Goal: Task Accomplishment & Management: Manage account settings

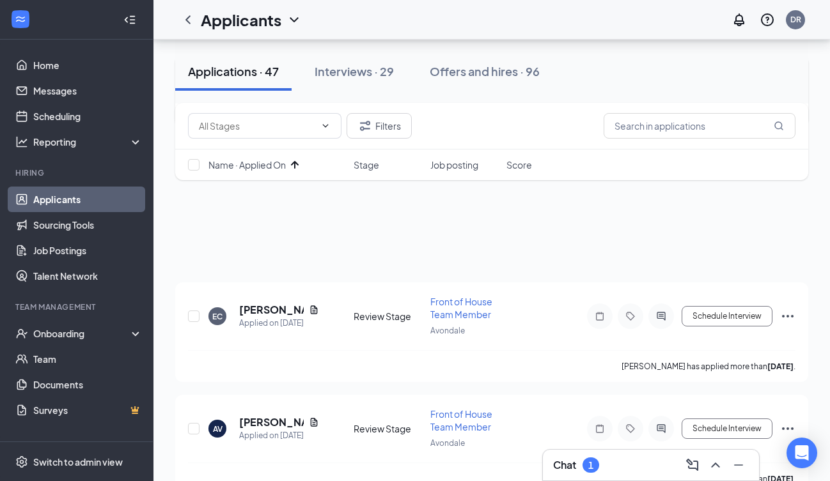
scroll to position [237, 0]
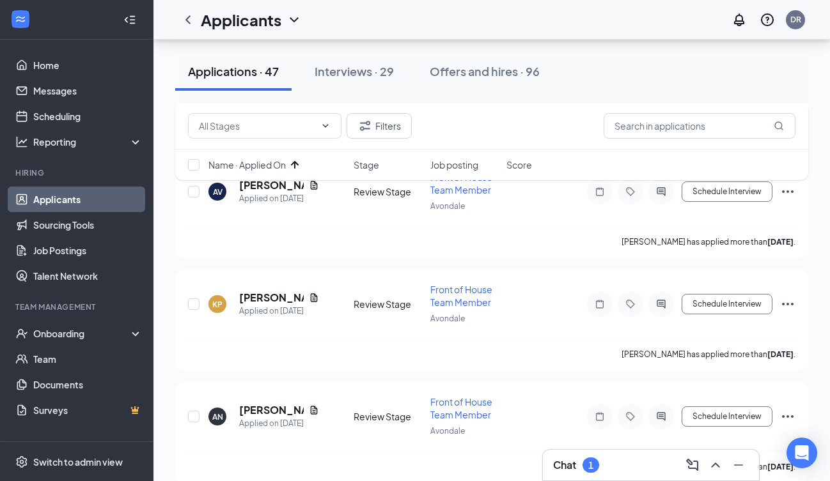
click at [566, 463] on h3 "Chat" at bounding box center [564, 465] width 23 height 14
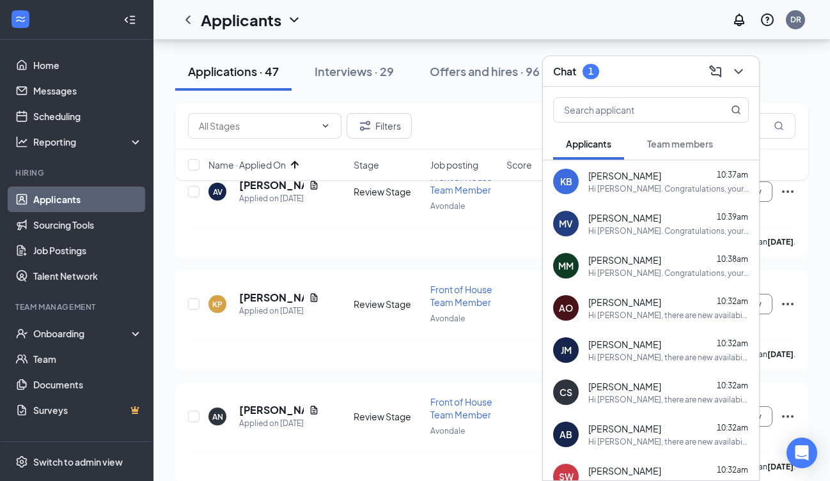
click at [658, 145] on span "Team members" at bounding box center [680, 144] width 66 height 12
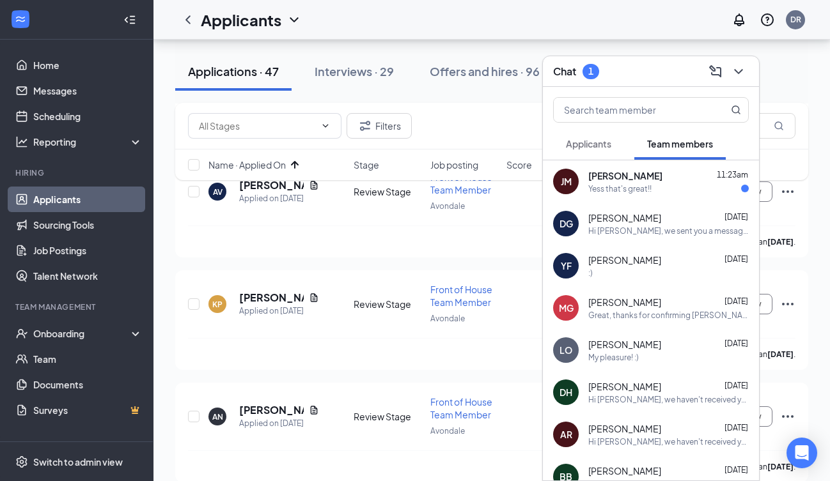
click at [628, 198] on div "[PERSON_NAME] 11:23am Yess that's great!!" at bounding box center [651, 181] width 216 height 42
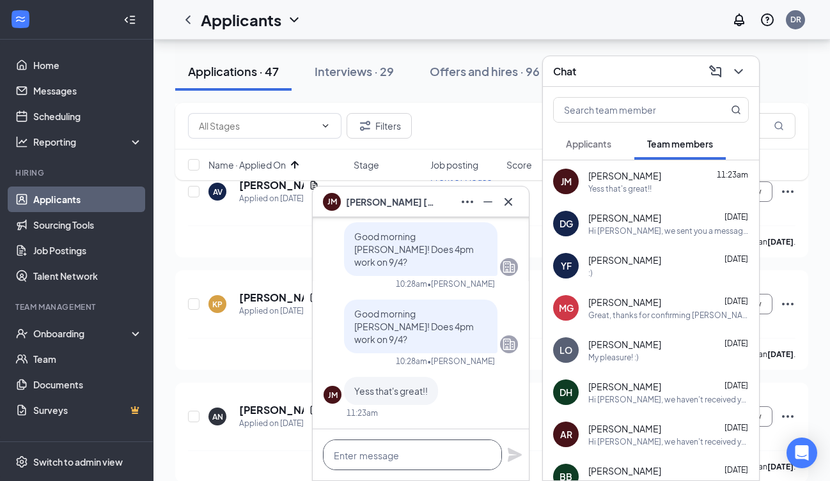
click at [400, 460] on textarea at bounding box center [412, 455] width 179 height 31
type textarea "A"
type textarea "Thanks for confirming!"
click at [515, 456] on icon "Plane" at bounding box center [515, 455] width 14 height 14
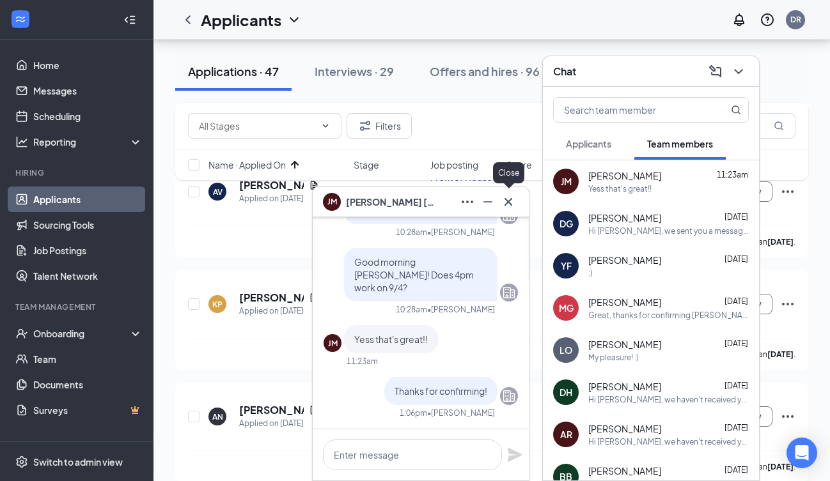
click at [505, 198] on icon "Cross" at bounding box center [507, 201] width 15 height 15
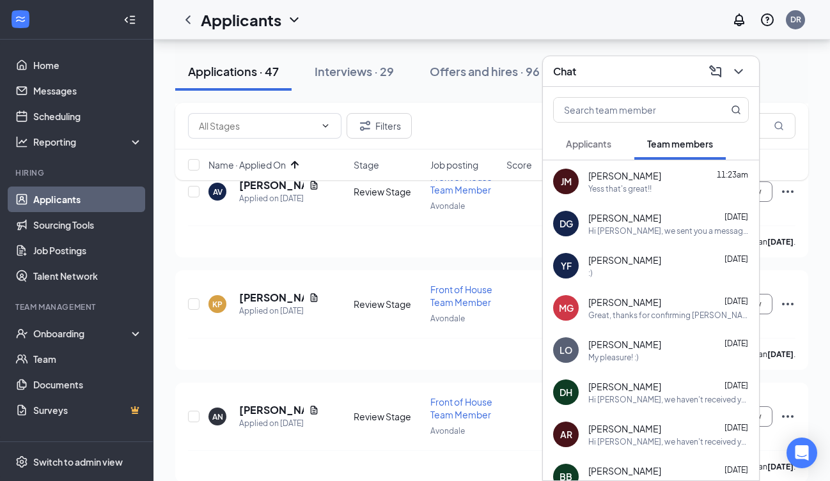
click at [600, 141] on span "Applicants" at bounding box center [588, 144] width 45 height 12
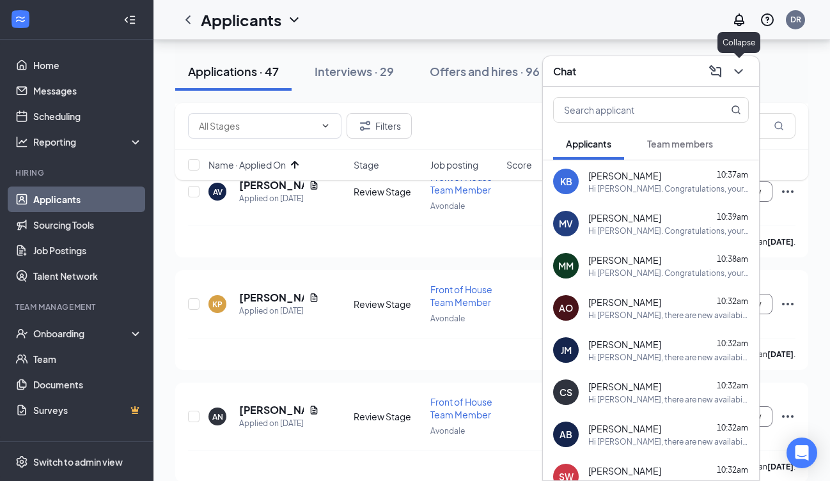
click at [739, 74] on icon "ChevronDown" at bounding box center [738, 71] width 15 height 15
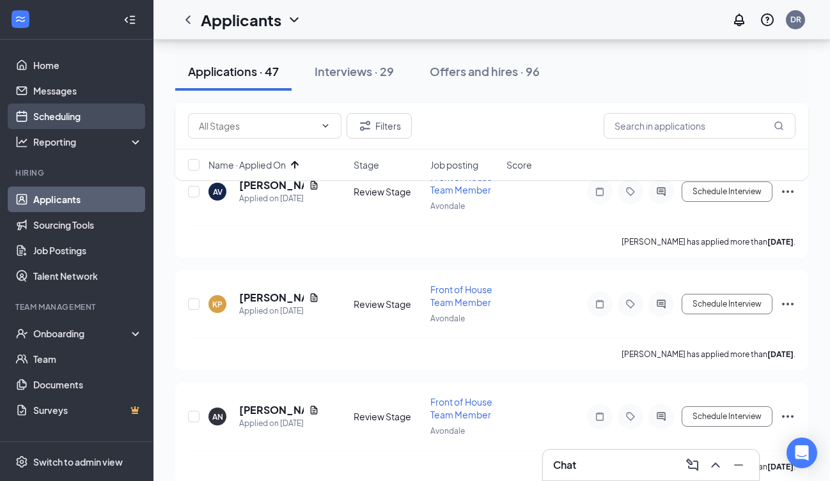
click at [74, 114] on link "Scheduling" at bounding box center [87, 117] width 109 height 26
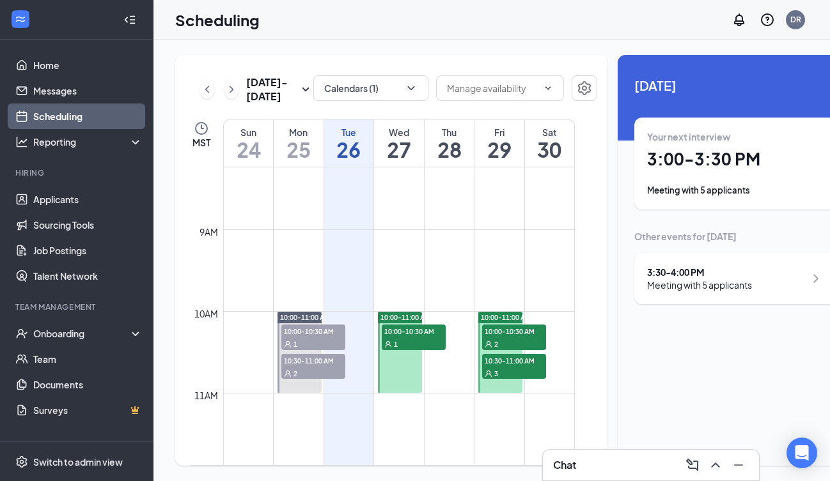
scroll to position [674, 0]
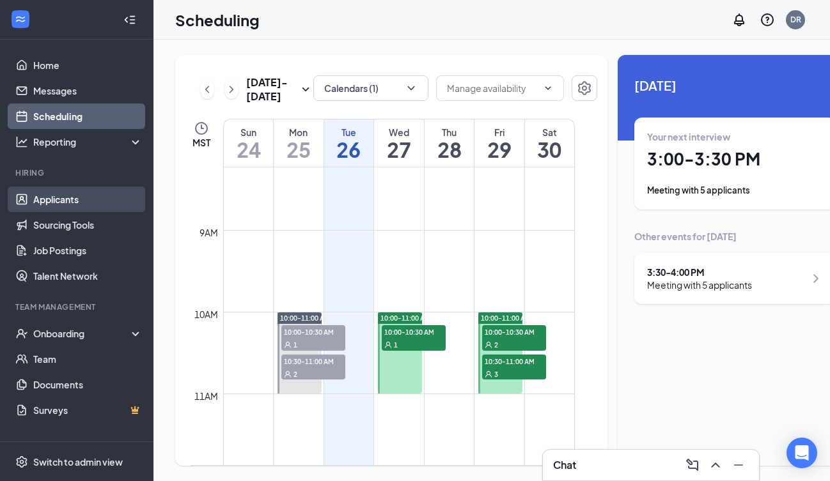
click at [61, 202] on link "Applicants" at bounding box center [87, 200] width 109 height 26
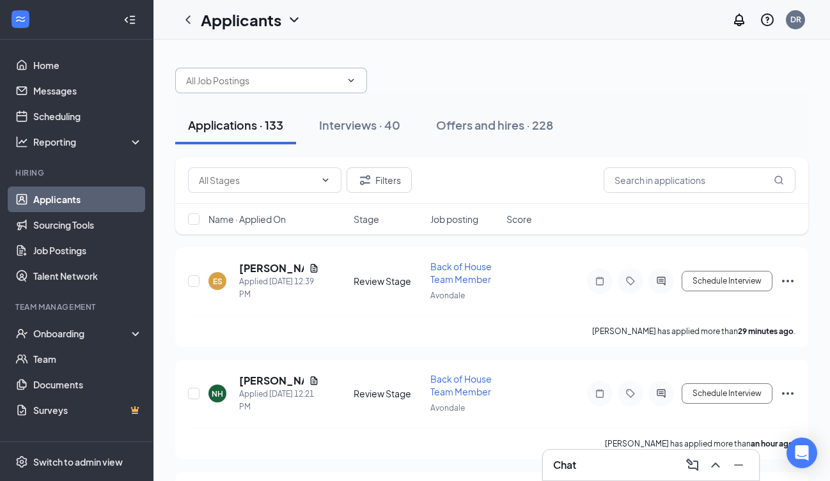
click at [313, 81] on input "text" at bounding box center [263, 81] width 155 height 14
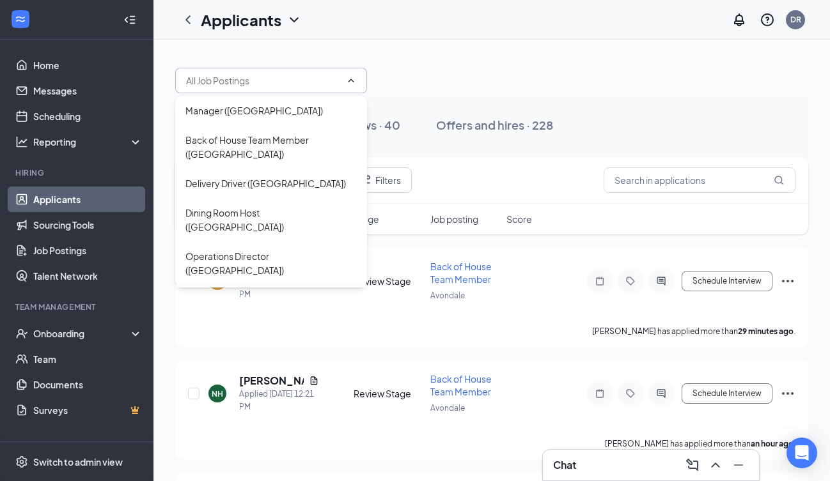
click at [238, 293] on div "Front of House Team Member ([GEOGRAPHIC_DATA])" at bounding box center [270, 307] width 171 height 28
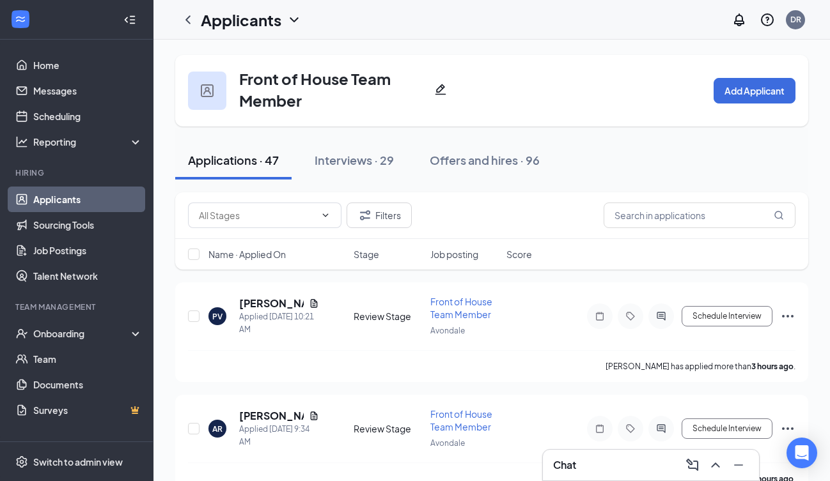
click at [289, 252] on div "Name · Applied On" at bounding box center [276, 254] width 137 height 13
click at [289, 252] on icon "ArrowDown" at bounding box center [294, 254] width 15 height 15
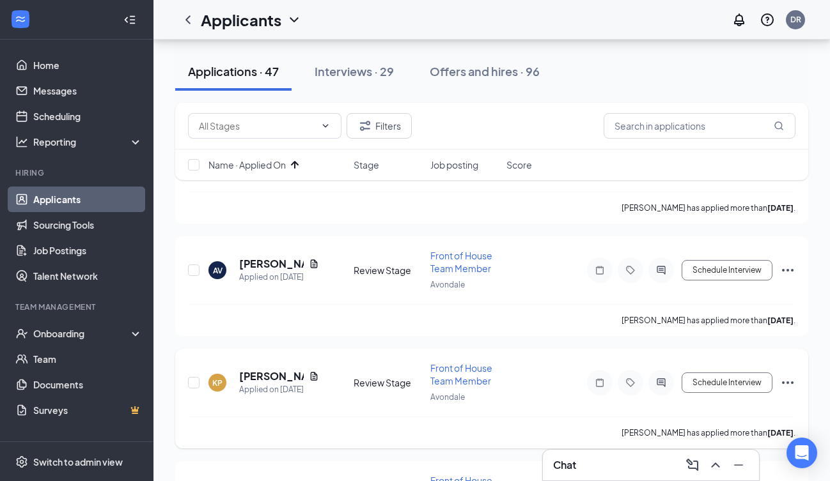
scroll to position [157, 0]
click at [243, 267] on h5 "[PERSON_NAME]" at bounding box center [271, 265] width 65 height 14
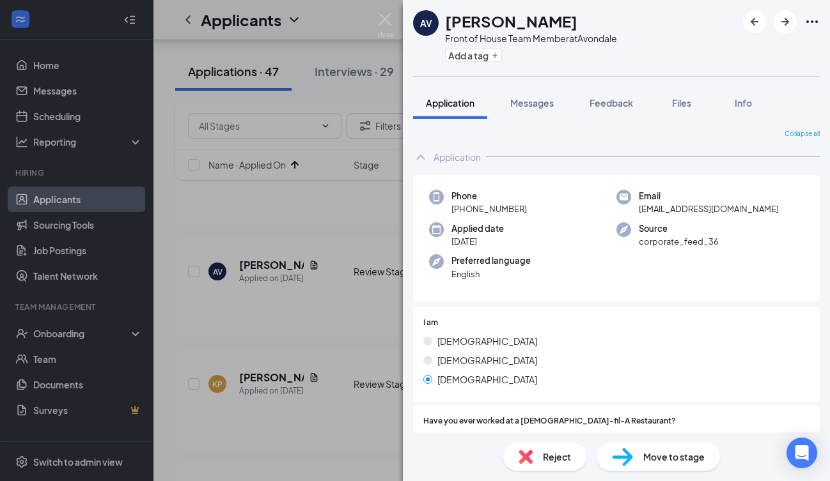
click at [529, 452] on img at bounding box center [525, 457] width 14 height 14
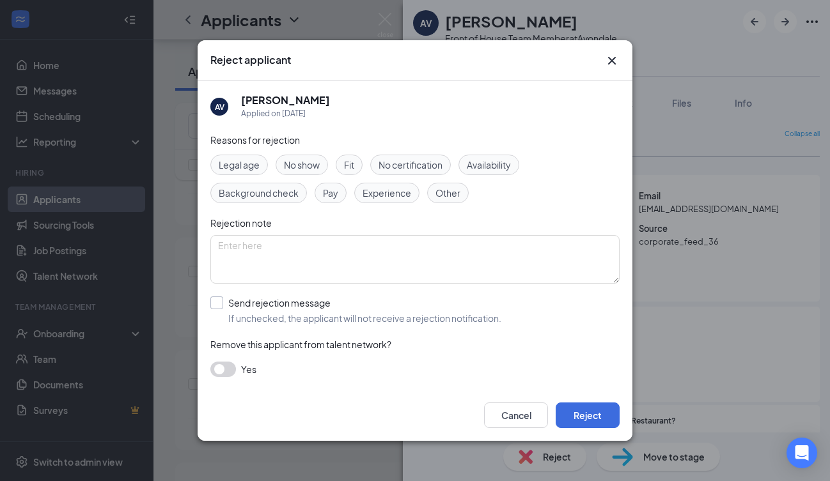
click at [215, 306] on div at bounding box center [216, 303] width 13 height 13
click at [215, 306] on input "Send rejection message If unchecked, the applicant will not receive a rejection…" at bounding box center [355, 311] width 291 height 28
checkbox input "true"
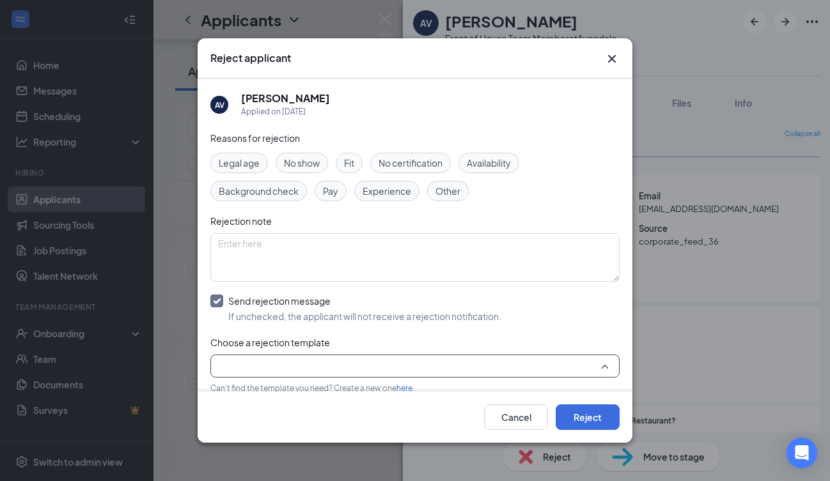
click at [251, 365] on input "search" at bounding box center [410, 366] width 385 height 22
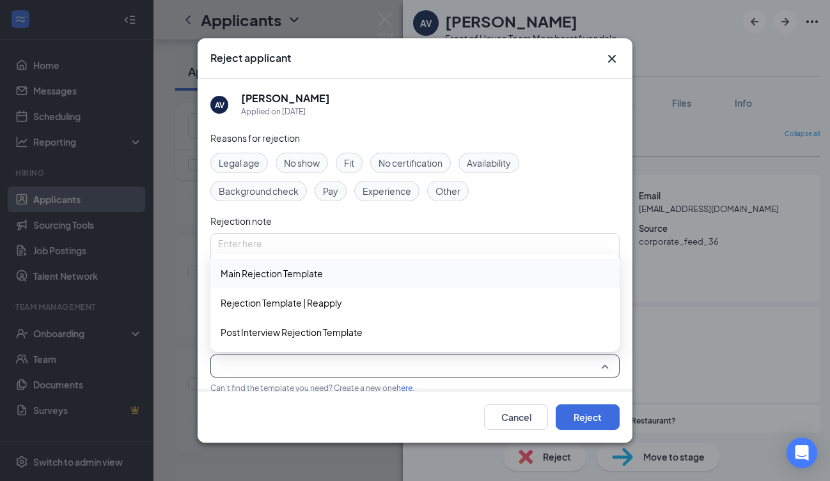
click at [268, 268] on span "Main Rejection Template" at bounding box center [272, 274] width 102 height 14
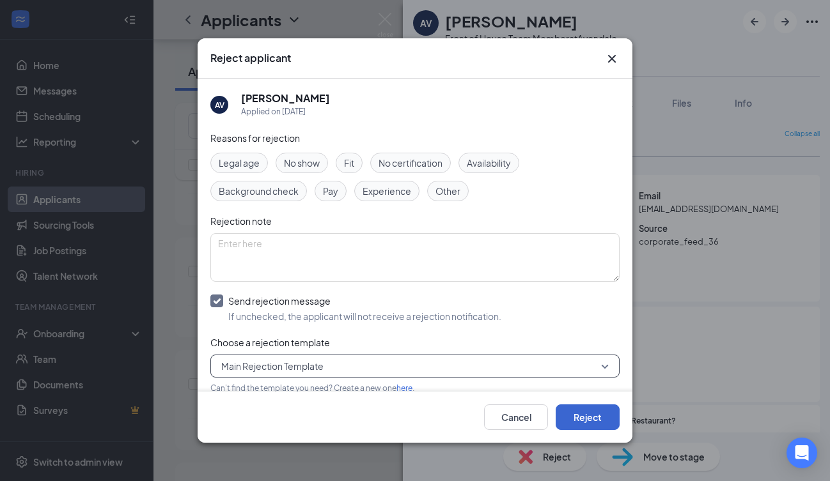
click at [578, 417] on button "Reject" at bounding box center [587, 418] width 64 height 26
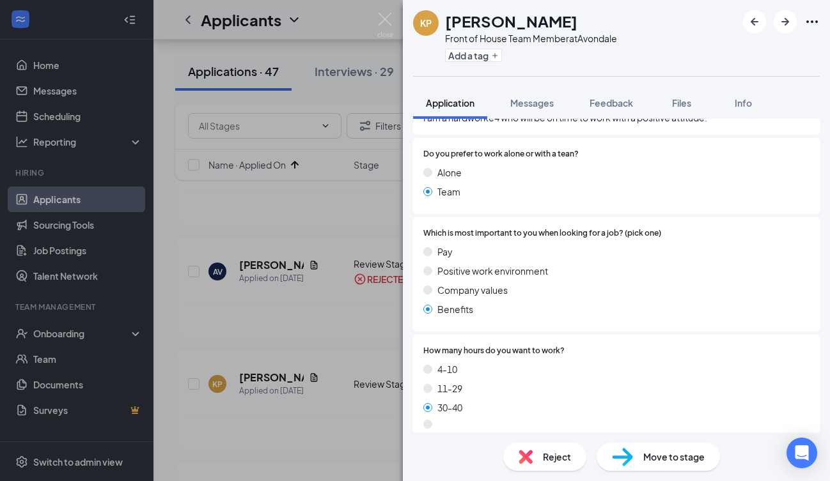
scroll to position [989, 0]
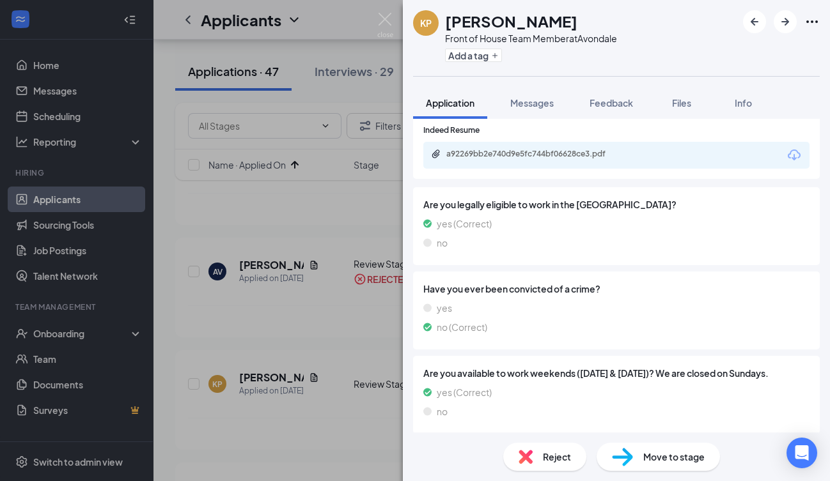
click at [536, 456] on div "Reject" at bounding box center [544, 457] width 83 height 28
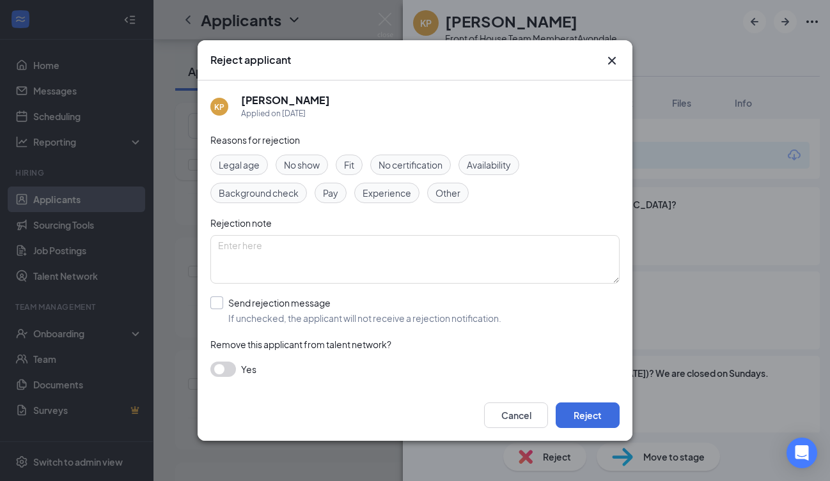
click at [216, 303] on input "Send rejection message If unchecked, the applicant will not receive a rejection…" at bounding box center [355, 311] width 291 height 28
checkbox input "true"
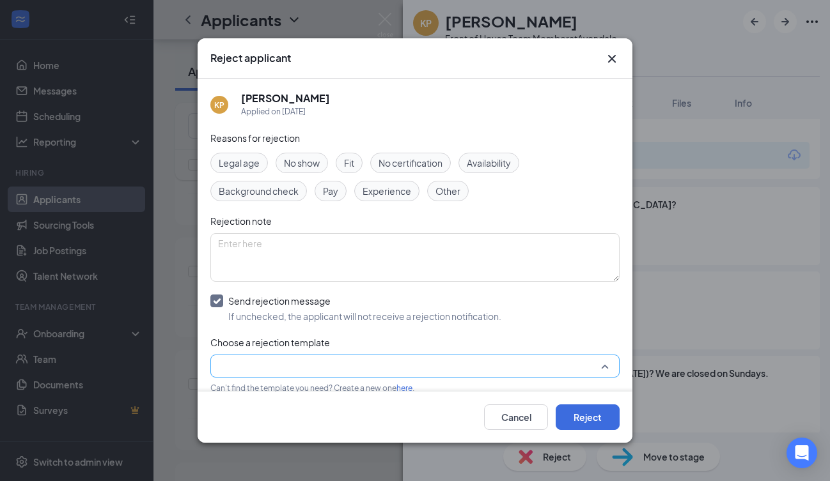
click at [258, 368] on input "search" at bounding box center [410, 366] width 385 height 22
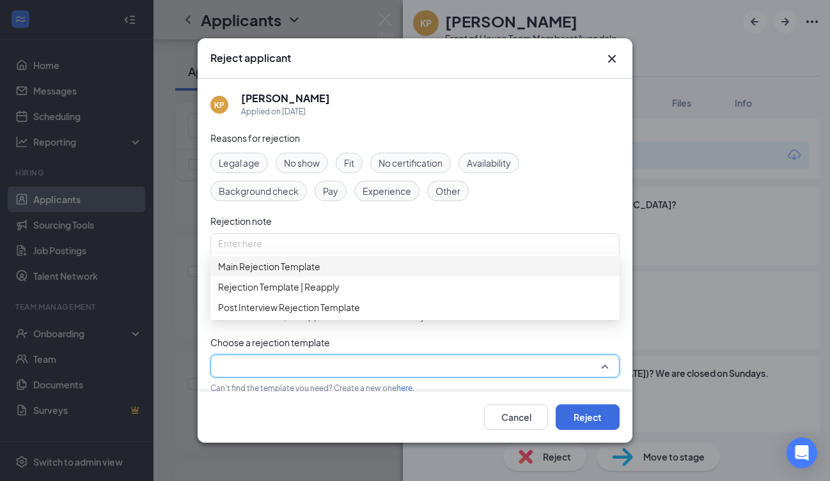
click at [284, 272] on span "Main Rejection Template" at bounding box center [269, 267] width 102 height 14
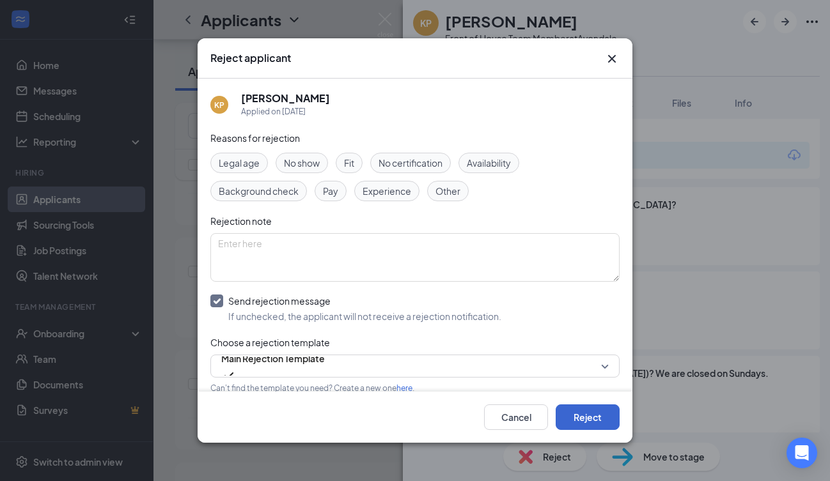
click at [603, 418] on button "Reject" at bounding box center [587, 418] width 64 height 26
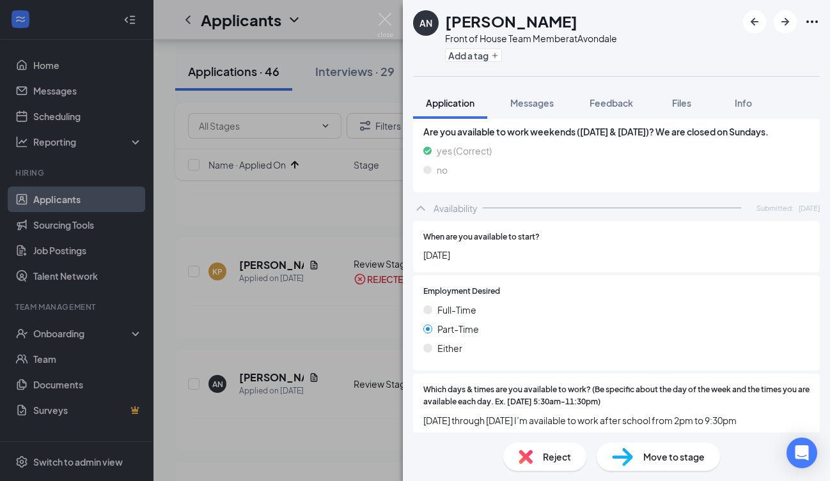
scroll to position [1239, 0]
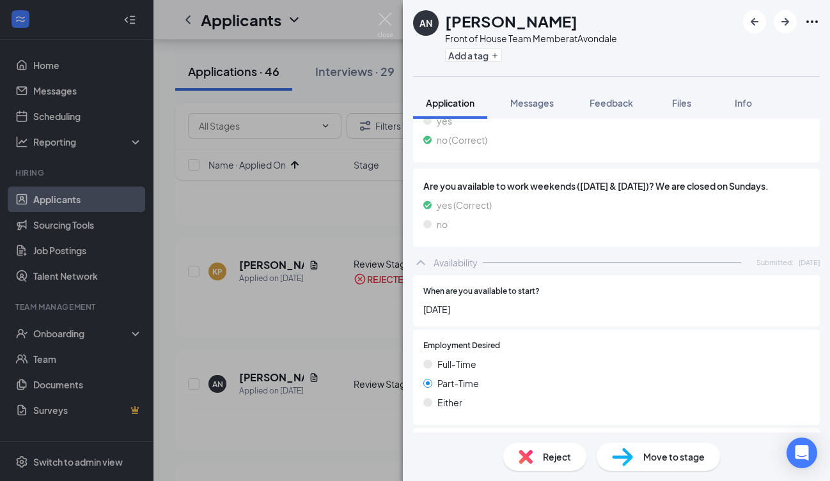
click at [658, 451] on span "Move to stage" at bounding box center [673, 457] width 61 height 14
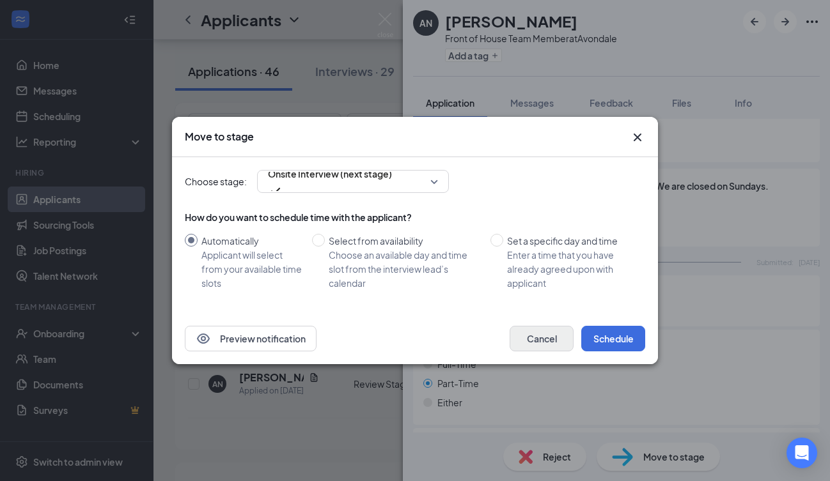
click at [546, 337] on button "Cancel" at bounding box center [541, 339] width 64 height 26
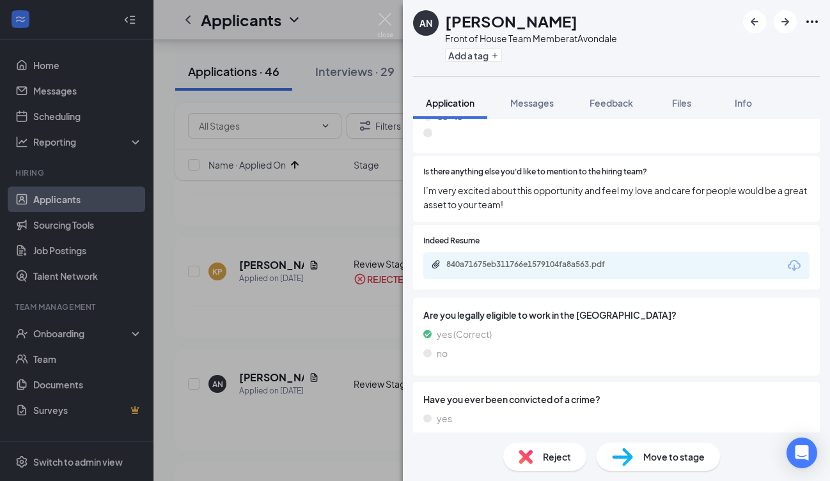
scroll to position [940, 0]
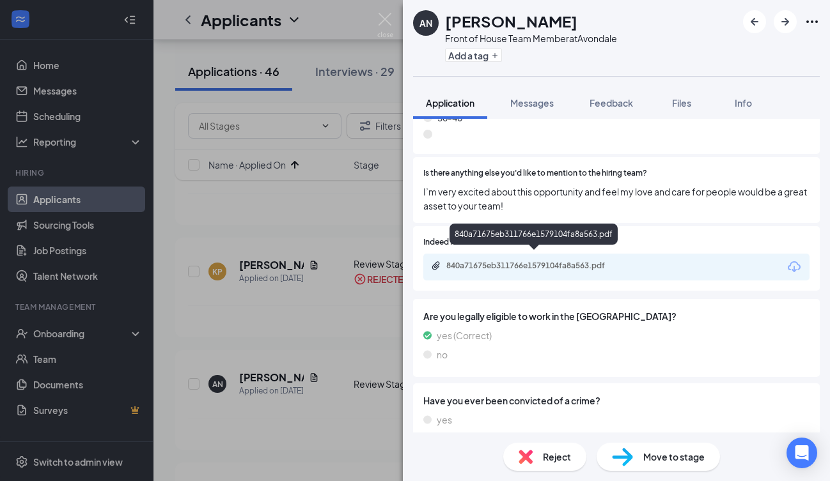
click at [554, 261] on div "840a71675eb311766e1579104fa8a563.pdf" at bounding box center [535, 266] width 179 height 10
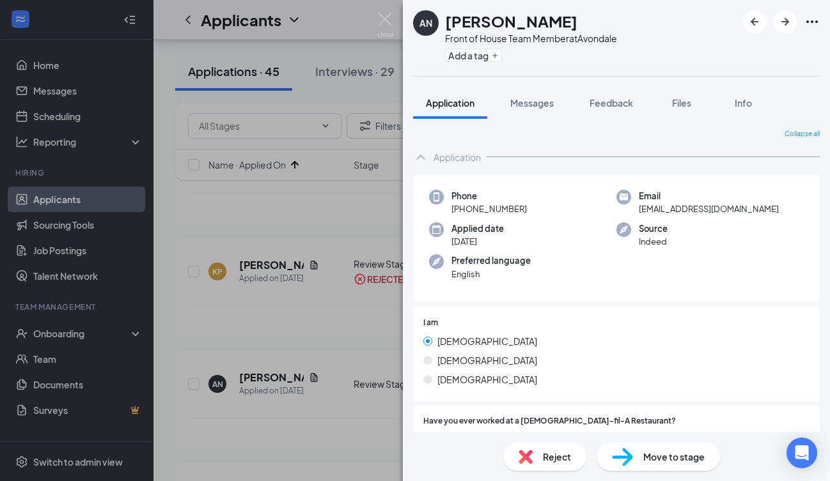
scroll to position [0, 0]
click at [633, 465] on div "Move to stage" at bounding box center [657, 457] width 123 height 28
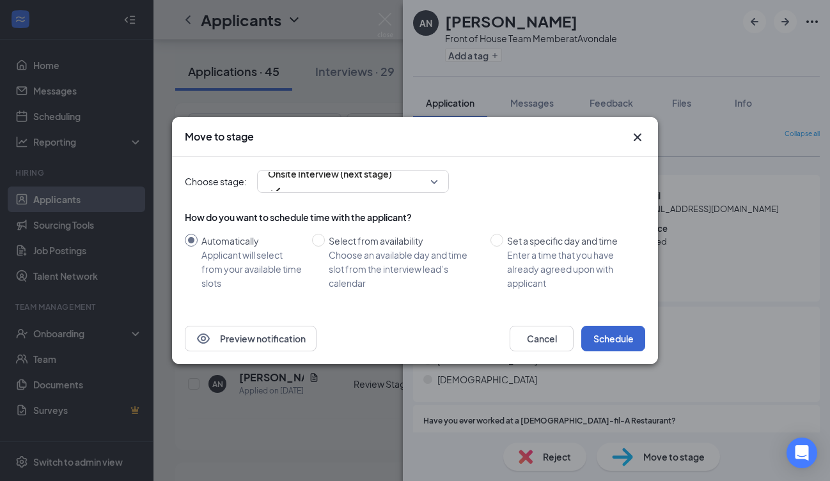
click at [608, 335] on button "Schedule" at bounding box center [613, 339] width 64 height 26
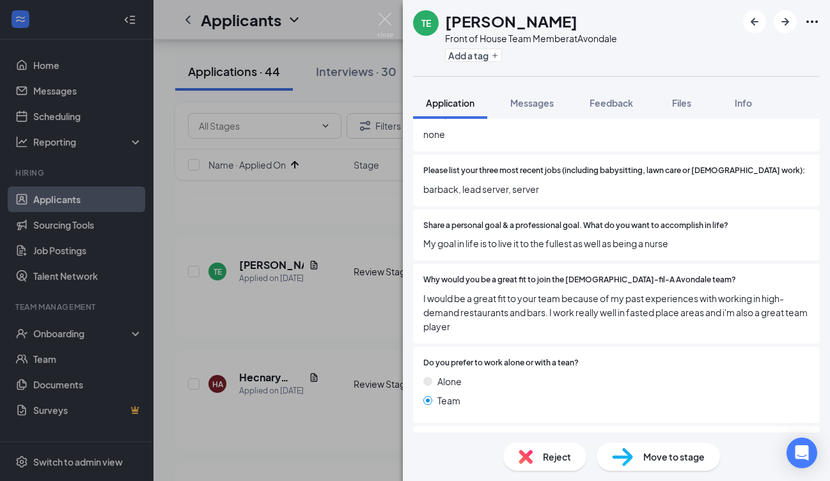
scroll to position [411, 0]
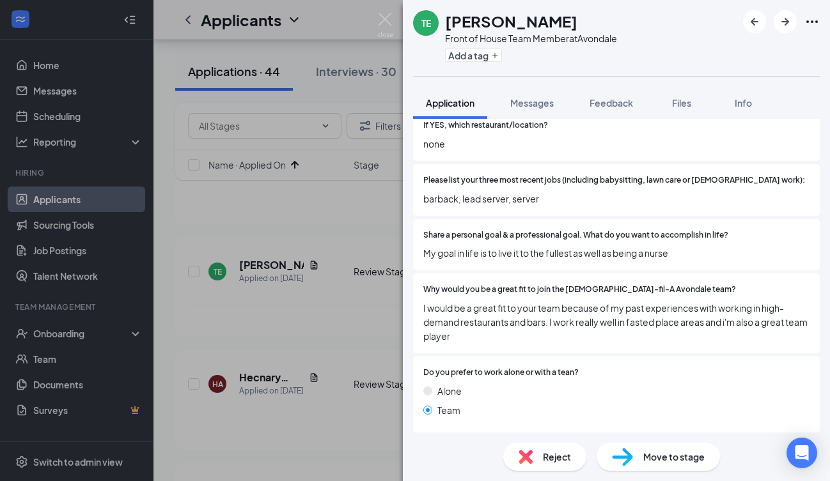
click at [600, 392] on div "Alone Team" at bounding box center [616, 403] width 386 height 38
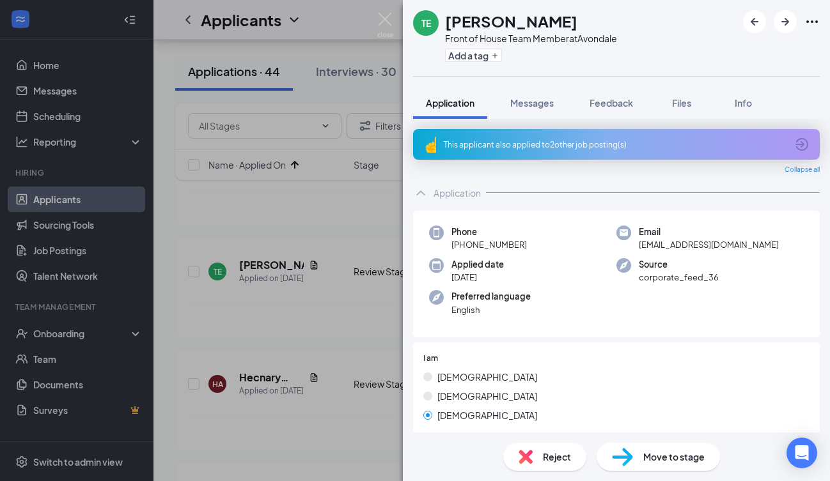
scroll to position [0, 0]
click at [551, 461] on span "Reject" at bounding box center [557, 457] width 28 height 14
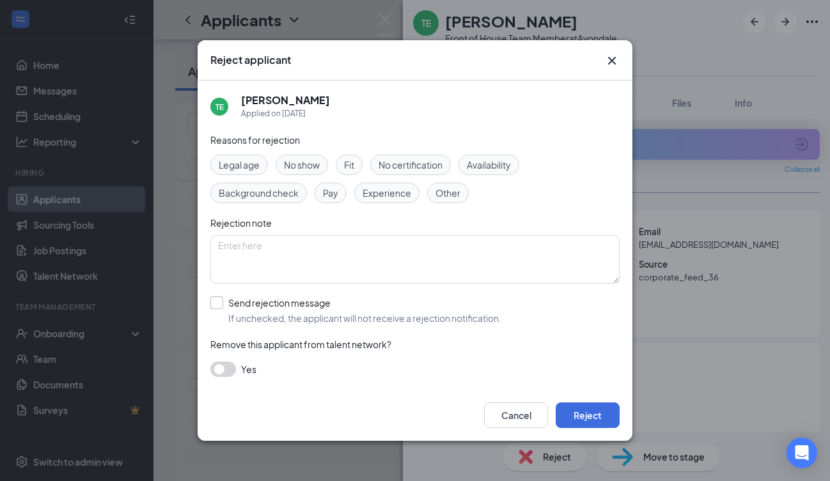
click at [217, 302] on input "Send rejection message If unchecked, the applicant will not receive a rejection…" at bounding box center [355, 311] width 291 height 28
checkbox input "true"
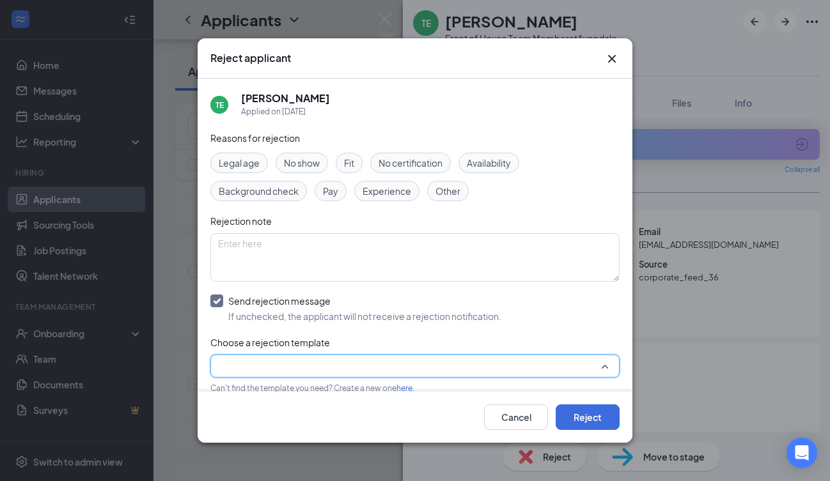
click at [261, 369] on input "search" at bounding box center [410, 366] width 385 height 22
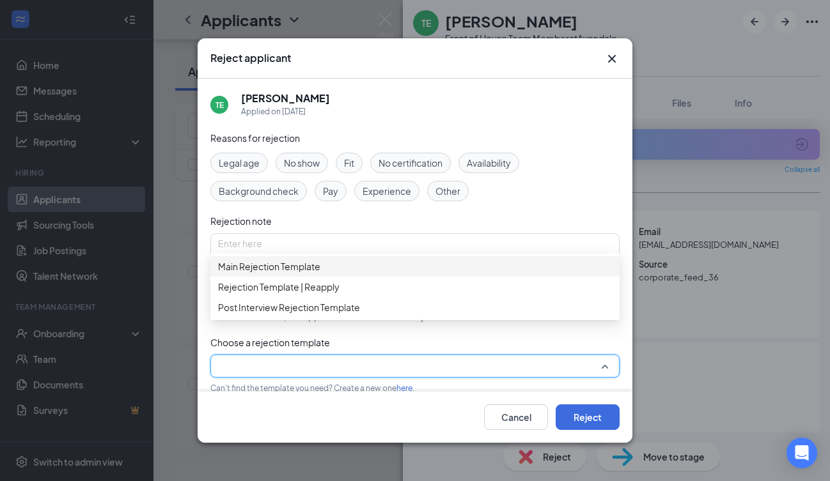
click at [284, 277] on div "Main Rejection Template" at bounding box center [414, 266] width 409 height 20
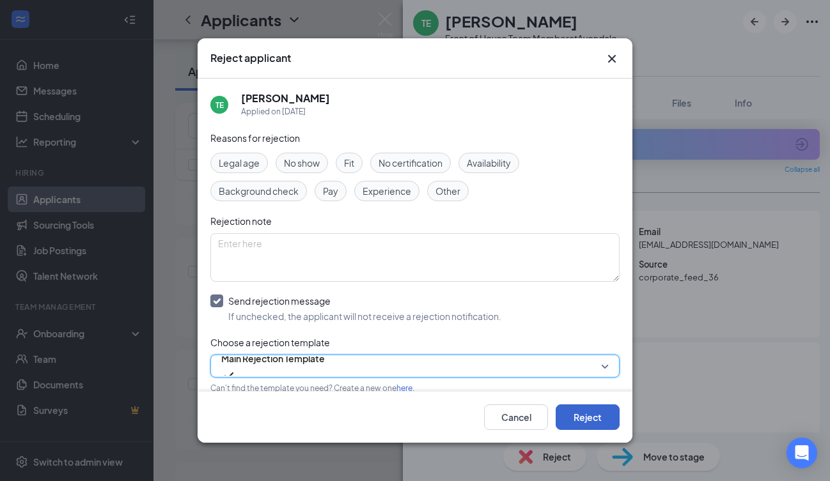
click at [580, 413] on button "Reject" at bounding box center [587, 418] width 64 height 26
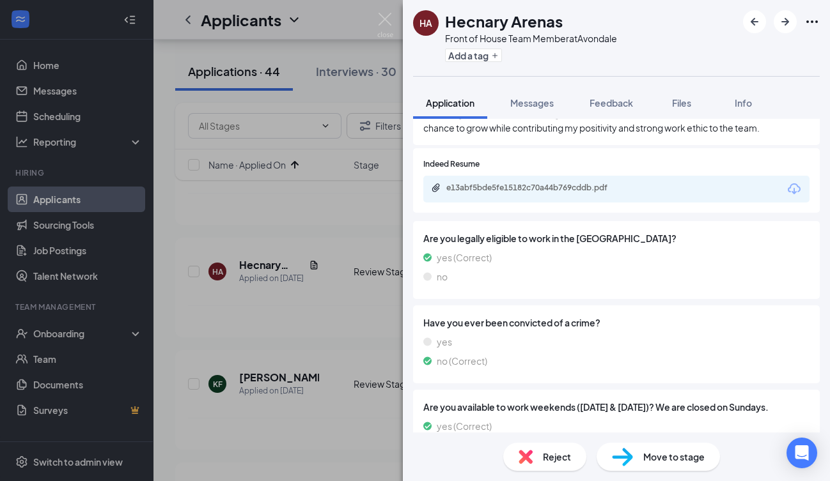
scroll to position [1078, 0]
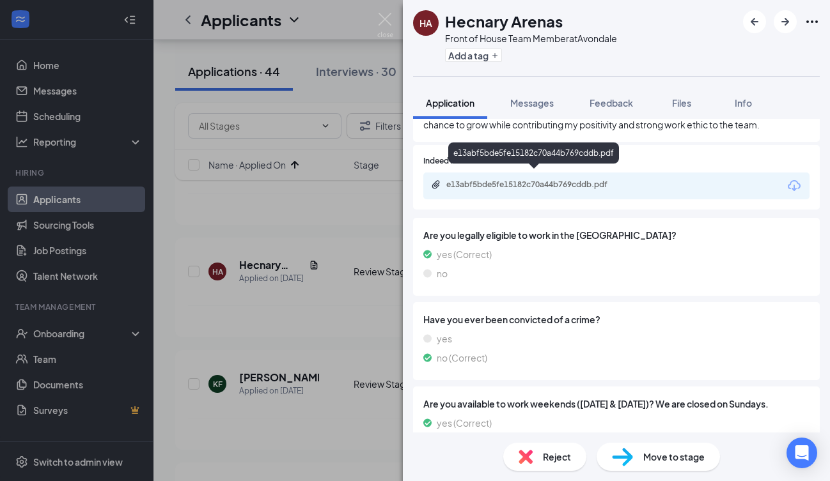
click at [555, 180] on div "e13abf5bde5fe15182c70a44b769cddb.pdf" at bounding box center [535, 185] width 179 height 10
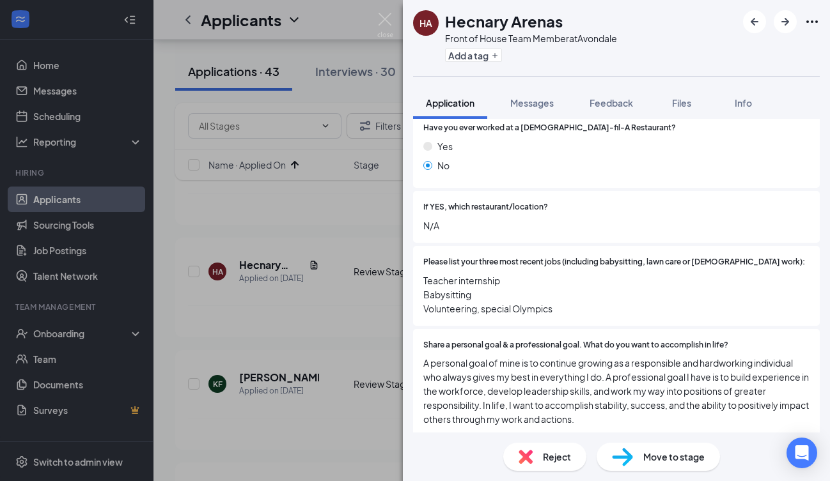
scroll to position [289, 0]
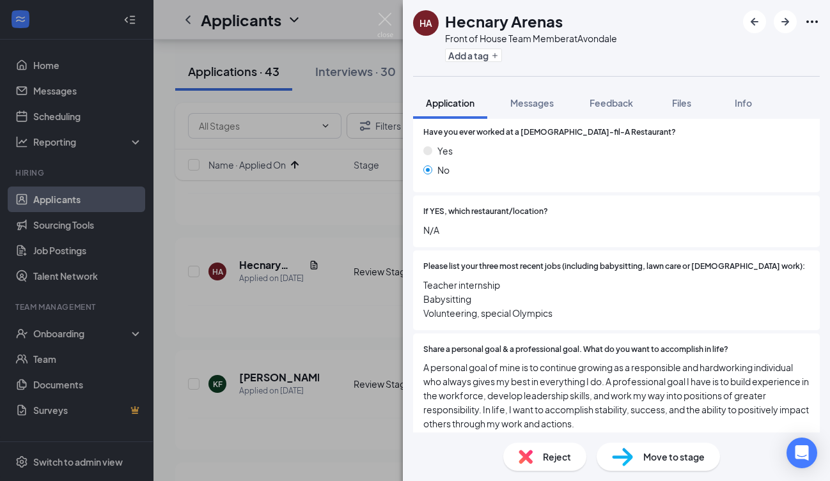
click at [680, 461] on span "Move to stage" at bounding box center [673, 457] width 61 height 14
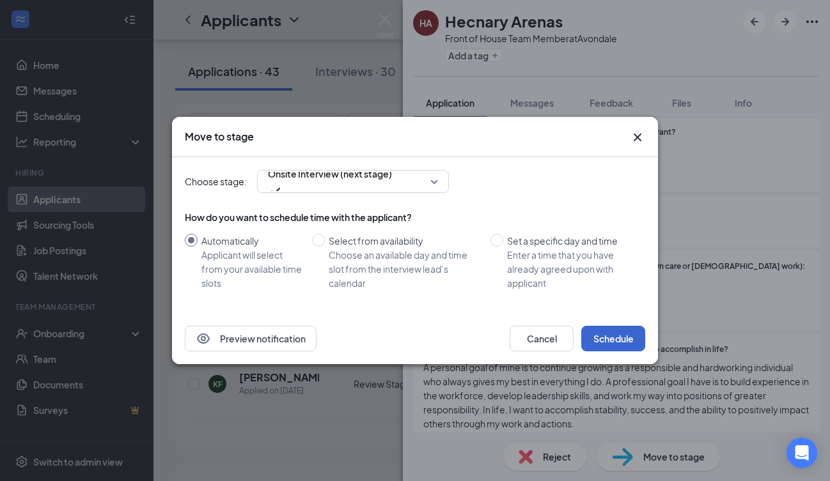
click at [619, 334] on button "Schedule" at bounding box center [613, 339] width 64 height 26
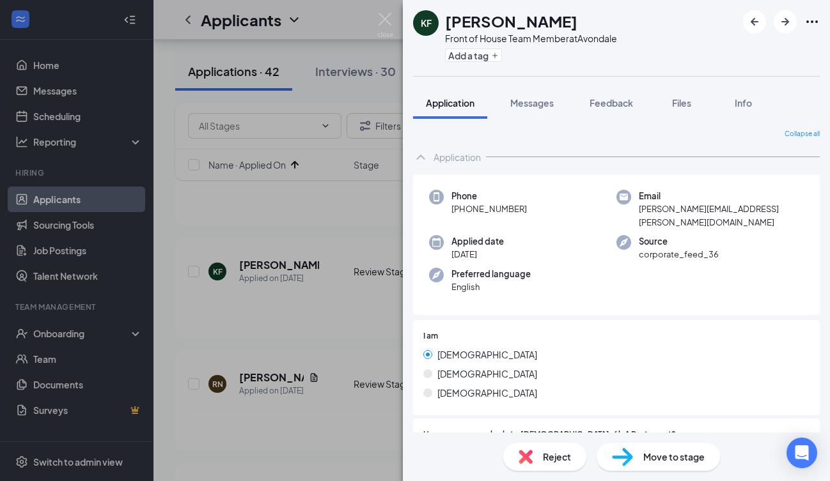
click at [552, 458] on span "Reject" at bounding box center [557, 457] width 28 height 14
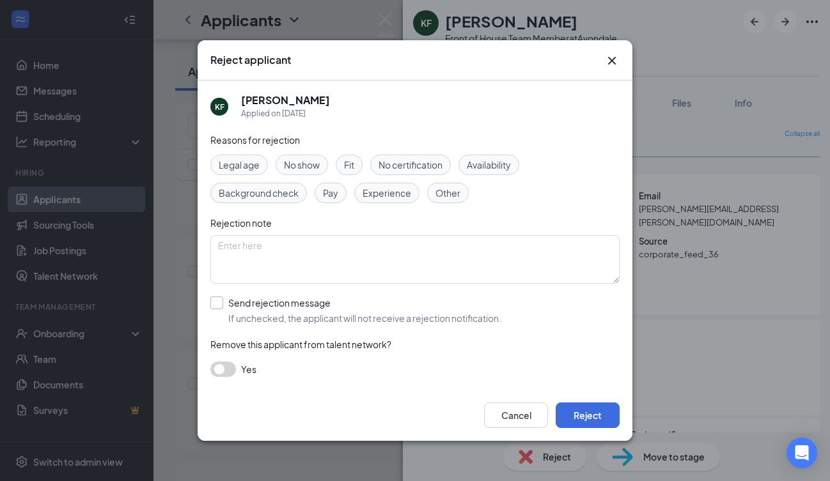
click at [219, 300] on div at bounding box center [216, 303] width 13 height 13
click at [219, 300] on input "Send rejection message If unchecked, the applicant will not receive a rejection…" at bounding box center [355, 311] width 291 height 28
checkbox input "true"
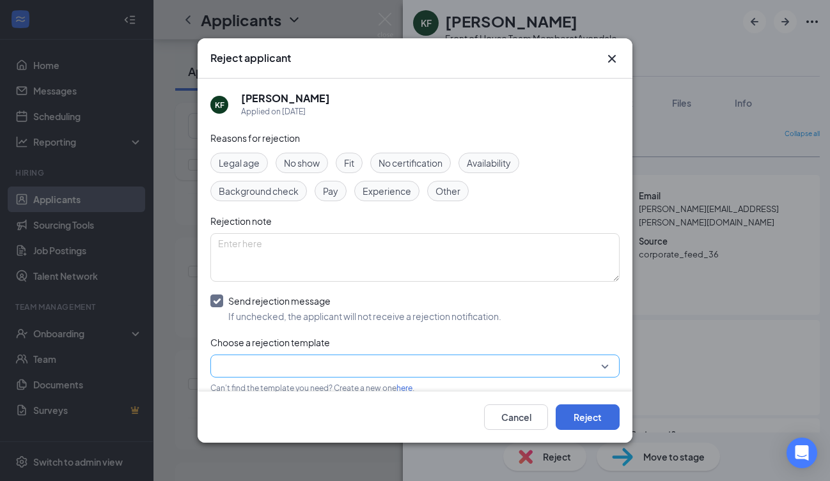
click at [254, 363] on input "search" at bounding box center [410, 366] width 385 height 22
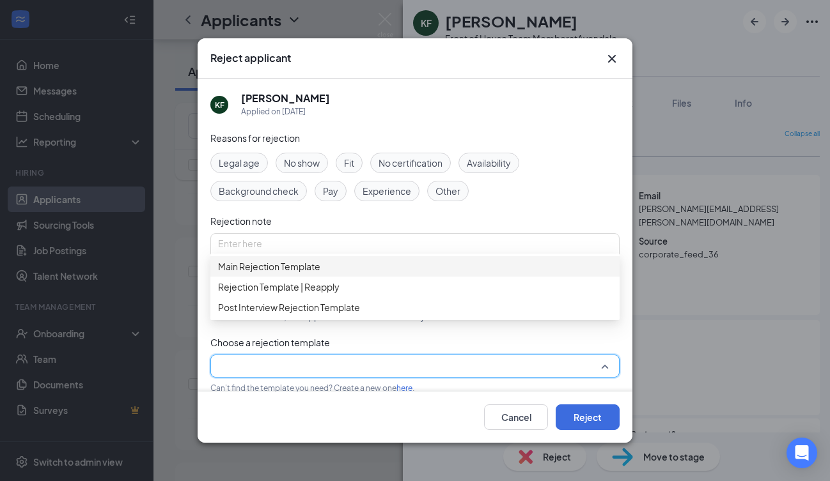
click at [272, 268] on span "Main Rejection Template" at bounding box center [269, 267] width 102 height 14
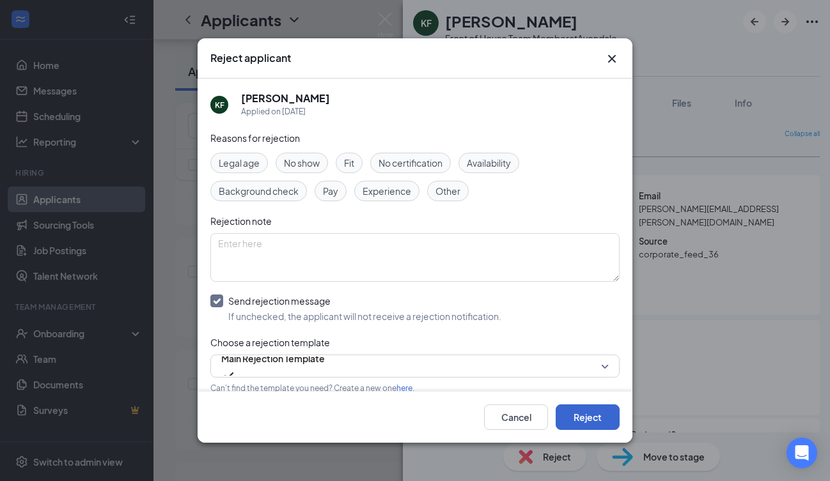
click at [618, 406] on button "Reject" at bounding box center [587, 418] width 64 height 26
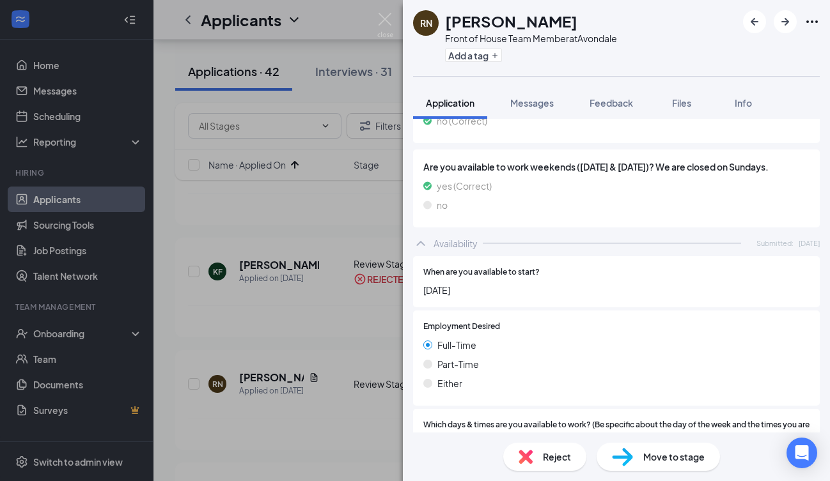
scroll to position [1371, 0]
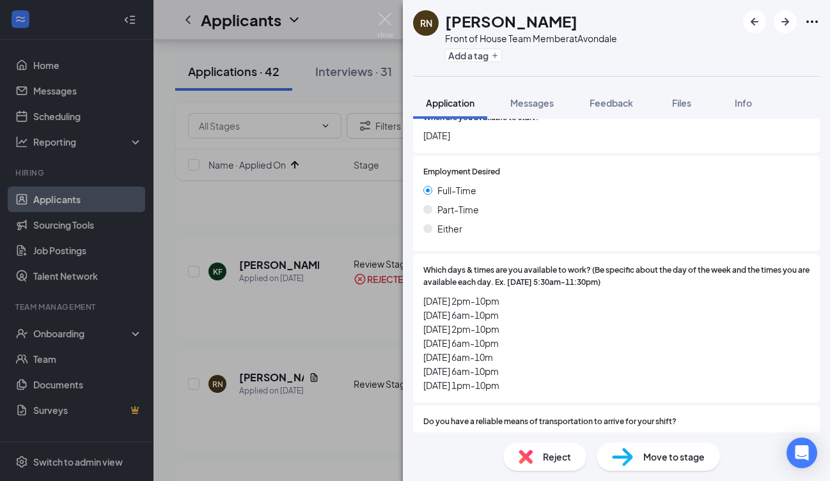
click at [548, 461] on span "Reject" at bounding box center [557, 457] width 28 height 14
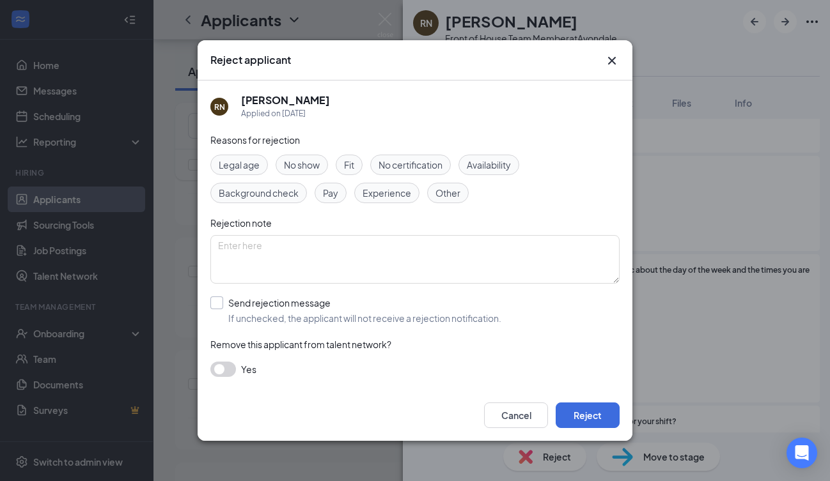
click at [219, 304] on div at bounding box center [216, 303] width 13 height 13
click at [219, 304] on input "Send rejection message If unchecked, the applicant will not receive a rejection…" at bounding box center [355, 311] width 291 height 28
checkbox input "true"
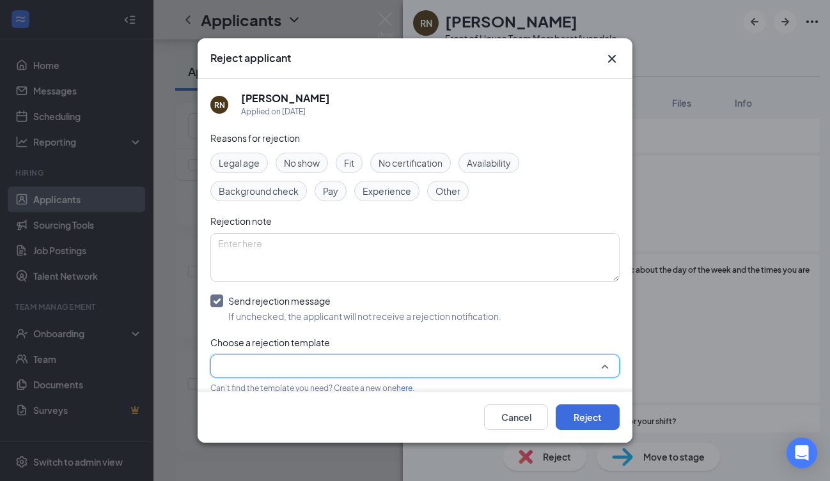
click at [280, 361] on input "search" at bounding box center [410, 366] width 385 height 22
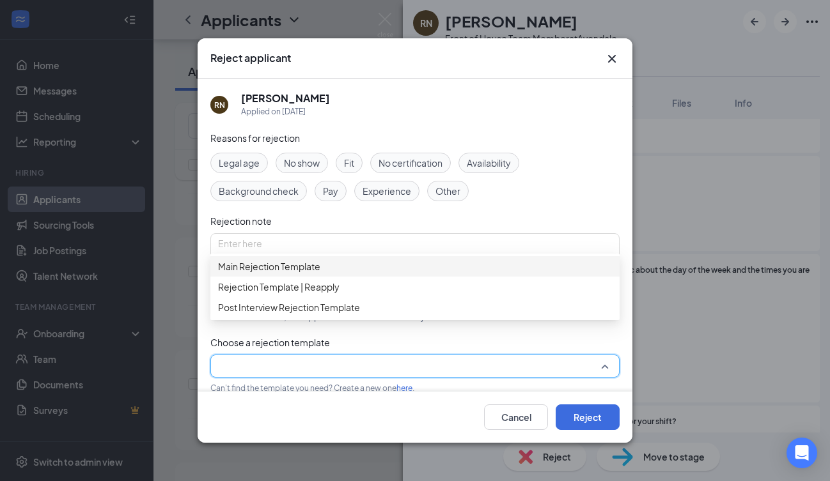
click at [313, 274] on span "Main Rejection Template" at bounding box center [269, 267] width 102 height 14
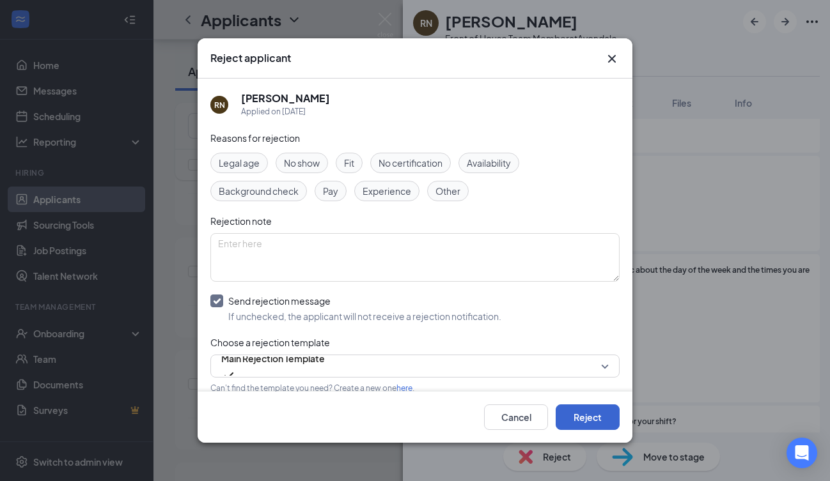
click at [595, 419] on button "Reject" at bounding box center [587, 418] width 64 height 26
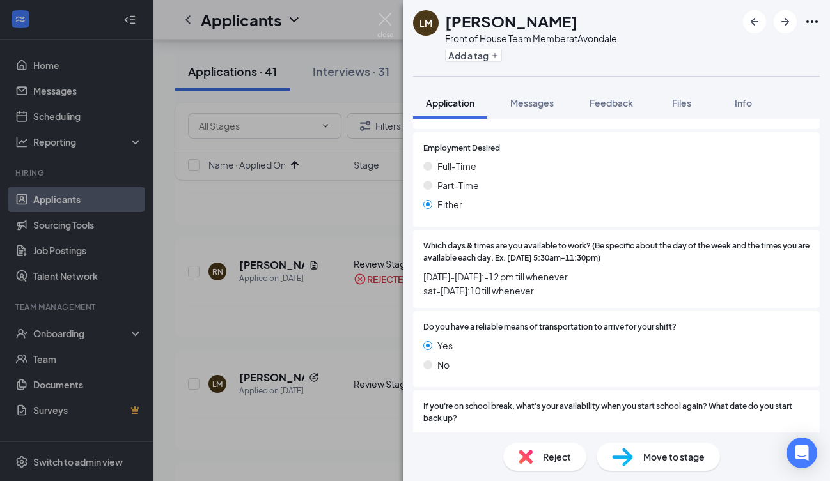
scroll to position [1319, 0]
click at [557, 463] on span "Reject" at bounding box center [557, 457] width 28 height 14
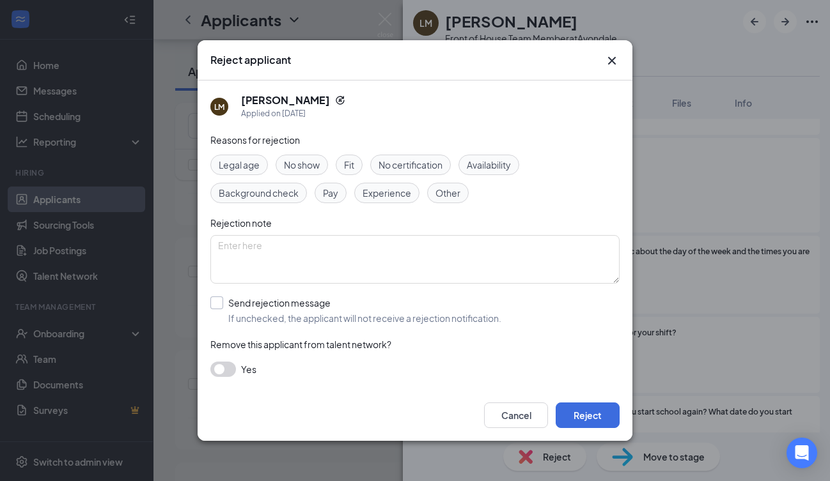
click at [217, 304] on input "Send rejection message If unchecked, the applicant will not receive a rejection…" at bounding box center [355, 311] width 291 height 28
checkbox input "true"
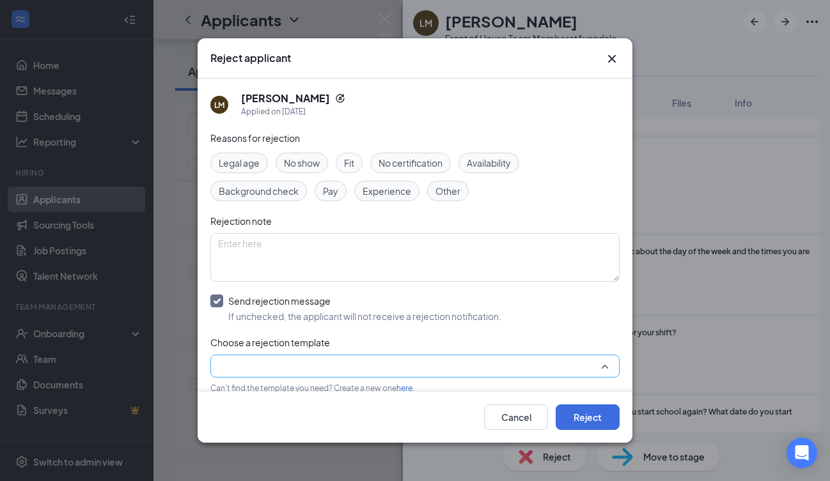
click at [265, 359] on input "search" at bounding box center [410, 366] width 385 height 22
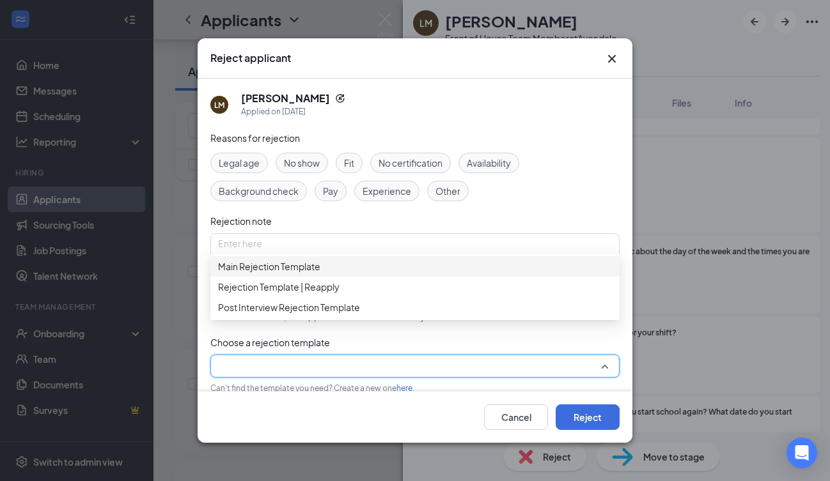
click at [288, 274] on span "Main Rejection Template" at bounding box center [269, 267] width 102 height 14
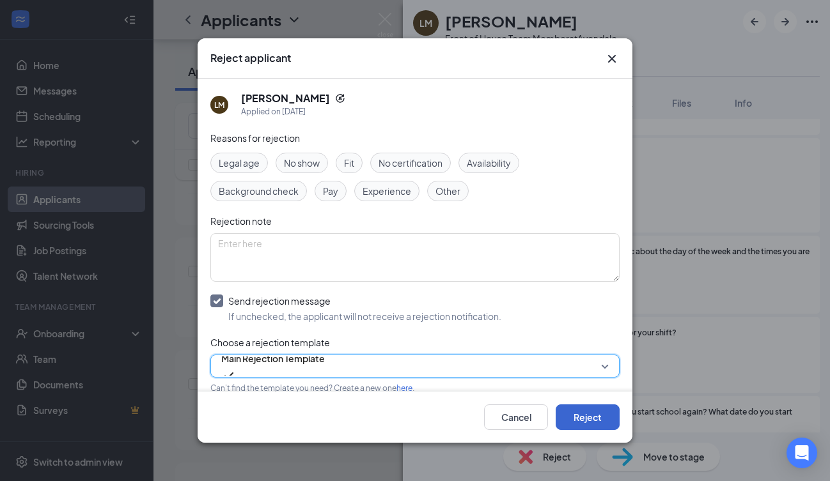
click at [593, 419] on button "Reject" at bounding box center [587, 418] width 64 height 26
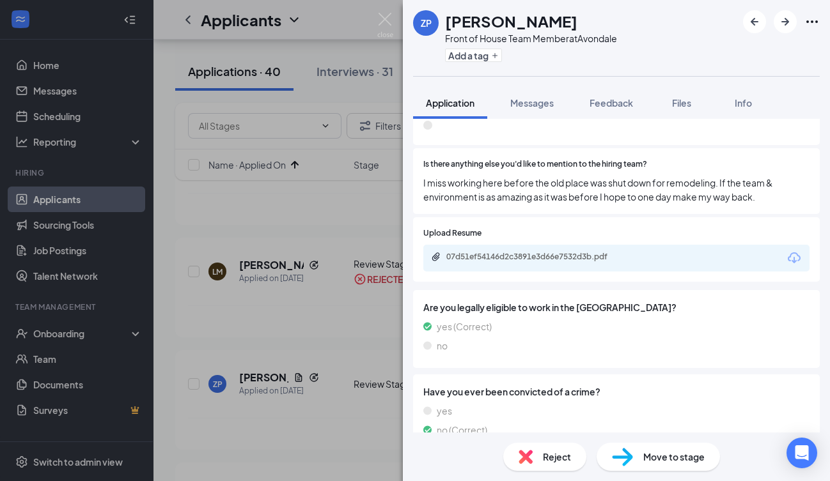
scroll to position [974, 0]
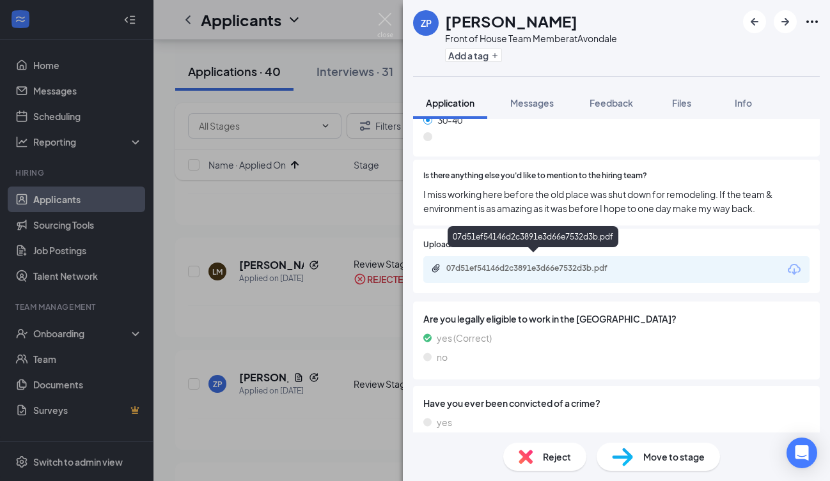
click at [571, 263] on div "07d51ef54146d2c3891e3d66e7532d3b.pdf" at bounding box center [535, 268] width 179 height 10
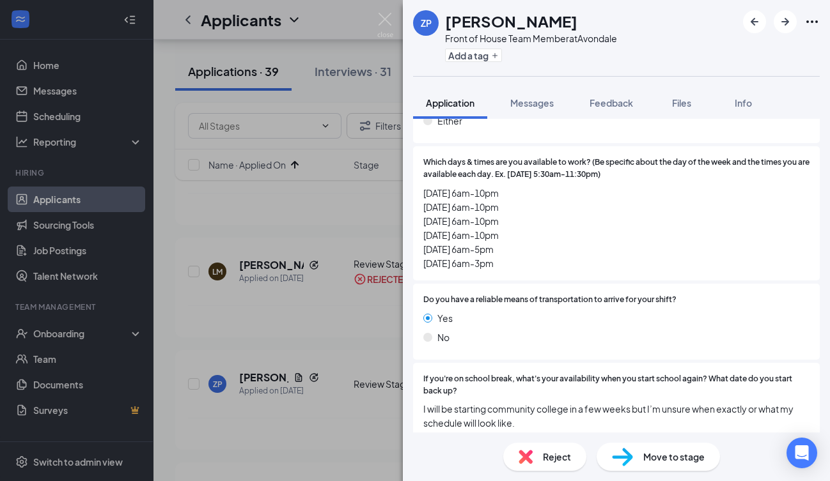
scroll to position [1556, 0]
click at [646, 458] on span "Move to stage" at bounding box center [673, 457] width 61 height 14
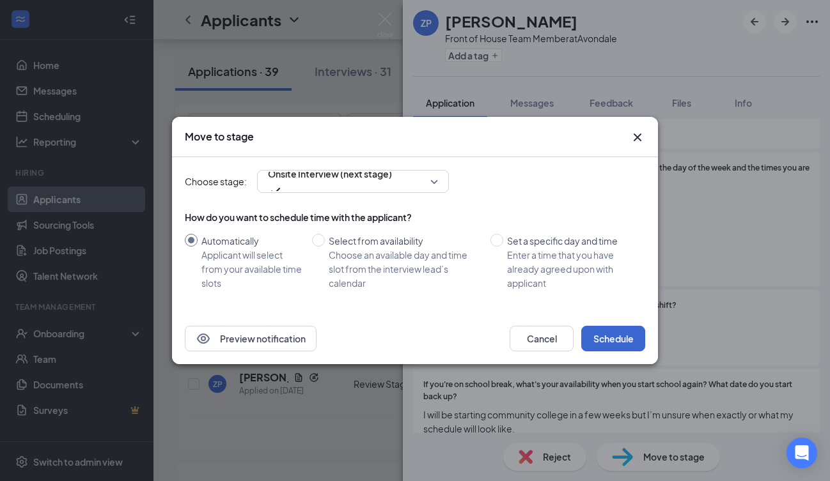
click at [604, 339] on button "Schedule" at bounding box center [613, 339] width 64 height 26
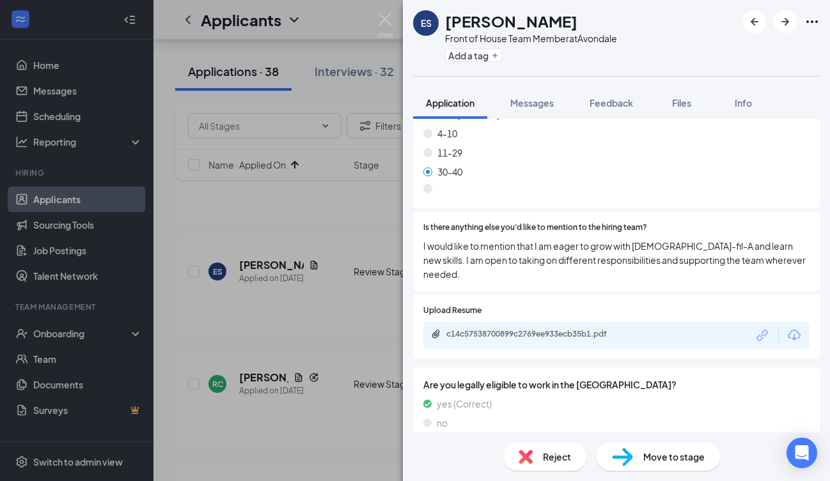
scroll to position [833, 0]
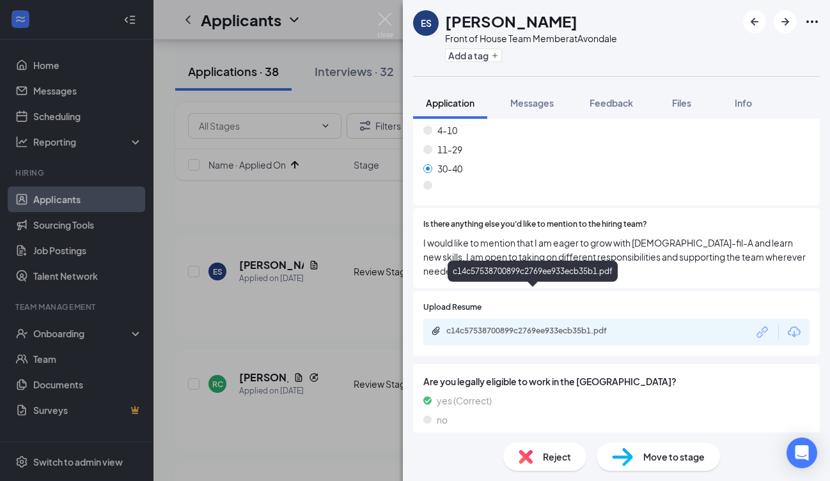
click at [583, 326] on div "c14c57538700899c2769ee933ecb35b1.pdf" at bounding box center [534, 332] width 207 height 12
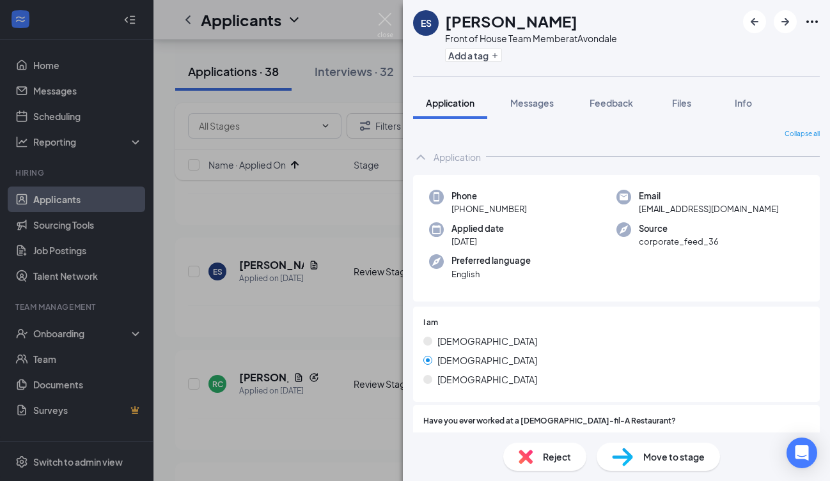
scroll to position [0, 0]
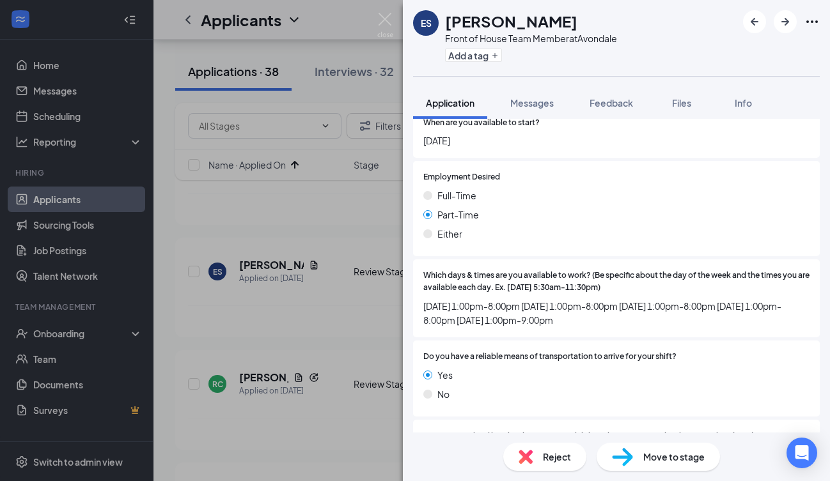
click at [555, 465] on div "Reject" at bounding box center [544, 457] width 83 height 28
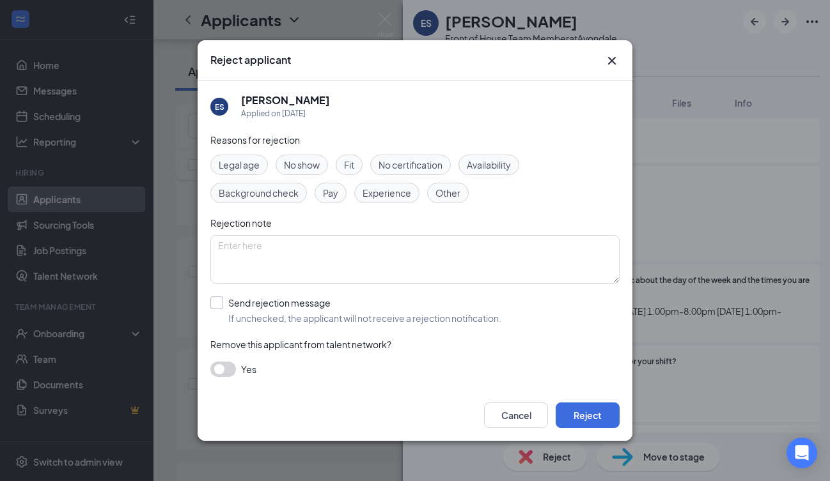
click at [215, 307] on div at bounding box center [216, 303] width 13 height 13
click at [215, 307] on input "Send rejection message If unchecked, the applicant will not receive a rejection…" at bounding box center [355, 311] width 291 height 28
checkbox input "true"
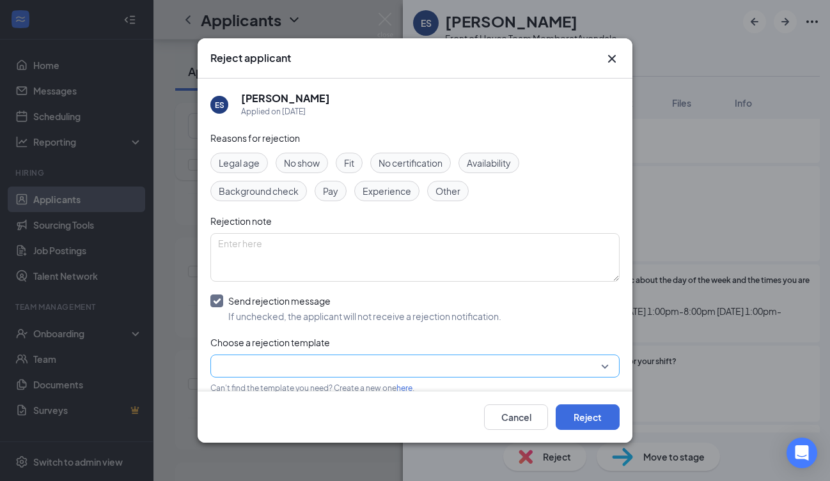
click at [265, 361] on input "search" at bounding box center [410, 366] width 385 height 22
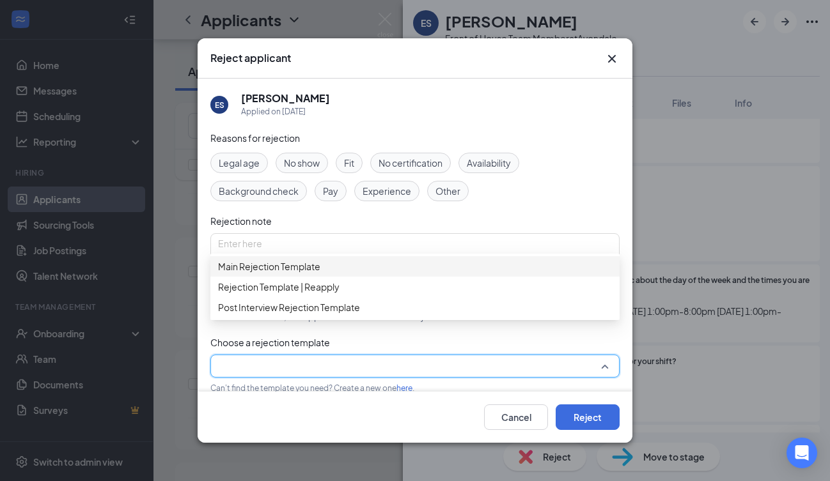
click at [287, 270] on span "Main Rejection Template" at bounding box center [269, 267] width 102 height 14
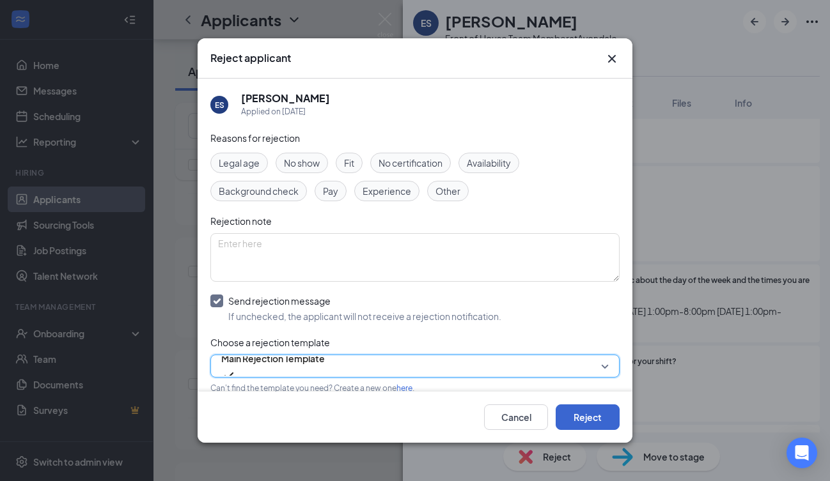
click at [564, 410] on button "Reject" at bounding box center [587, 418] width 64 height 26
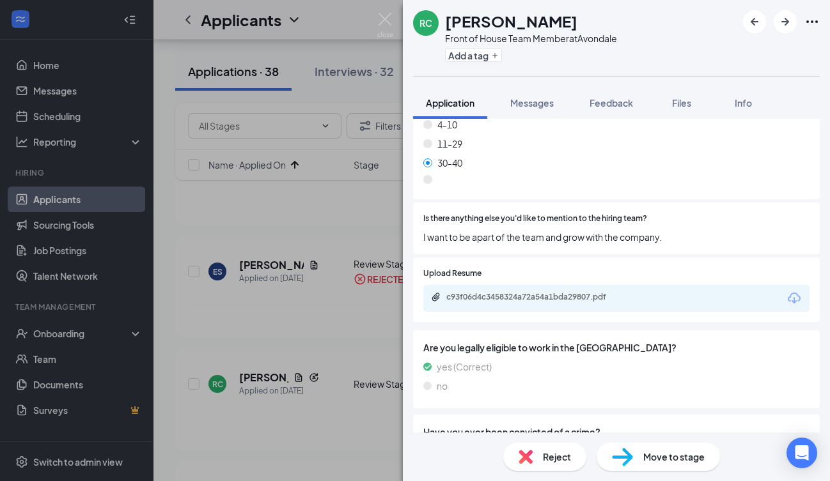
scroll to position [860, 0]
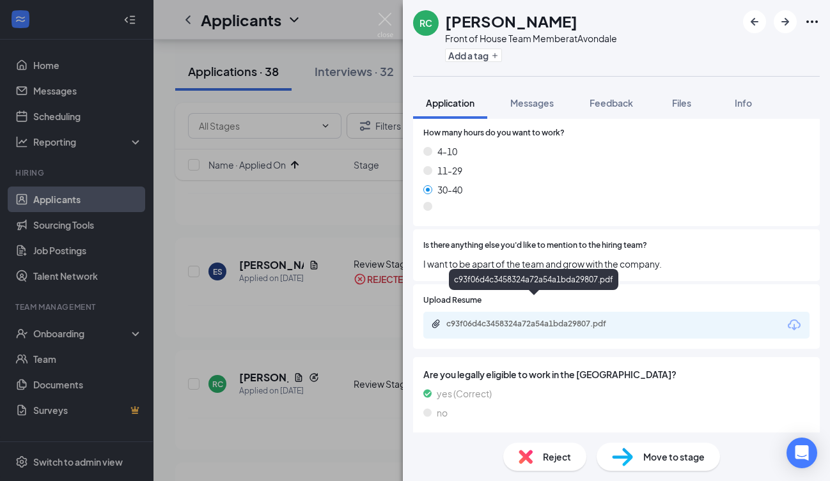
click at [534, 319] on div "c93f06d4c3458324a72a54a1bda29807.pdf" at bounding box center [535, 324] width 179 height 10
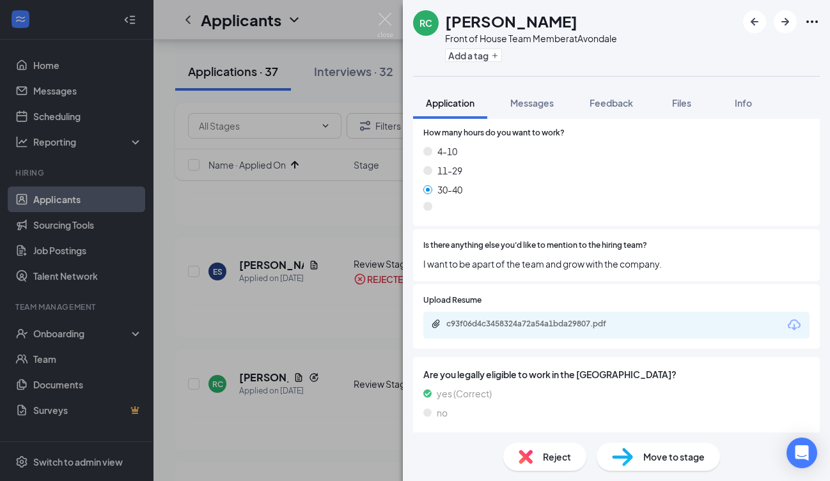
click at [535, 454] on div "Reject" at bounding box center [544, 457] width 83 height 28
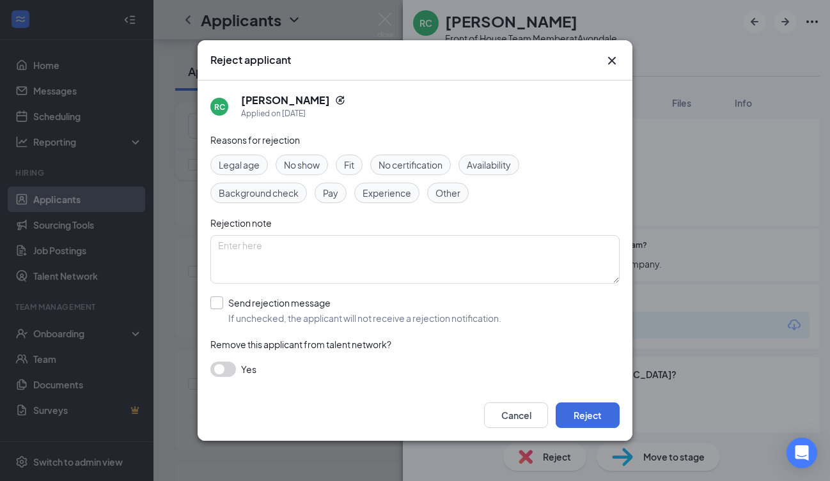
click at [214, 306] on div at bounding box center [216, 303] width 13 height 13
click at [214, 306] on input "Send rejection message If unchecked, the applicant will not receive a rejection…" at bounding box center [355, 311] width 291 height 28
checkbox input "true"
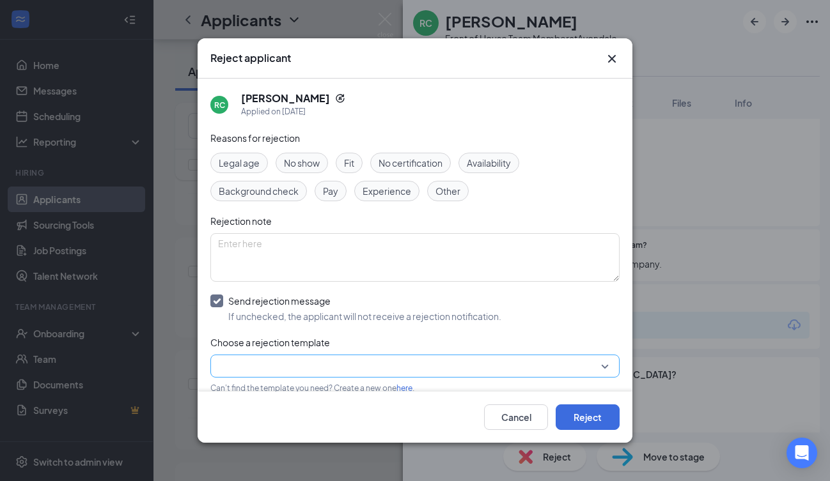
click at [271, 374] on input "search" at bounding box center [410, 366] width 385 height 22
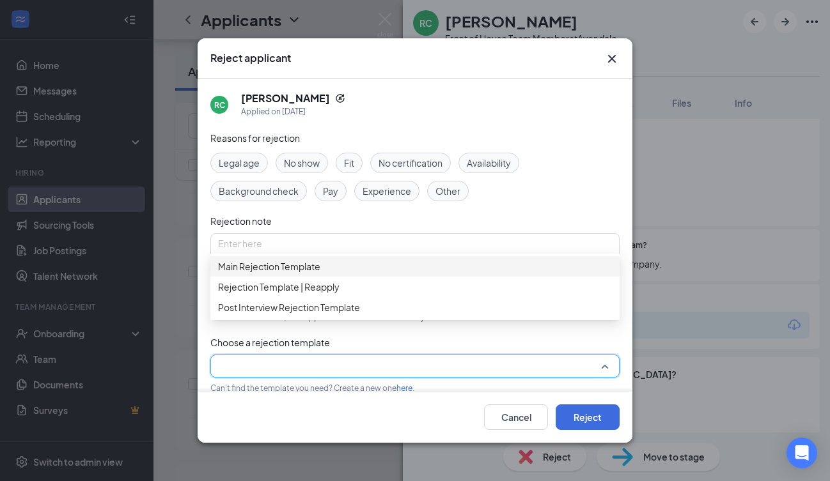
click at [320, 270] on span "Main Rejection Template" at bounding box center [269, 267] width 102 height 14
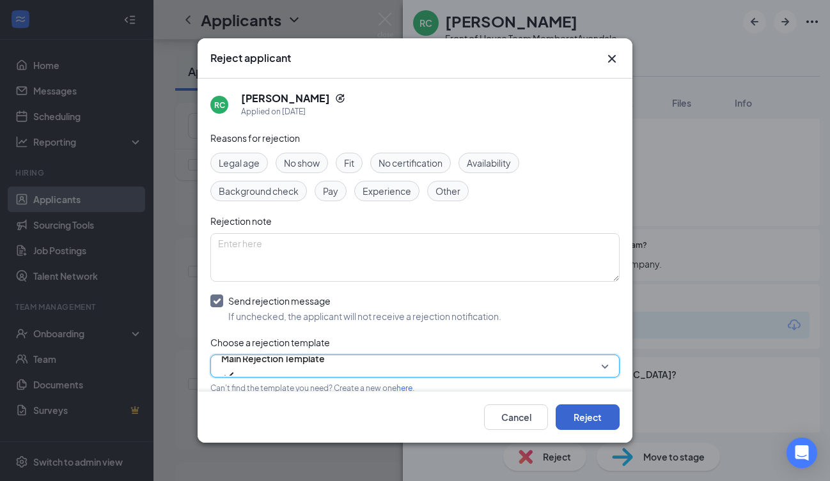
click at [577, 417] on button "Reject" at bounding box center [587, 418] width 64 height 26
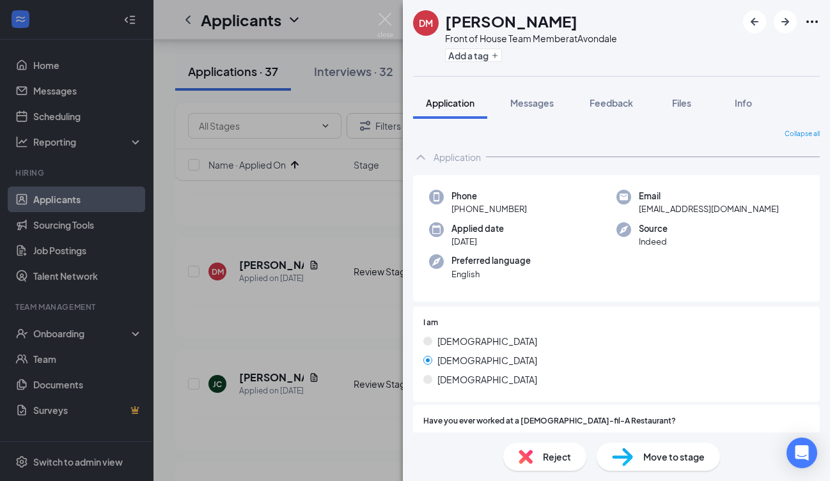
click at [561, 454] on span "Reject" at bounding box center [557, 457] width 28 height 14
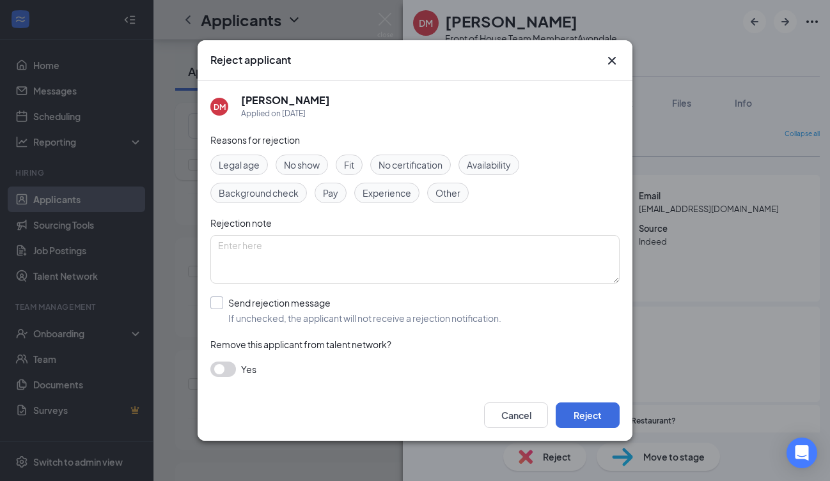
click at [215, 306] on div at bounding box center [216, 303] width 13 height 13
click at [215, 306] on input "Send rejection message If unchecked, the applicant will not receive a rejection…" at bounding box center [355, 311] width 291 height 28
checkbox input "true"
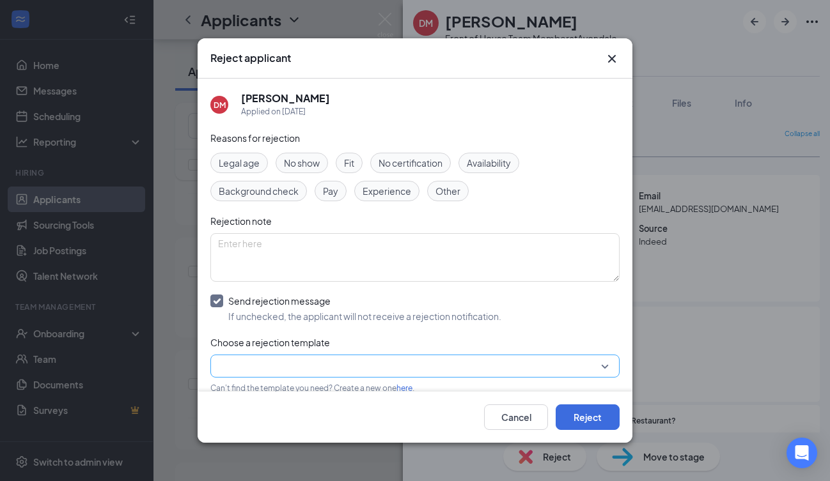
click at [247, 362] on input "search" at bounding box center [410, 366] width 385 height 22
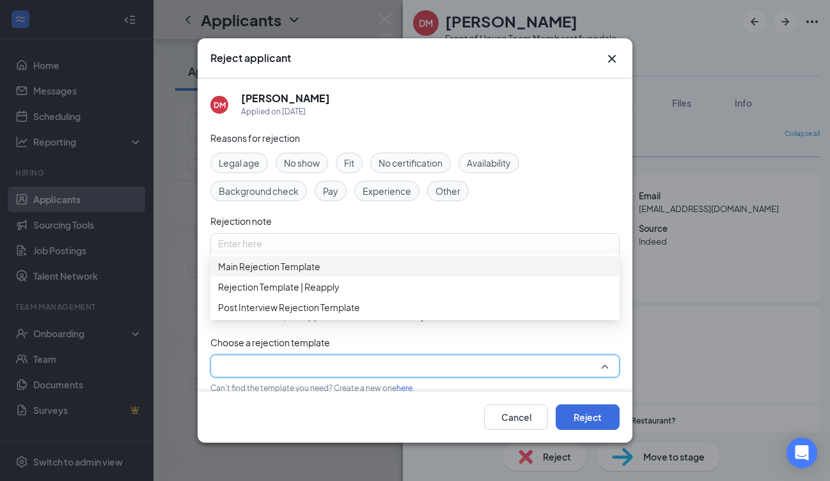
click at [274, 274] on span "Main Rejection Template" at bounding box center [269, 267] width 102 height 14
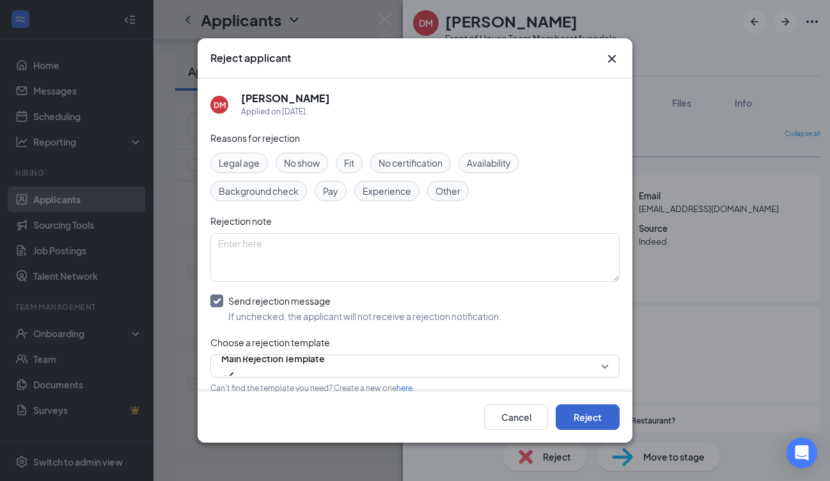
click at [593, 412] on button "Reject" at bounding box center [587, 418] width 64 height 26
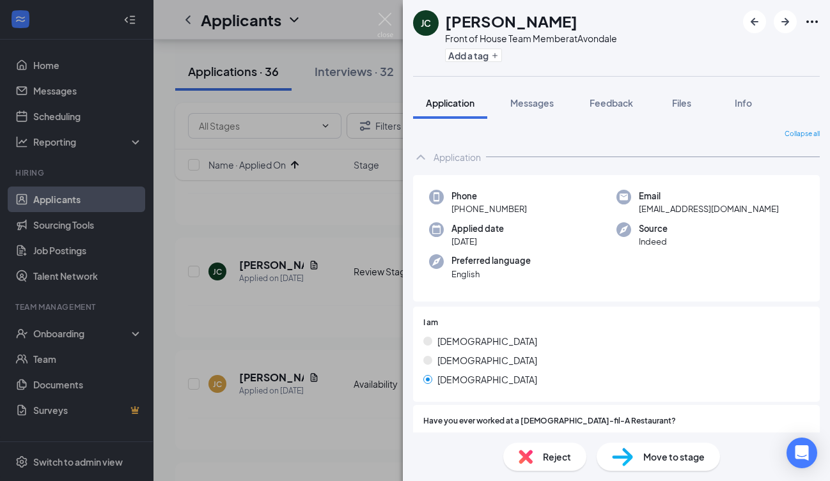
click at [552, 458] on span "Reject" at bounding box center [557, 457] width 28 height 14
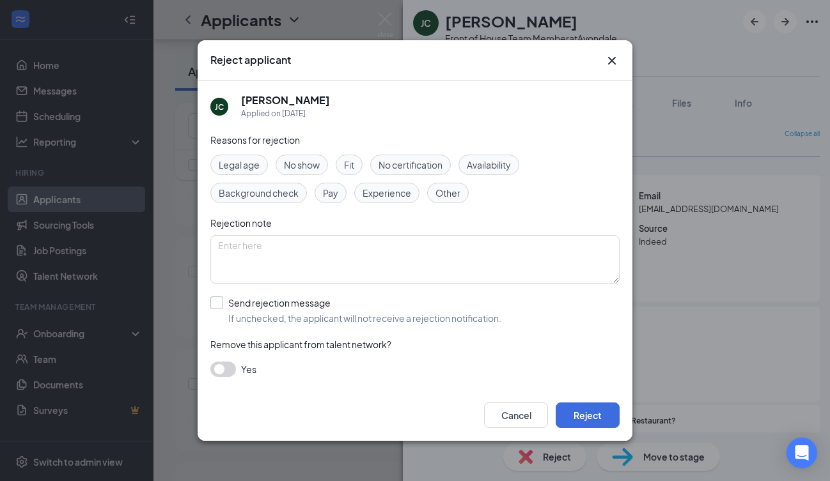
click at [217, 303] on input "Send rejection message If unchecked, the applicant will not receive a rejection…" at bounding box center [355, 311] width 291 height 28
checkbox input "true"
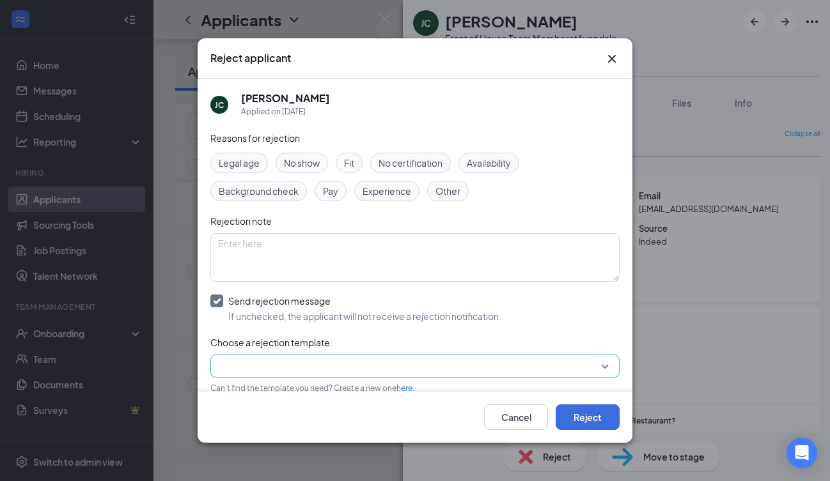
click at [251, 366] on input "search" at bounding box center [410, 366] width 385 height 22
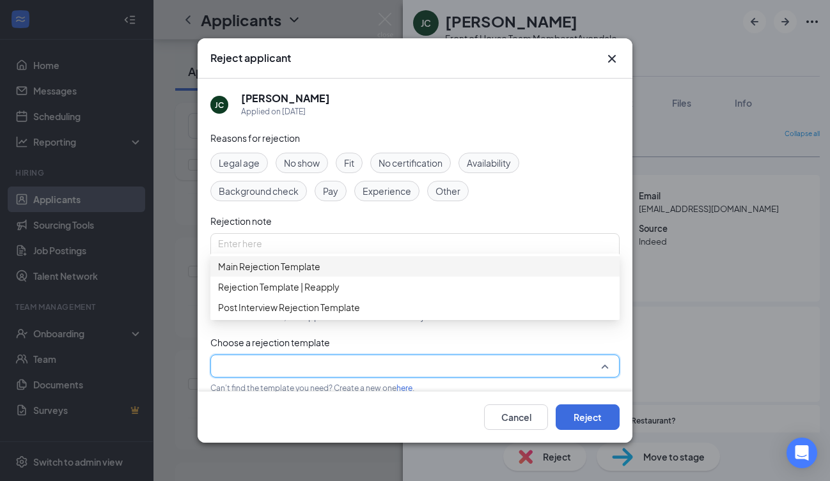
click at [279, 272] on span "Main Rejection Template" at bounding box center [269, 267] width 102 height 14
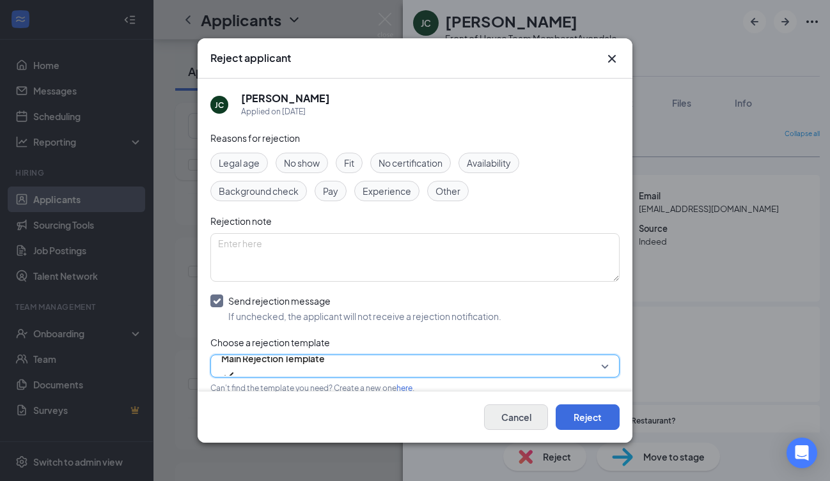
click at [528, 413] on button "Cancel" at bounding box center [516, 418] width 64 height 26
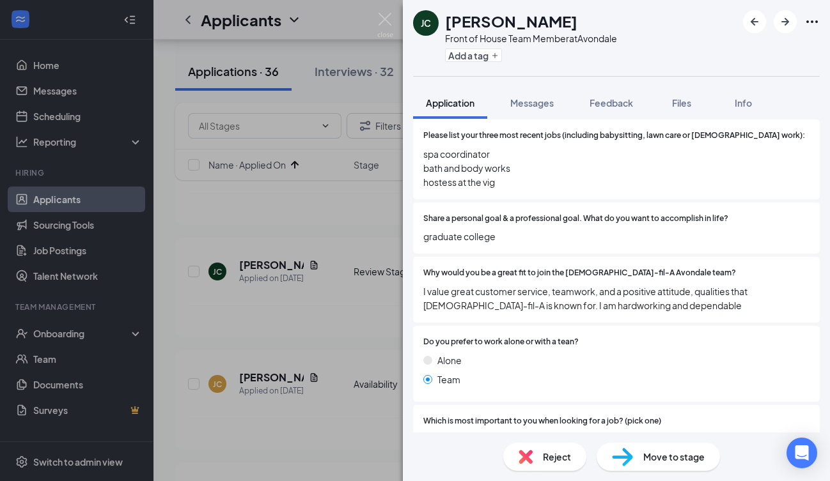
scroll to position [421, 0]
click at [623, 313] on div "Why would you be a great fit to join the [DEMOGRAPHIC_DATA]-fil-A Avondale team…" at bounding box center [616, 289] width 407 height 66
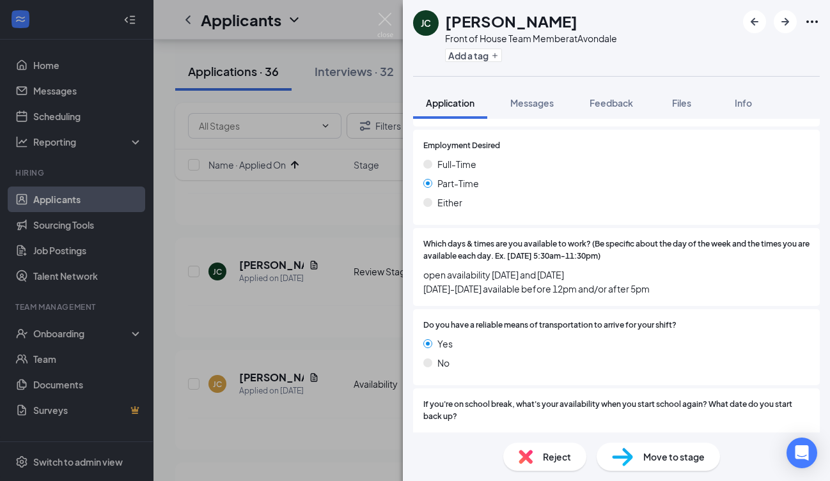
scroll to position [1380, 0]
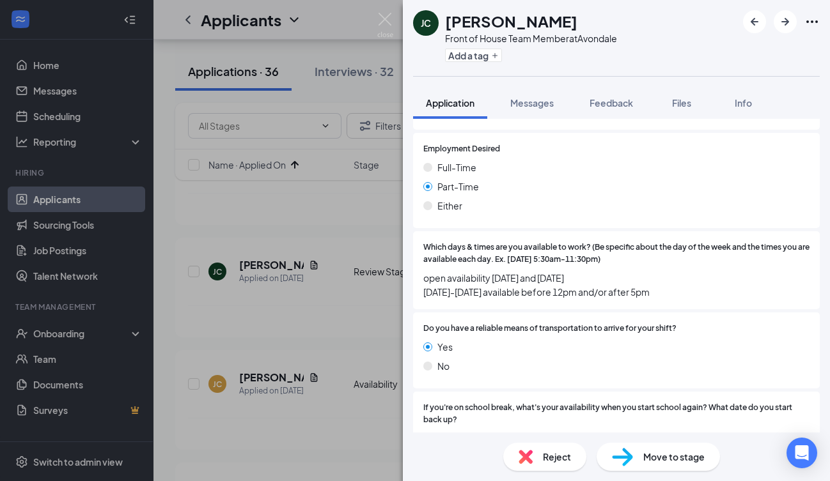
click at [550, 454] on span "Reject" at bounding box center [557, 457] width 28 height 14
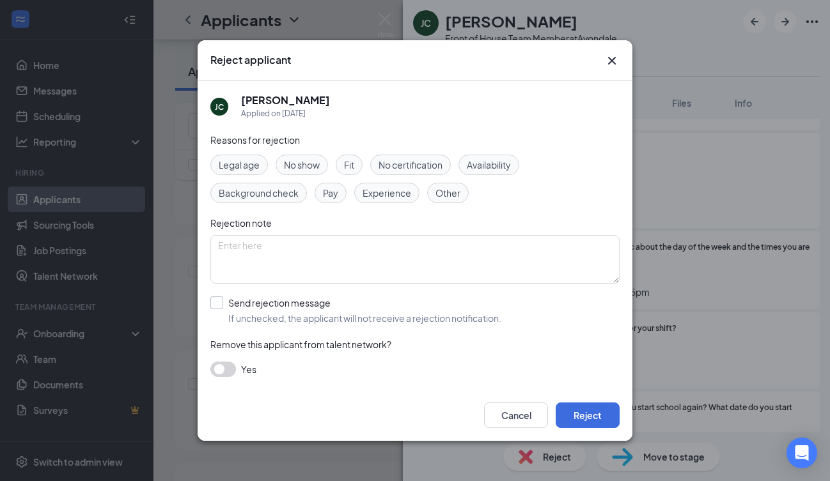
click at [220, 300] on div at bounding box center [216, 303] width 13 height 13
click at [220, 300] on input "Send rejection message If unchecked, the applicant will not receive a rejection…" at bounding box center [355, 311] width 291 height 28
checkbox input "true"
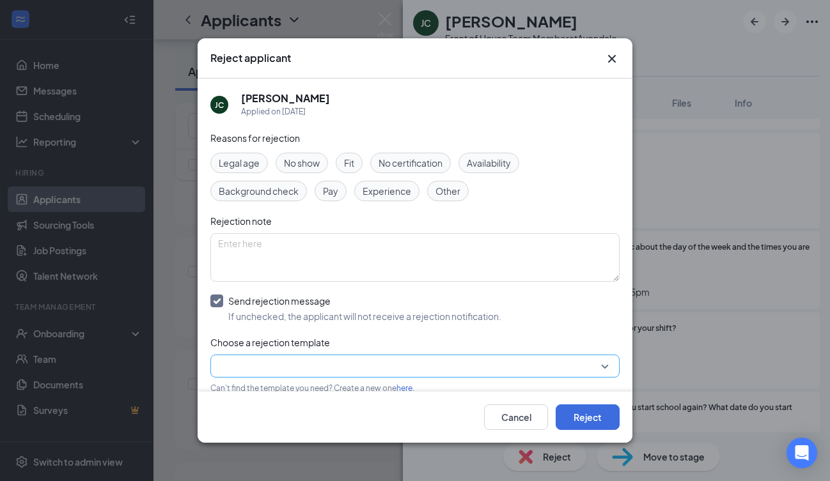
click at [275, 361] on input "search" at bounding box center [410, 366] width 385 height 22
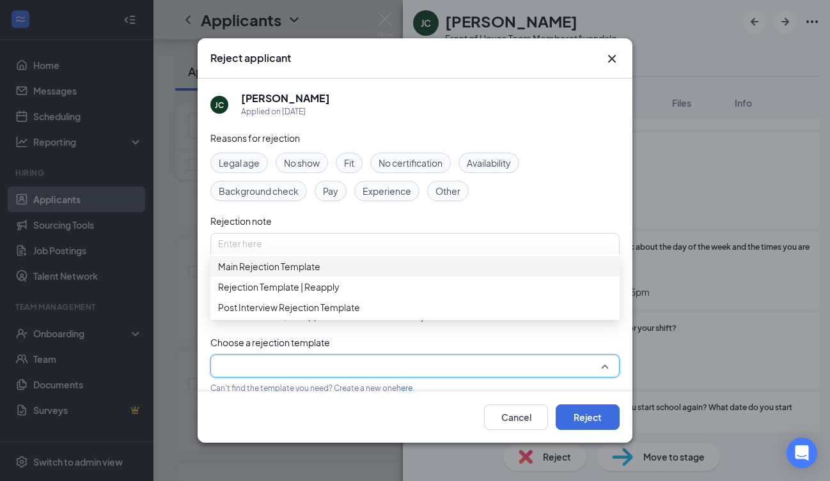
click at [301, 272] on span "Main Rejection Template" at bounding box center [269, 267] width 102 height 14
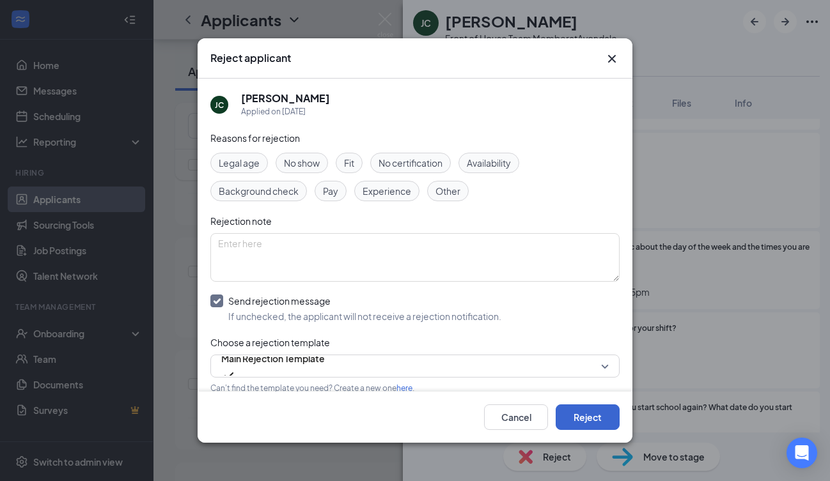
click at [578, 424] on button "Reject" at bounding box center [587, 418] width 64 height 26
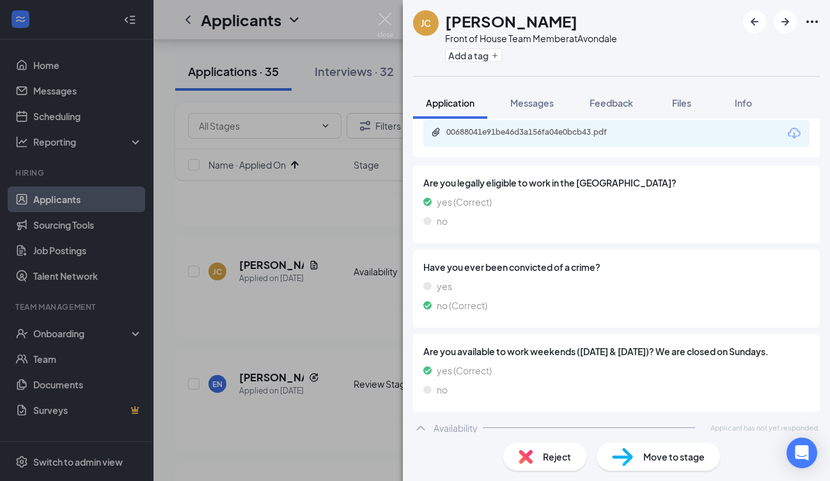
scroll to position [1046, 0]
click at [544, 458] on span "Reject" at bounding box center [557, 457] width 28 height 14
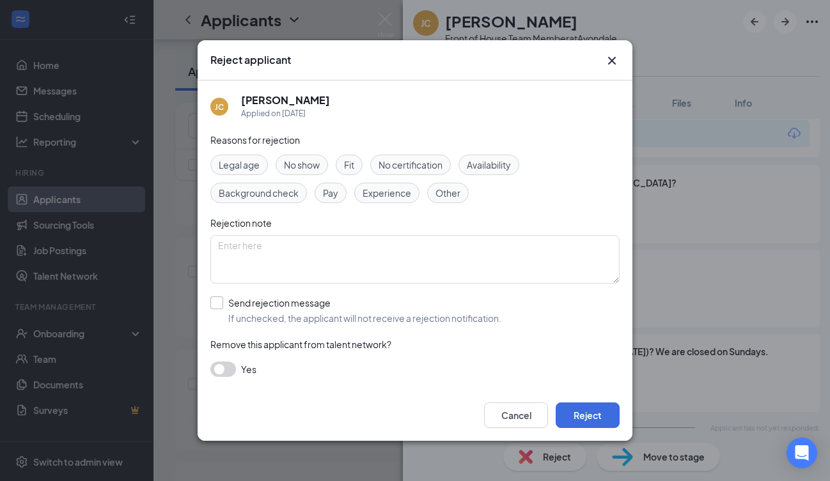
click at [217, 304] on div at bounding box center [216, 303] width 13 height 13
click at [217, 304] on input "Send rejection message If unchecked, the applicant will not receive a rejection…" at bounding box center [355, 311] width 291 height 28
checkbox input "true"
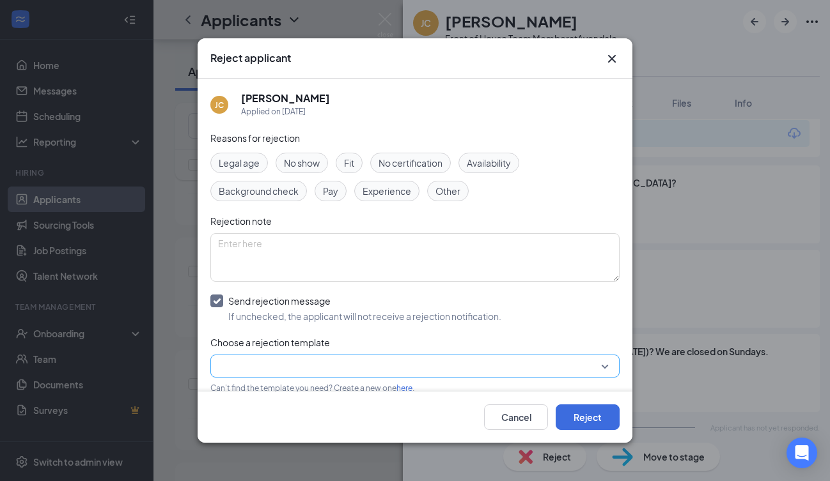
click at [261, 373] on input "search" at bounding box center [410, 366] width 385 height 22
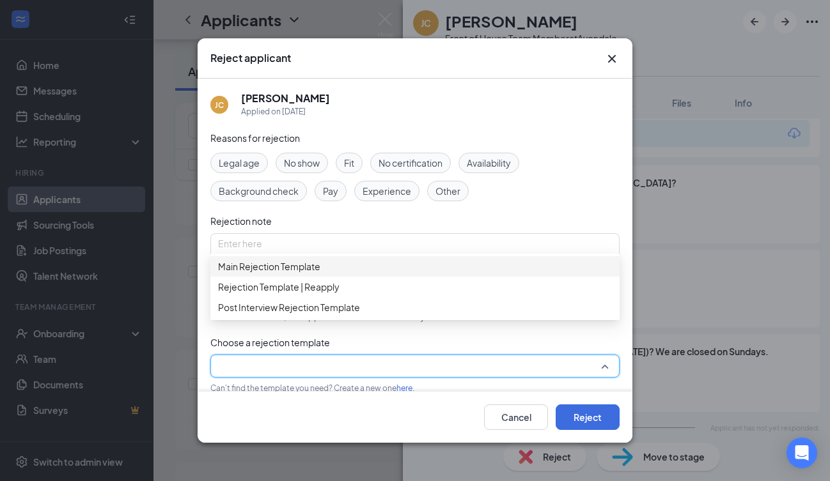
click at [296, 274] on span "Main Rejection Template" at bounding box center [269, 267] width 102 height 14
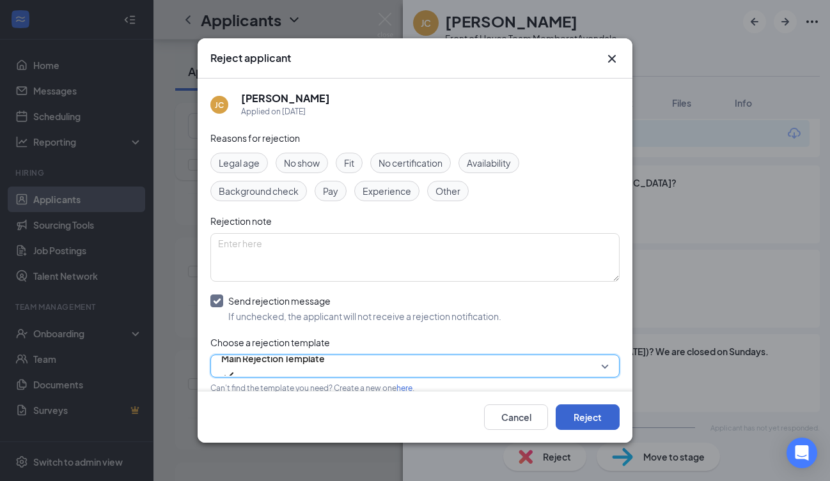
click at [592, 420] on button "Reject" at bounding box center [587, 418] width 64 height 26
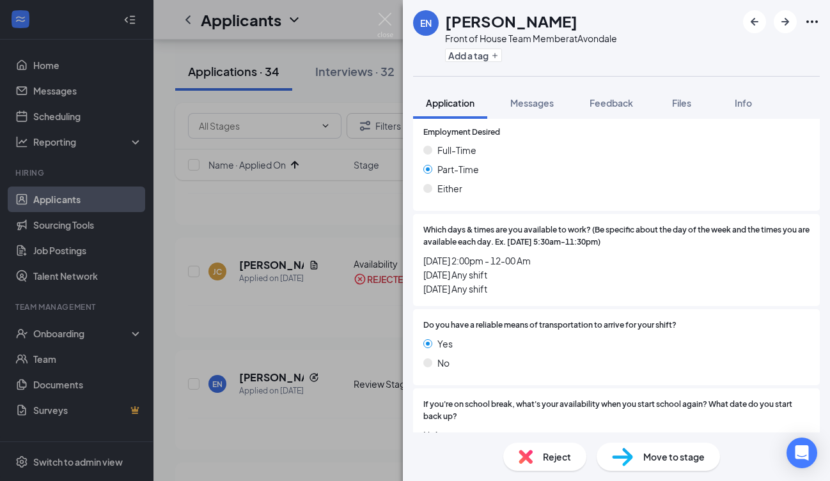
scroll to position [1361, 0]
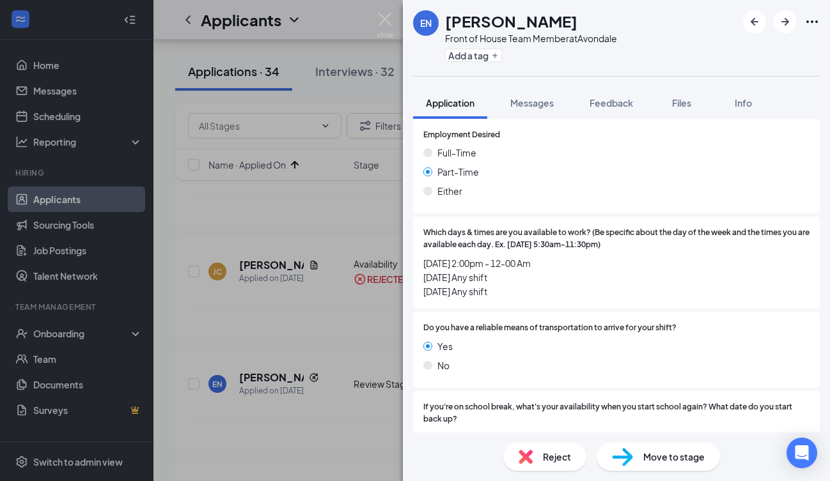
click at [545, 448] on div "Reject" at bounding box center [544, 457] width 83 height 28
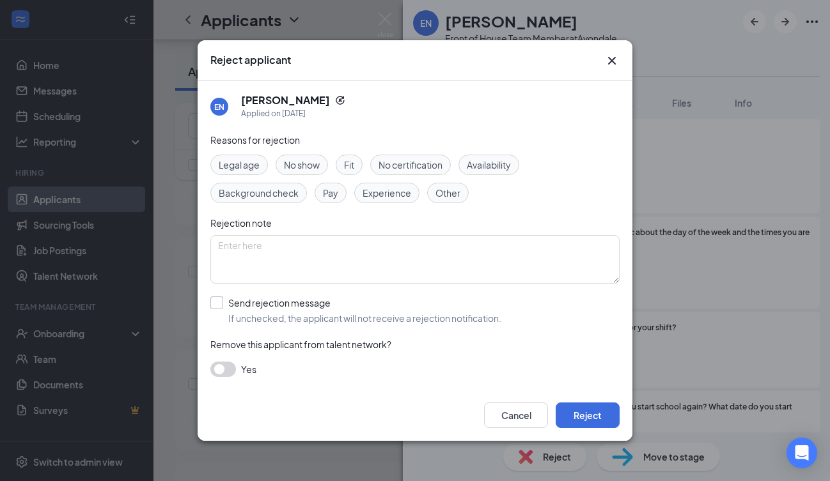
click at [217, 304] on input "Send rejection message If unchecked, the applicant will not receive a rejection…" at bounding box center [355, 311] width 291 height 28
checkbox input "true"
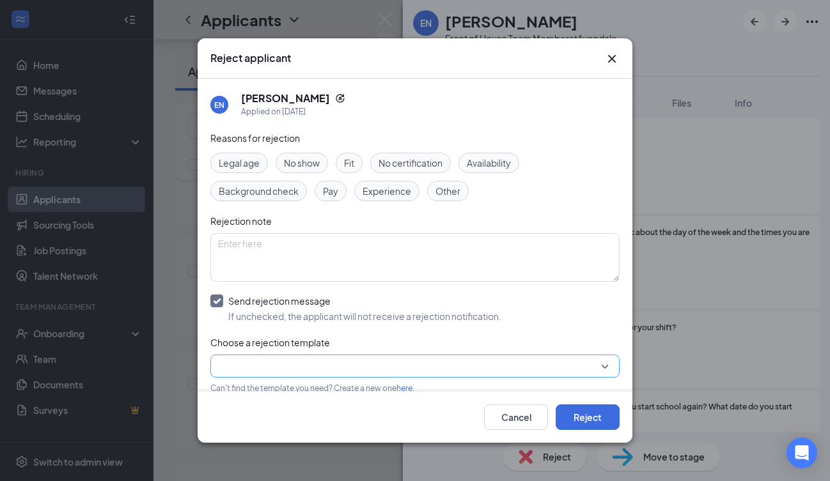
click at [272, 364] on input "search" at bounding box center [410, 366] width 385 height 22
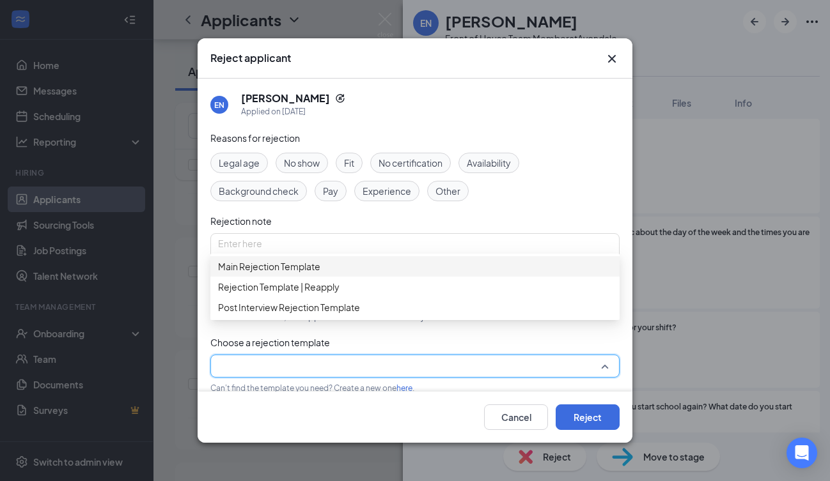
click at [297, 274] on span "Main Rejection Template" at bounding box center [269, 267] width 102 height 14
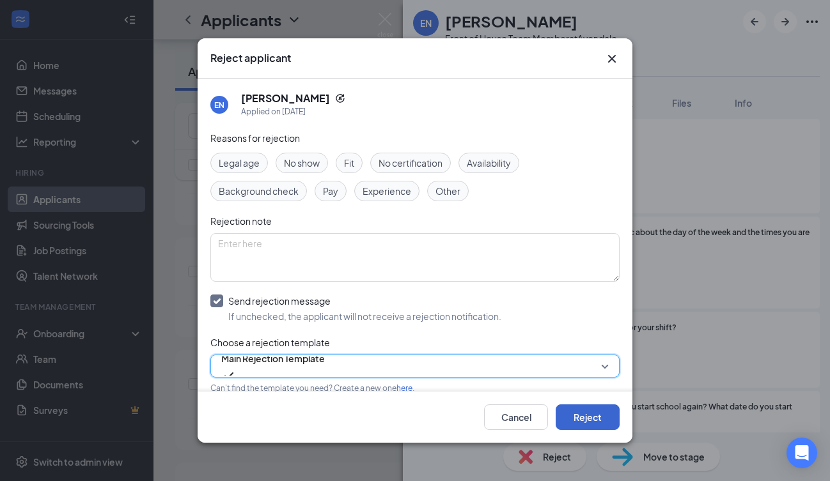
click at [592, 421] on button "Reject" at bounding box center [587, 418] width 64 height 26
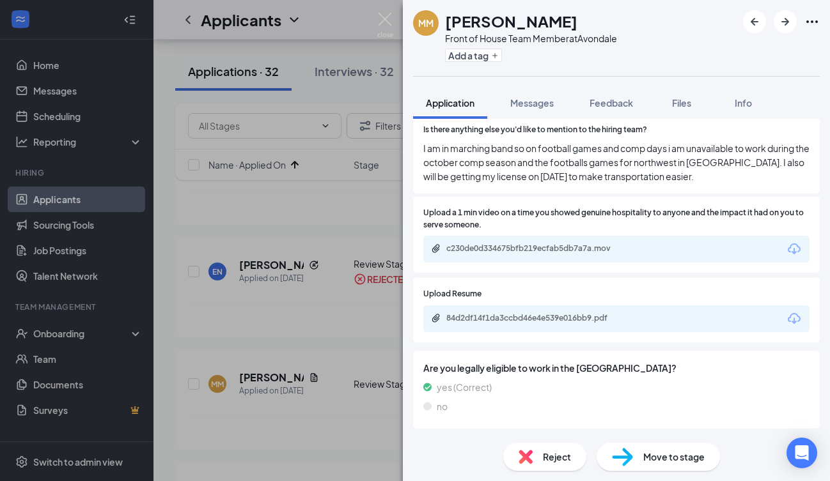
scroll to position [1002, 0]
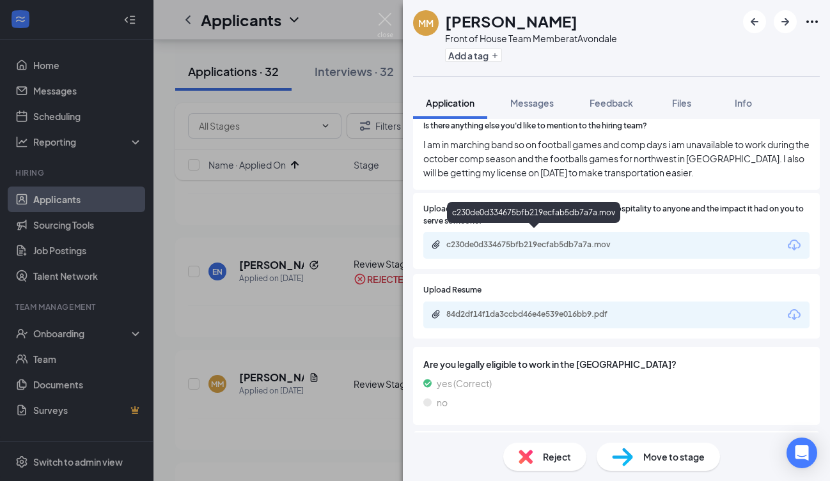
click at [614, 240] on div "c230de0d334675bfb219ecfab5db7a7a.mov" at bounding box center [535, 245] width 179 height 10
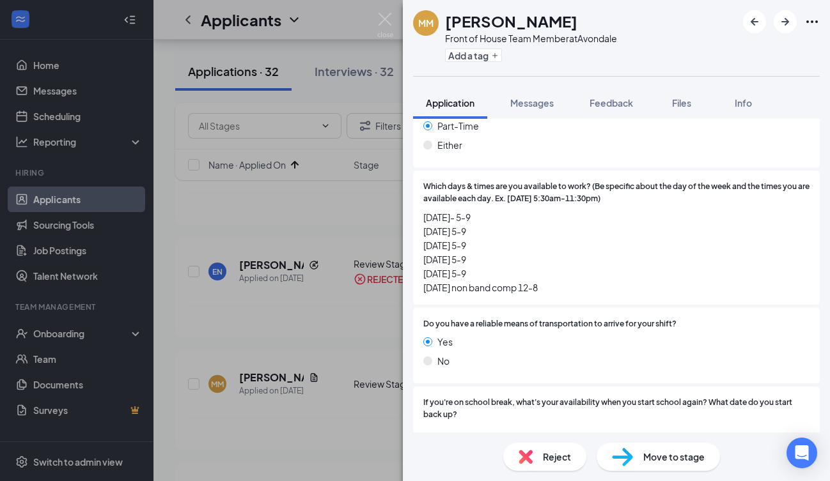
scroll to position [1601, 0]
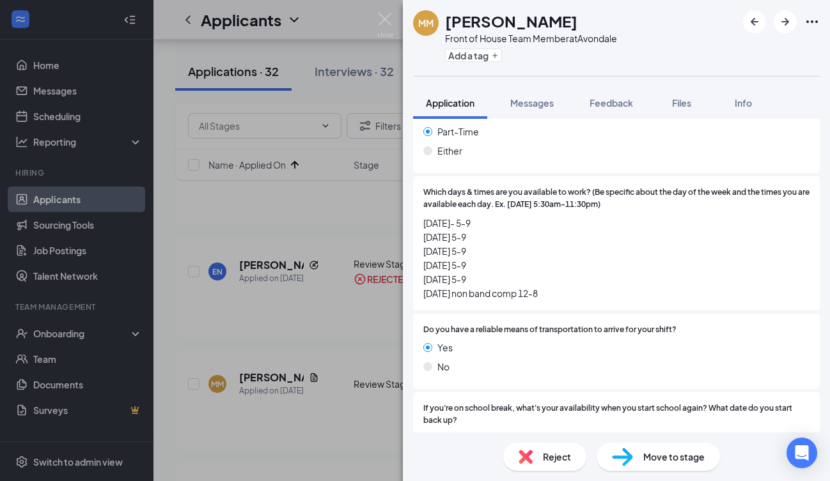
click at [543, 456] on span "Reject" at bounding box center [557, 457] width 28 height 14
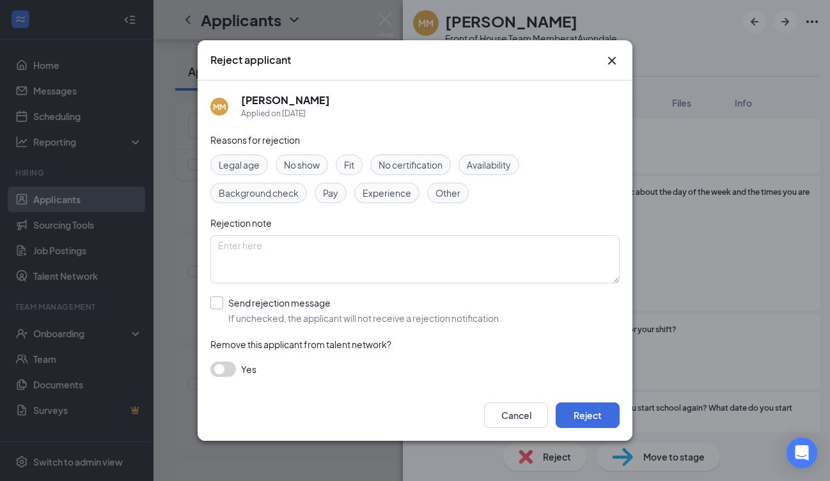
click at [217, 300] on input "Send rejection message If unchecked, the applicant will not receive a rejection…" at bounding box center [355, 311] width 291 height 28
checkbox input "true"
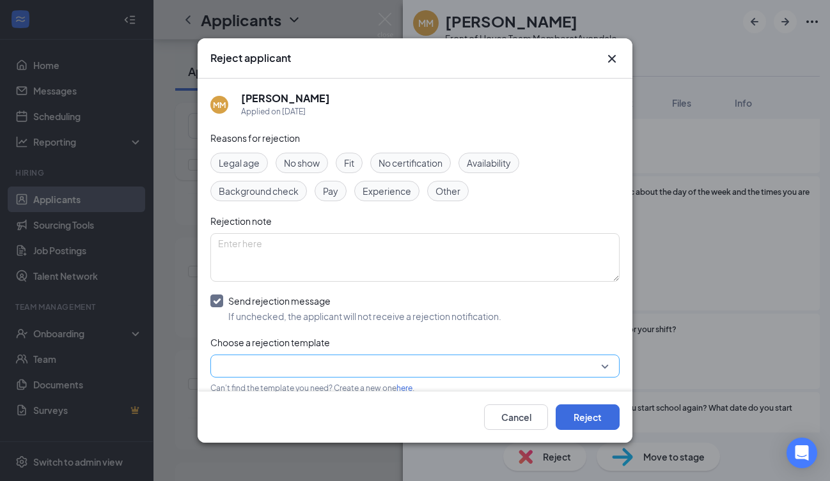
click at [254, 366] on input "search" at bounding box center [410, 366] width 385 height 22
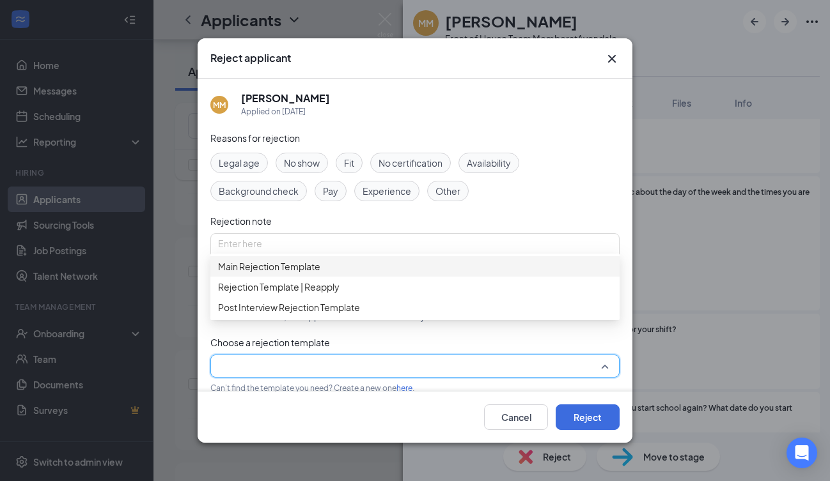
click at [282, 274] on span "Main Rejection Template" at bounding box center [269, 267] width 102 height 14
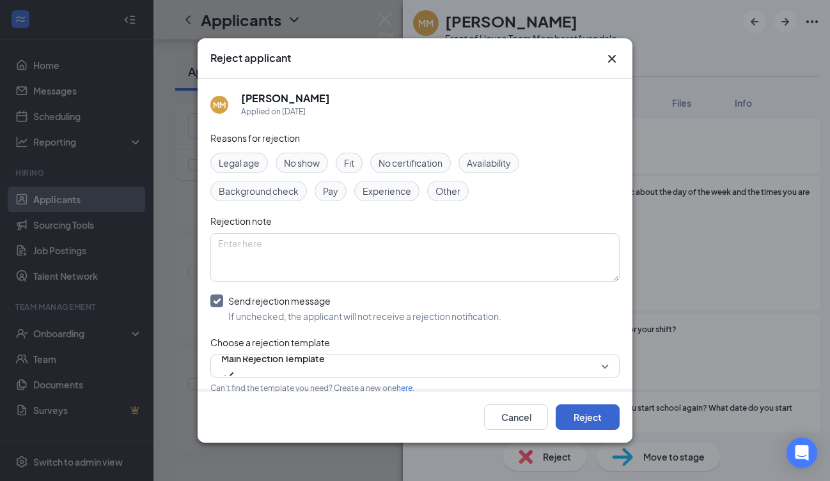
click at [580, 419] on button "Reject" at bounding box center [587, 418] width 64 height 26
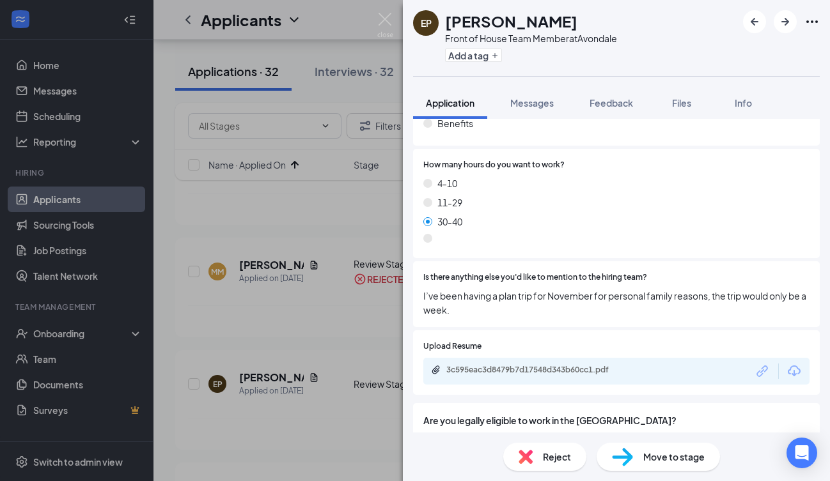
scroll to position [843, 0]
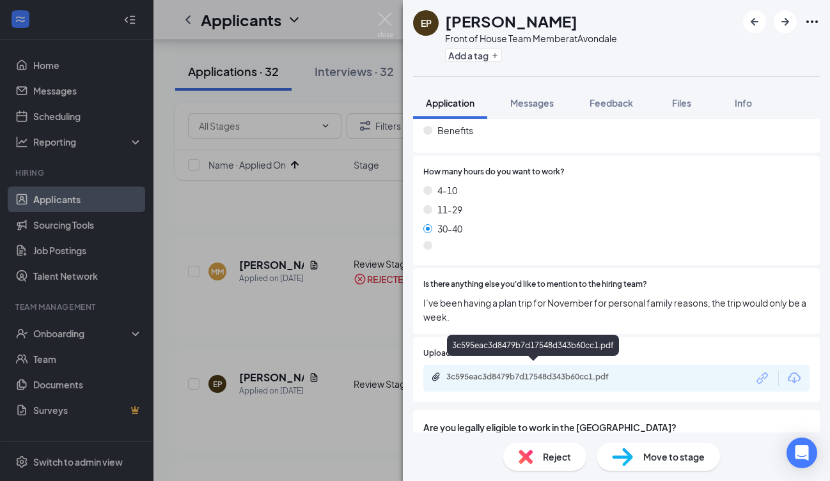
click at [538, 372] on div "3c595eac3d8479b7d17548d343b60cc1.pdf" at bounding box center [535, 377] width 179 height 10
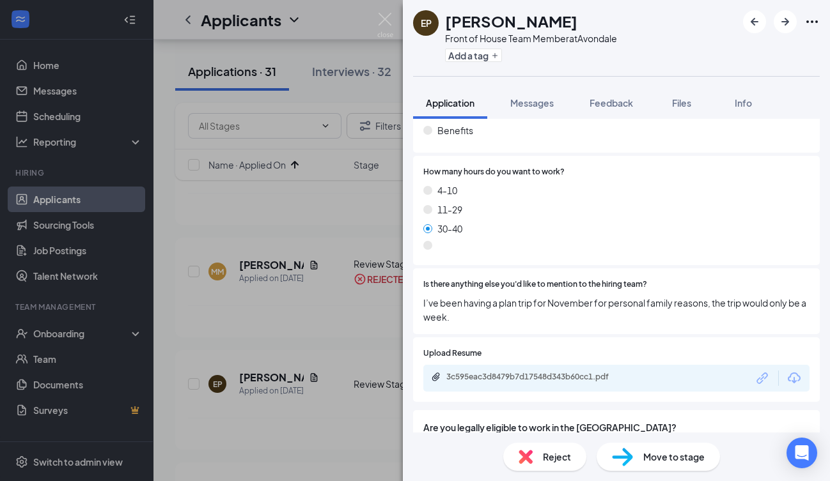
click at [557, 455] on span "Reject" at bounding box center [557, 457] width 28 height 14
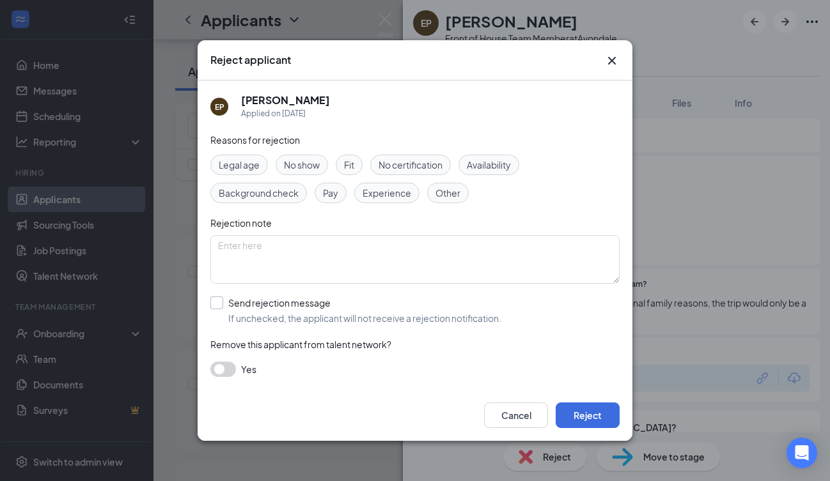
click at [220, 298] on div at bounding box center [216, 303] width 13 height 13
click at [220, 298] on input "Send rejection message If unchecked, the applicant will not receive a rejection…" at bounding box center [355, 311] width 291 height 28
checkbox input "true"
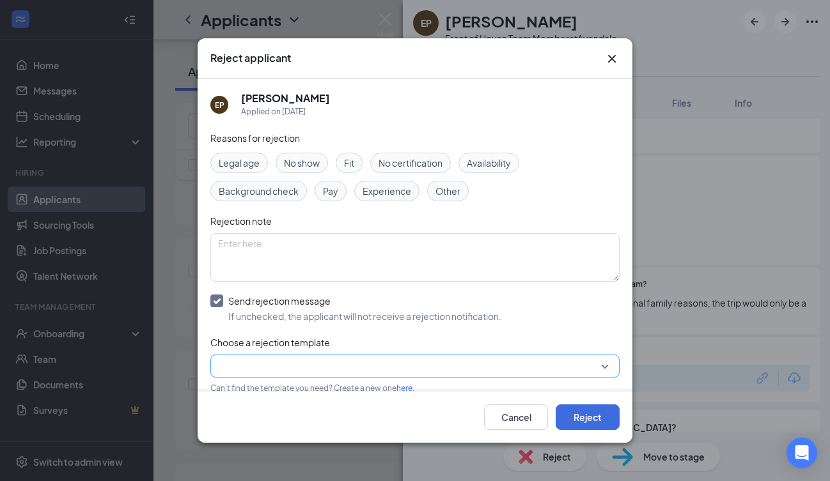
click at [270, 365] on input "search" at bounding box center [410, 366] width 385 height 22
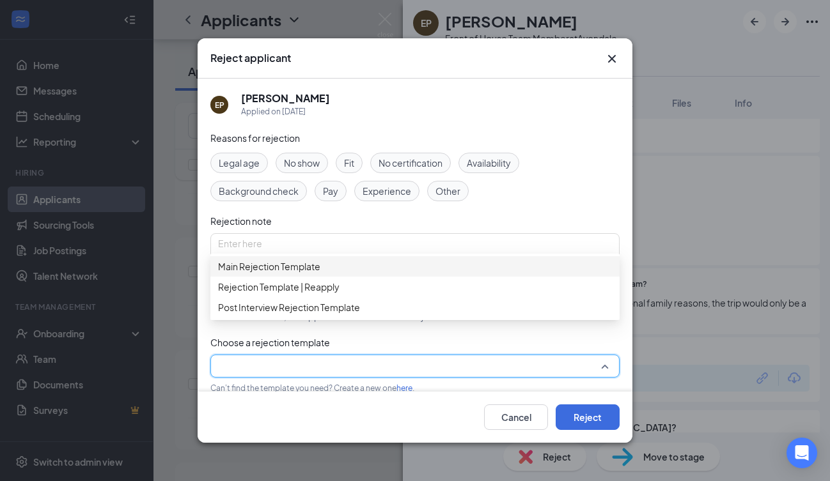
click at [279, 273] on span "Main Rejection Template" at bounding box center [269, 267] width 102 height 14
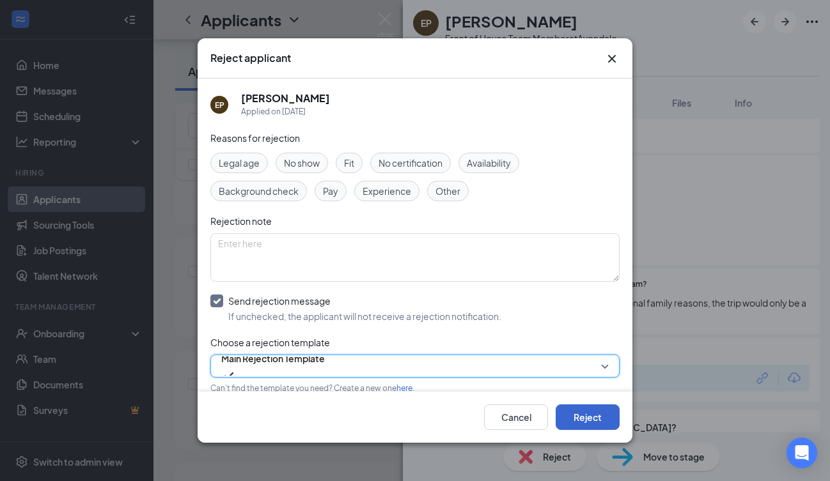
click at [594, 418] on button "Reject" at bounding box center [587, 418] width 64 height 26
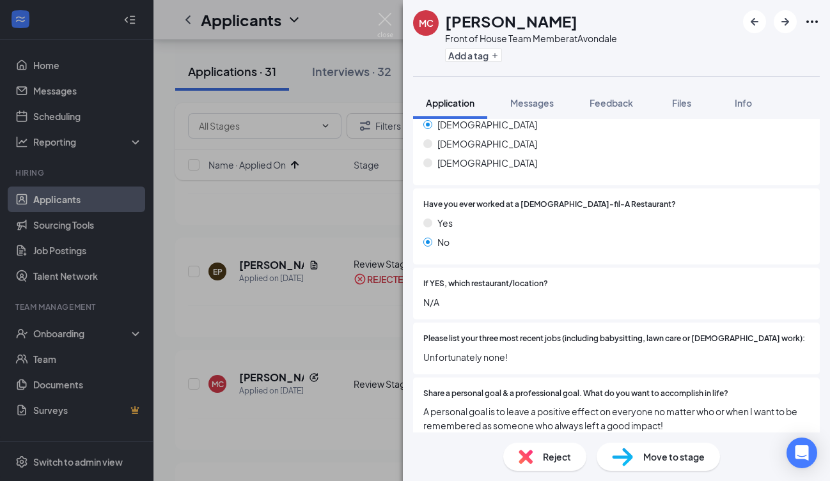
scroll to position [196, 0]
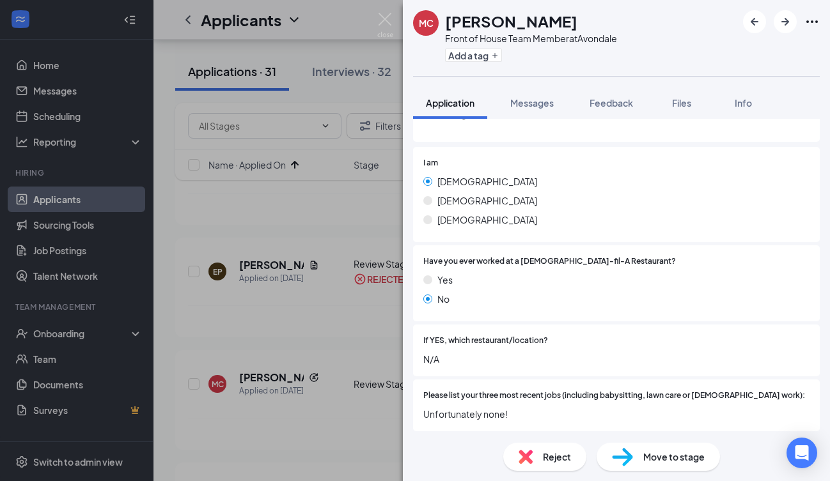
click at [537, 463] on div "Reject" at bounding box center [544, 457] width 83 height 28
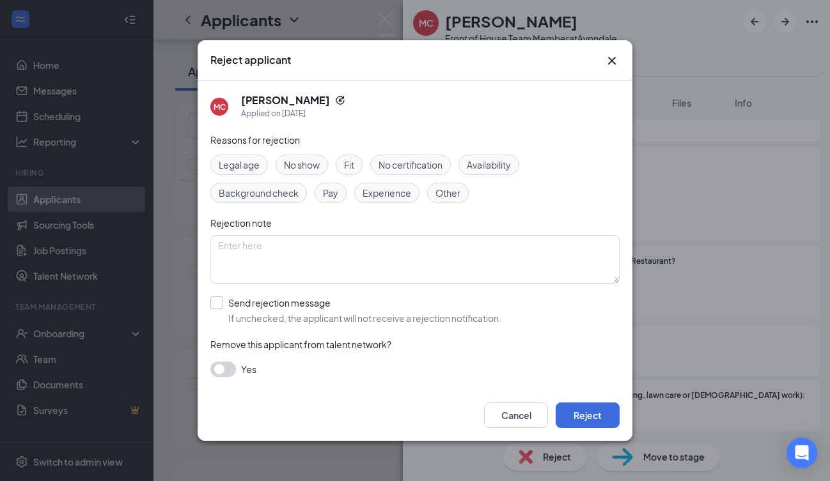
click at [220, 302] on div at bounding box center [216, 303] width 13 height 13
click at [220, 302] on input "Send rejection message If unchecked, the applicant will not receive a rejection…" at bounding box center [355, 311] width 291 height 28
checkbox input "true"
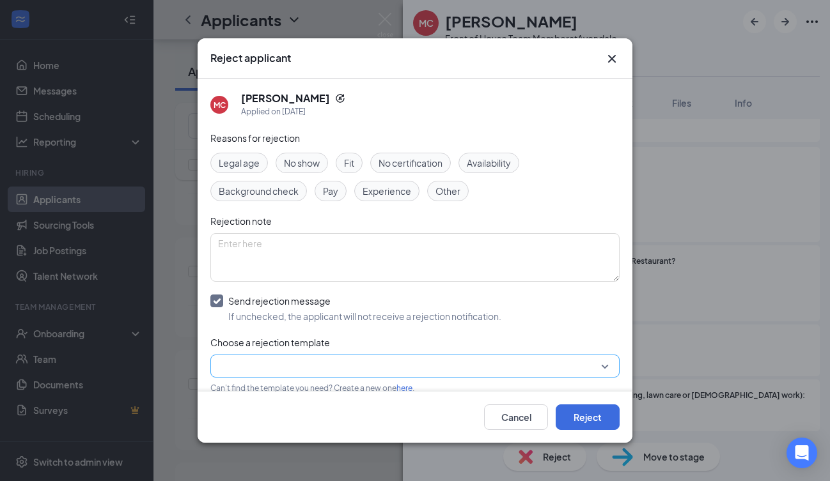
click at [247, 367] on input "search" at bounding box center [410, 366] width 385 height 22
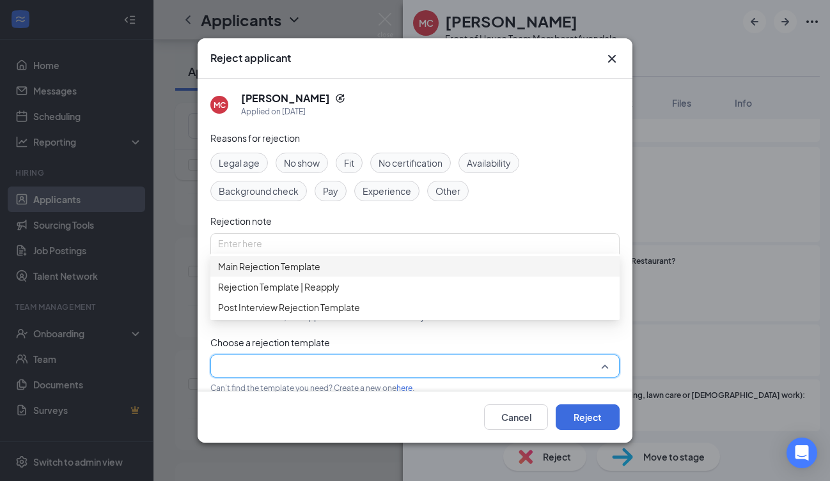
click at [284, 274] on span "Main Rejection Template" at bounding box center [269, 267] width 102 height 14
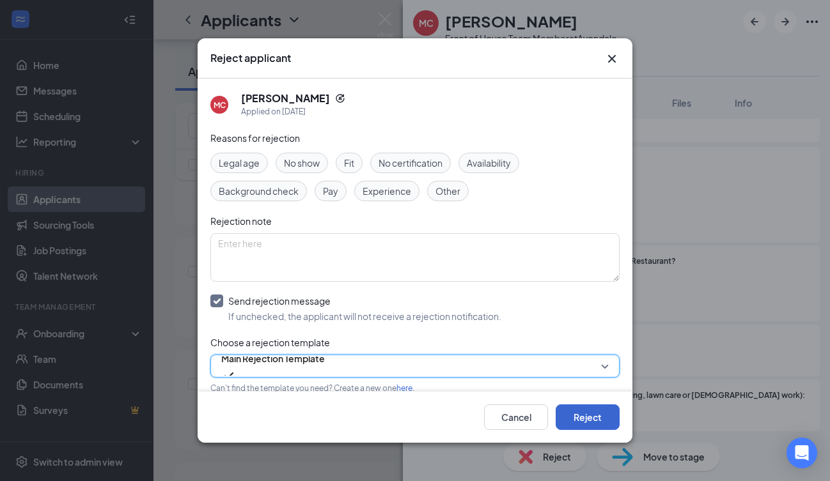
click at [588, 419] on button "Reject" at bounding box center [587, 418] width 64 height 26
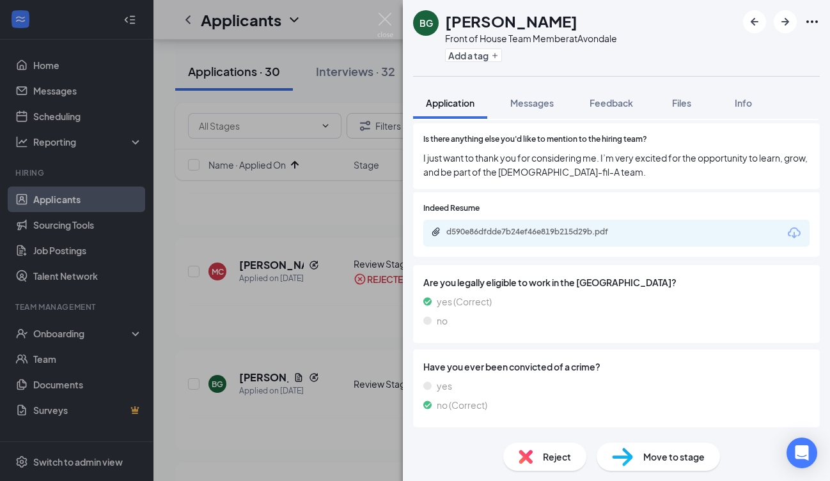
scroll to position [1014, 0]
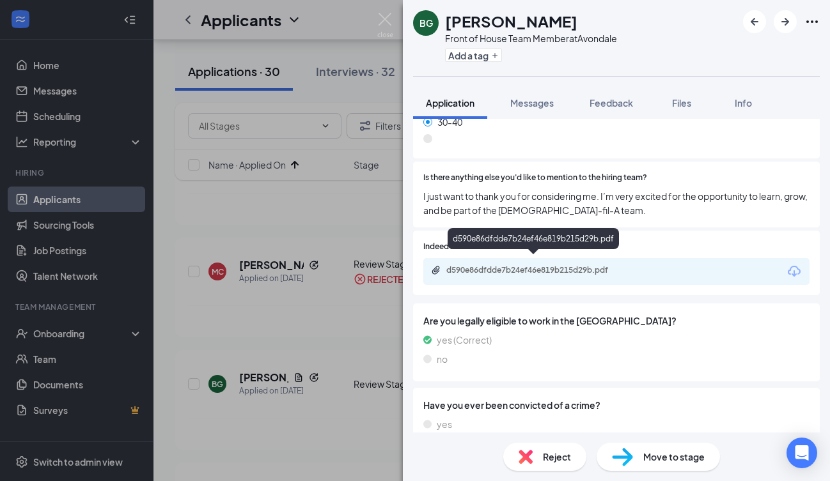
click at [577, 265] on div "d590e86dfdde7b24ef46e819b215d29b.pdf" at bounding box center [535, 270] width 179 height 10
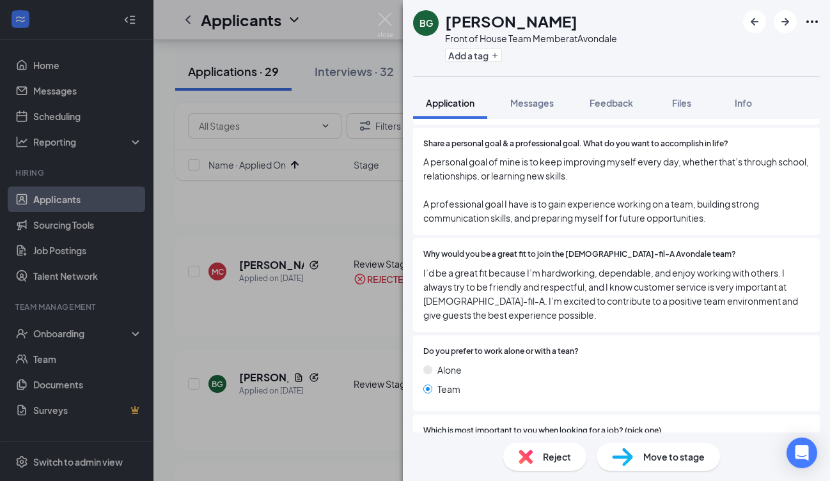
scroll to position [549, 0]
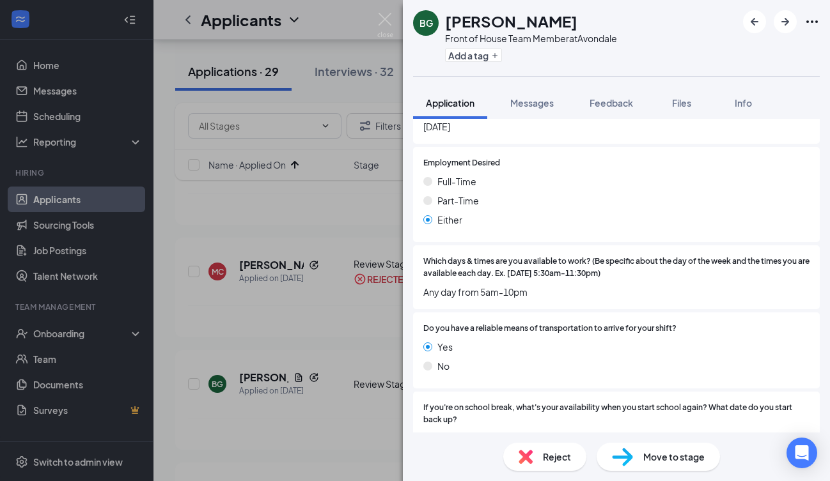
click at [682, 463] on span "Move to stage" at bounding box center [673, 457] width 61 height 14
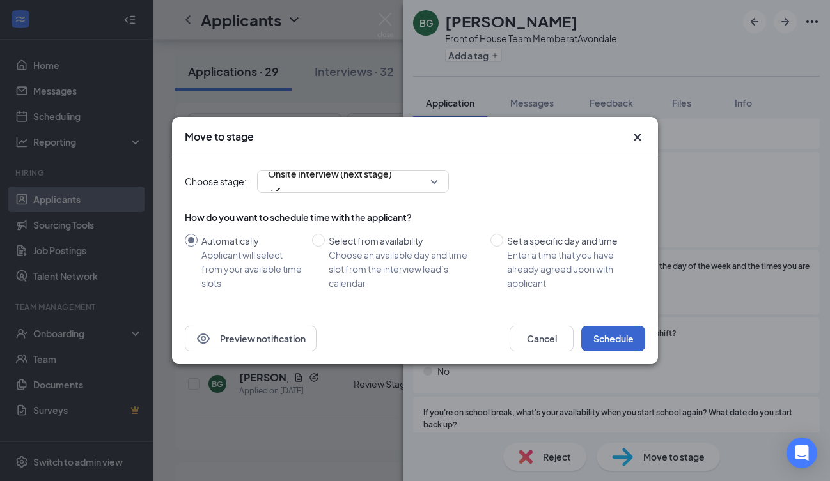
click at [609, 338] on button "Schedule" at bounding box center [613, 339] width 64 height 26
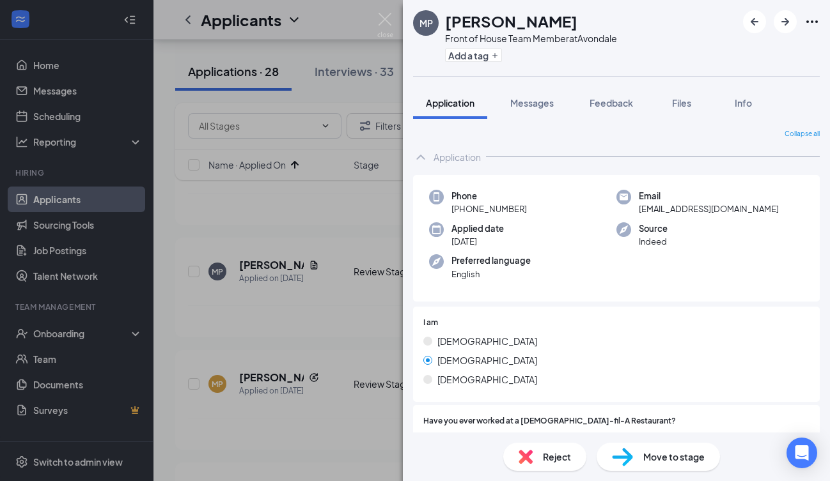
click at [557, 456] on span "Reject" at bounding box center [557, 457] width 28 height 14
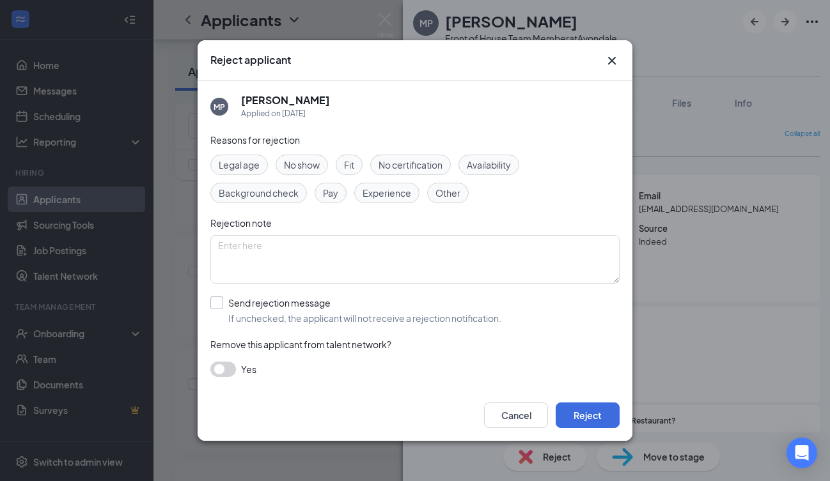
click at [212, 303] on input "Send rejection message If unchecked, the applicant will not receive a rejection…" at bounding box center [355, 311] width 291 height 28
checkbox input "true"
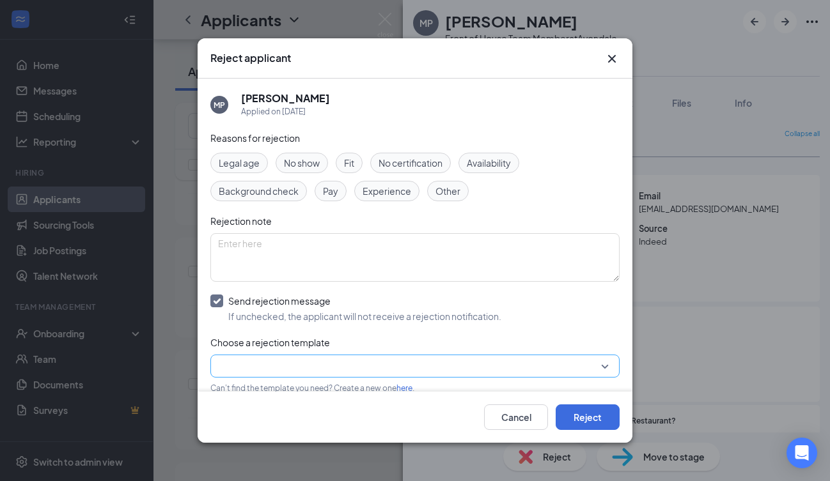
click at [261, 371] on input "search" at bounding box center [410, 366] width 385 height 22
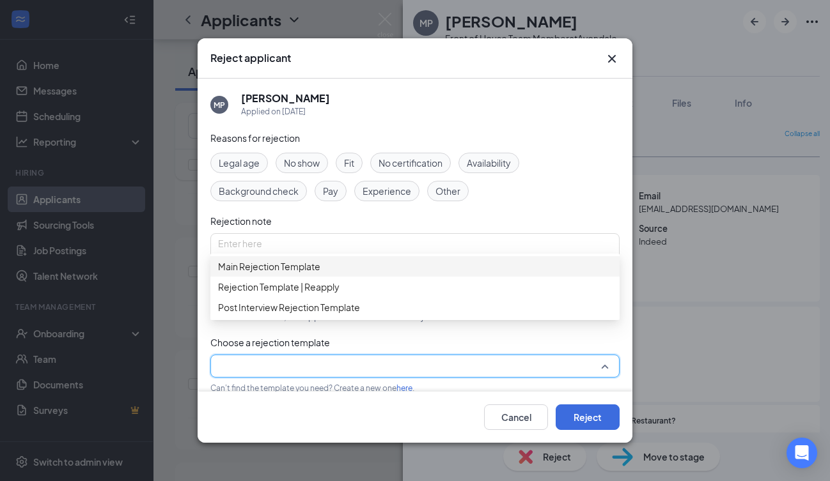
click at [289, 263] on div "Main Rejection Template" at bounding box center [414, 266] width 409 height 20
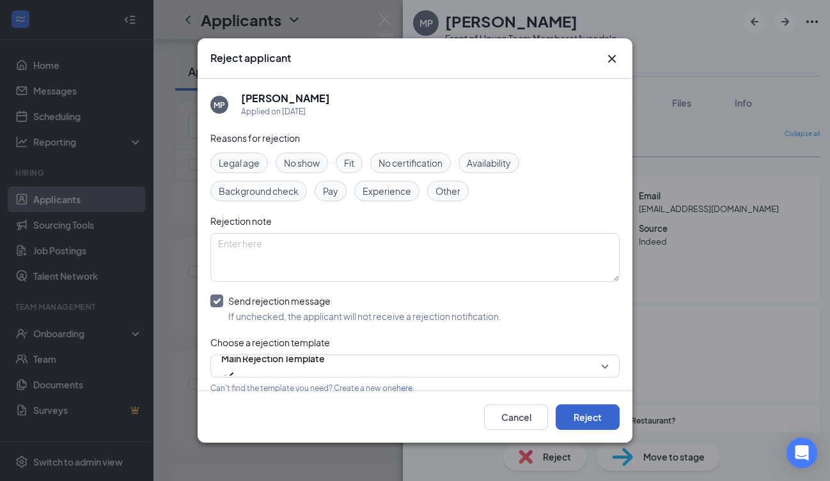
click at [593, 414] on button "Reject" at bounding box center [587, 418] width 64 height 26
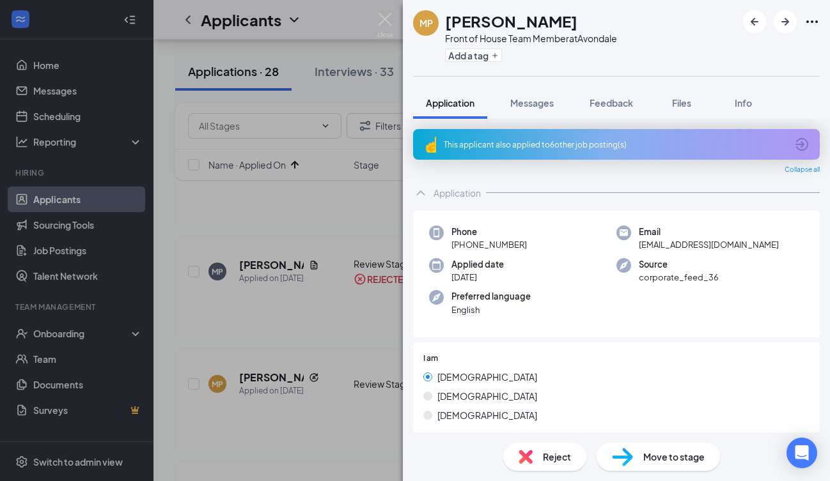
click at [543, 462] on span "Reject" at bounding box center [557, 457] width 28 height 14
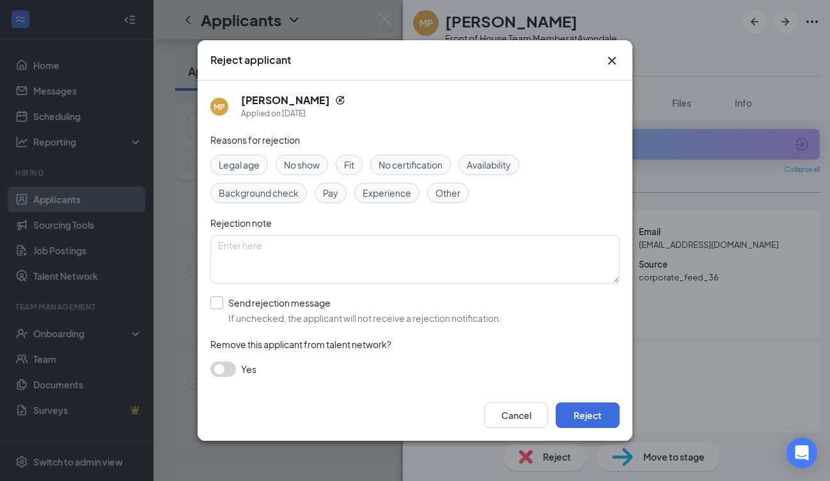
click at [217, 308] on div at bounding box center [216, 303] width 13 height 13
click at [217, 308] on input "Send rejection message If unchecked, the applicant will not receive a rejection…" at bounding box center [355, 311] width 291 height 28
checkbox input "true"
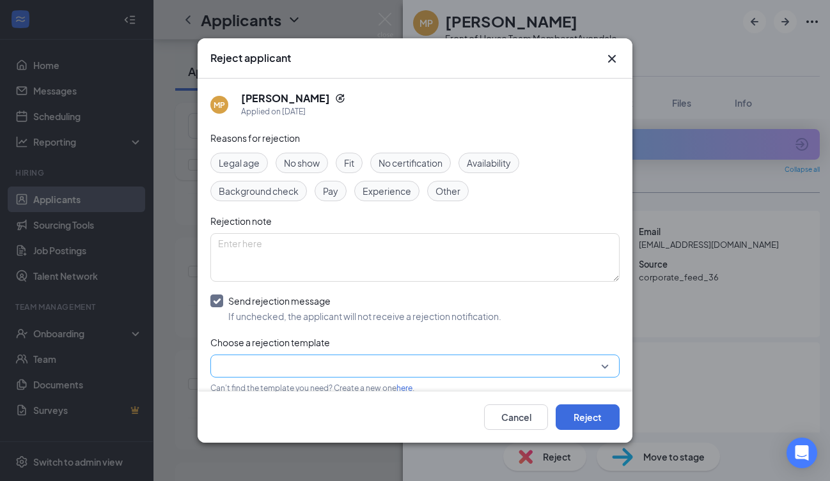
click at [242, 361] on input "search" at bounding box center [410, 366] width 385 height 22
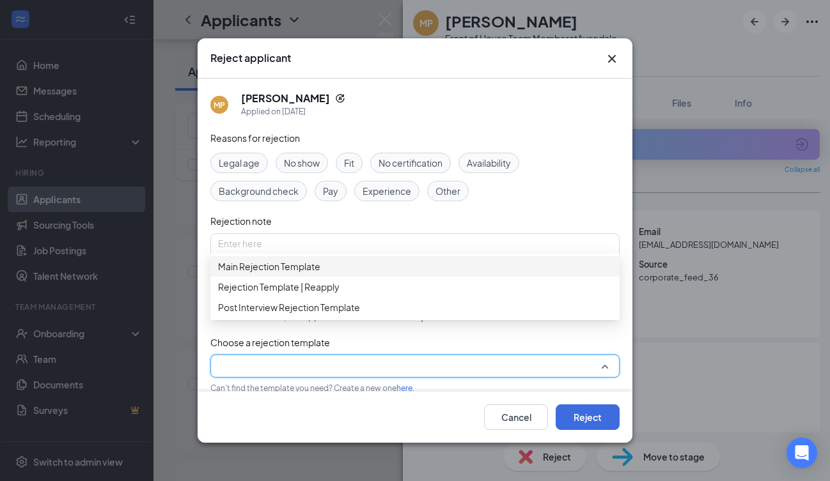
click at [275, 274] on span "Main Rejection Template" at bounding box center [269, 267] width 102 height 14
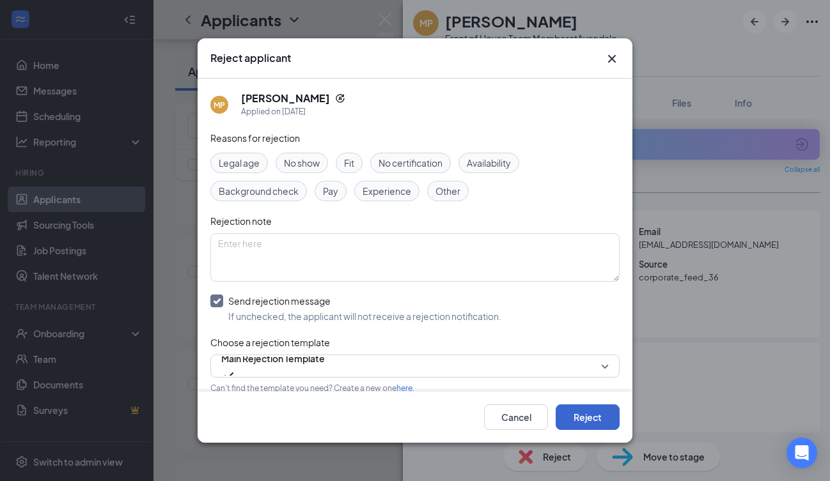
click at [589, 417] on button "Reject" at bounding box center [587, 418] width 64 height 26
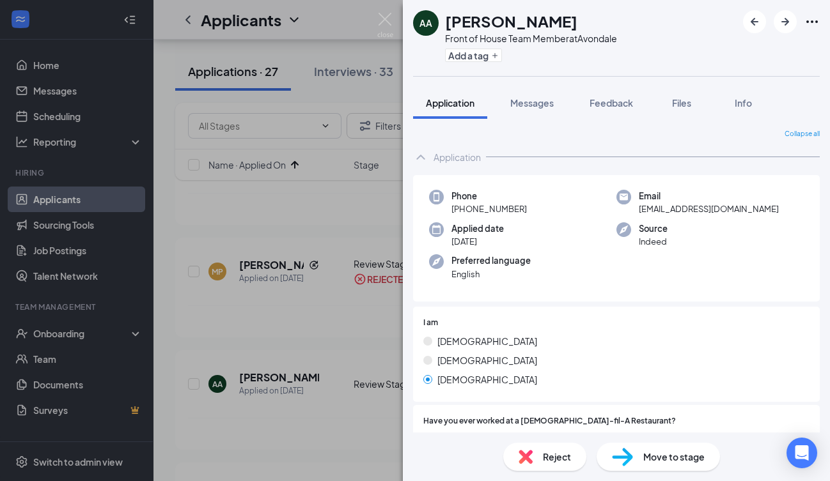
click at [529, 460] on img at bounding box center [525, 457] width 14 height 14
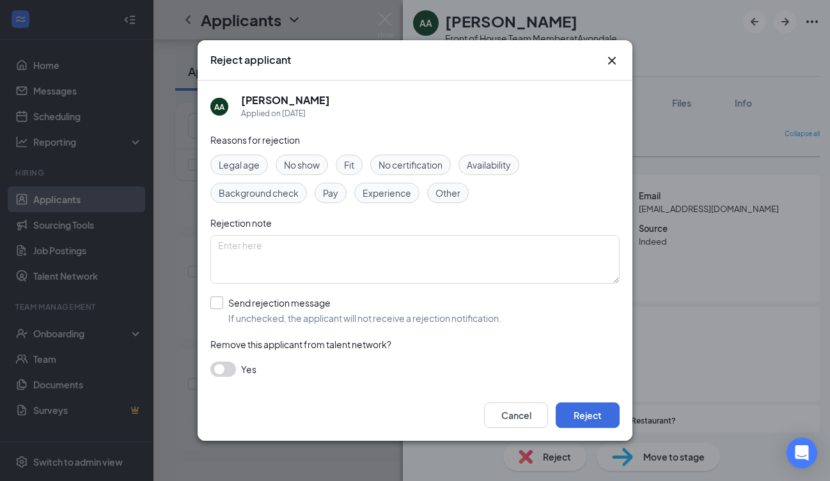
click at [221, 300] on div at bounding box center [216, 303] width 13 height 13
click at [221, 300] on input "Send rejection message If unchecked, the applicant will not receive a rejection…" at bounding box center [355, 311] width 291 height 28
checkbox input "true"
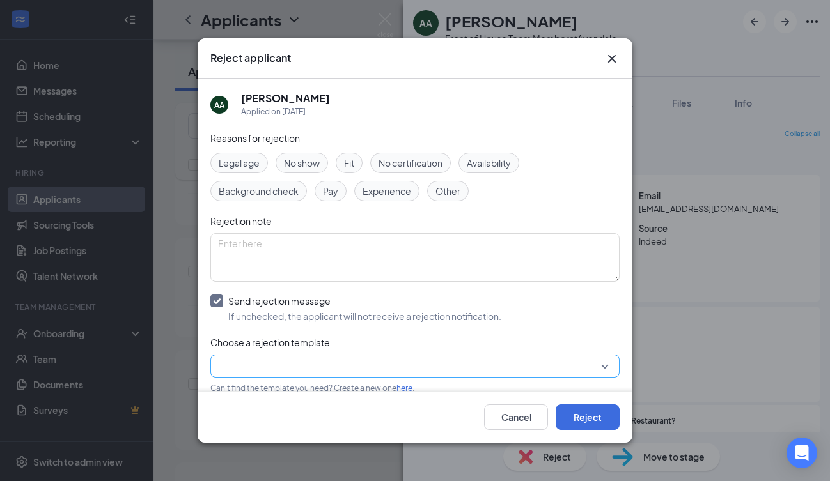
click at [254, 371] on input "search" at bounding box center [410, 366] width 385 height 22
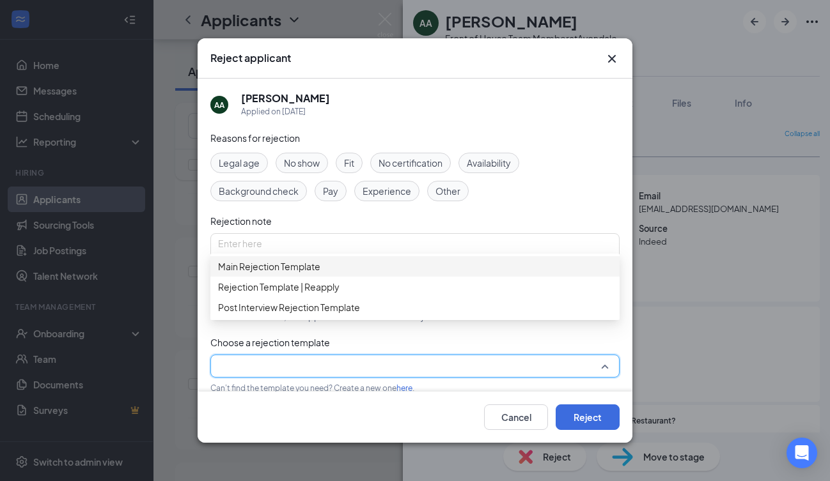
click at [287, 277] on div "Main Rejection Template" at bounding box center [414, 266] width 409 height 20
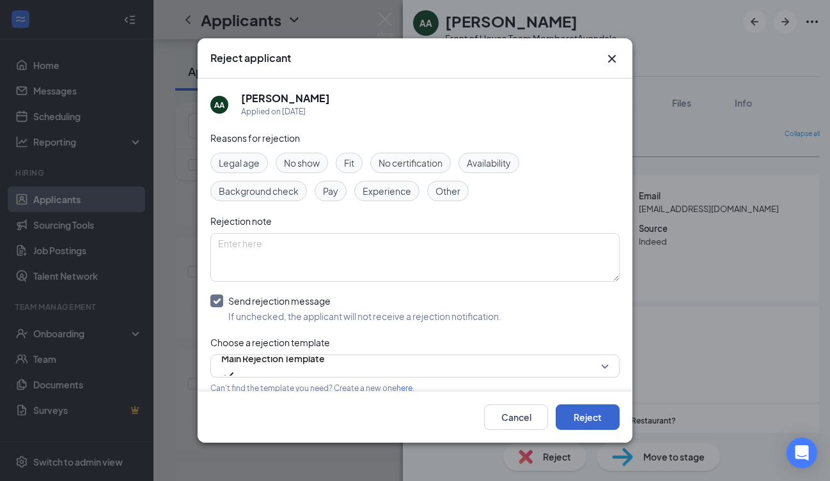
click at [587, 424] on button "Reject" at bounding box center [587, 418] width 64 height 26
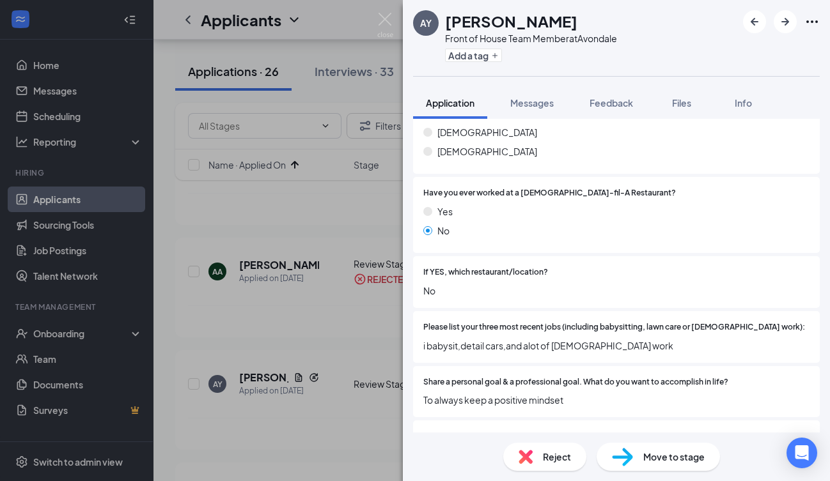
scroll to position [256, 0]
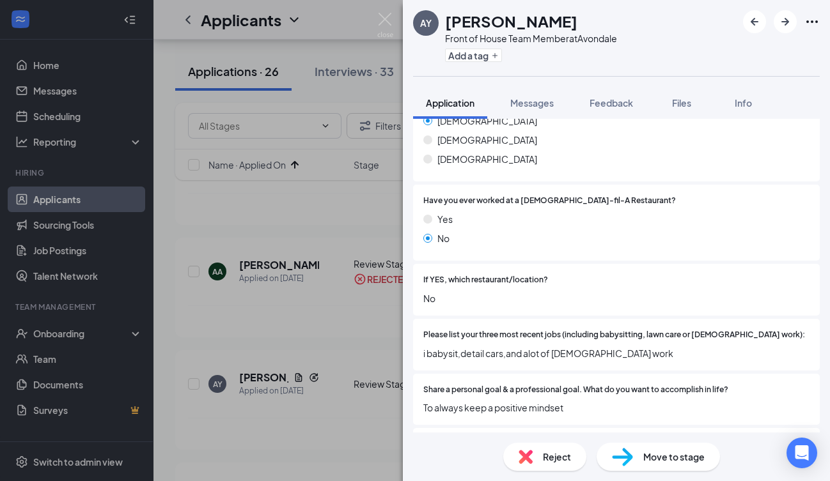
click at [551, 461] on span "Reject" at bounding box center [557, 457] width 28 height 14
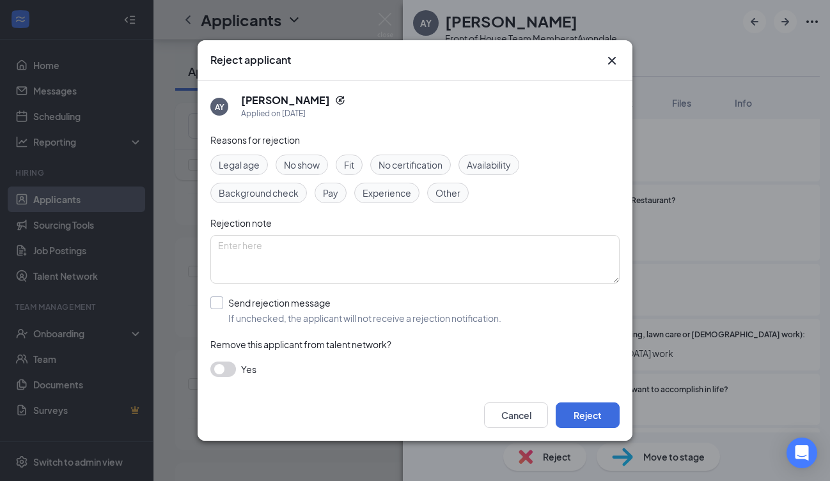
click at [219, 301] on div at bounding box center [216, 303] width 13 height 13
click at [219, 301] on input "Send rejection message If unchecked, the applicant will not receive a rejection…" at bounding box center [355, 311] width 291 height 28
checkbox input "true"
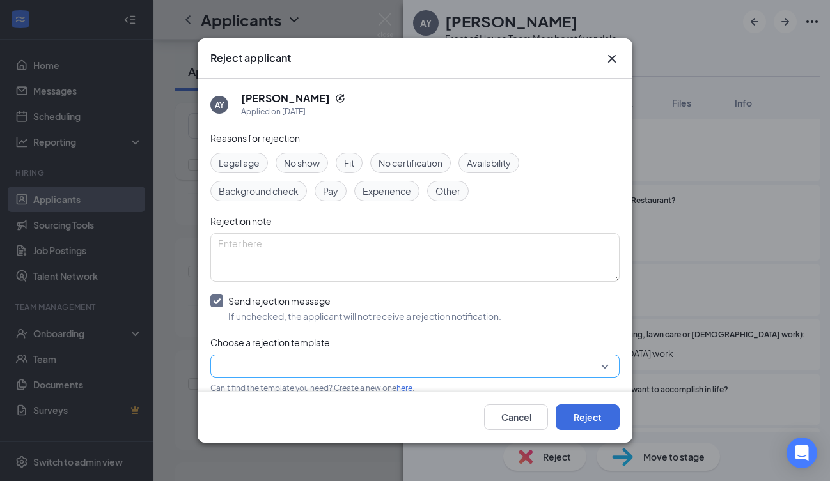
click at [274, 364] on input "search" at bounding box center [410, 366] width 385 height 22
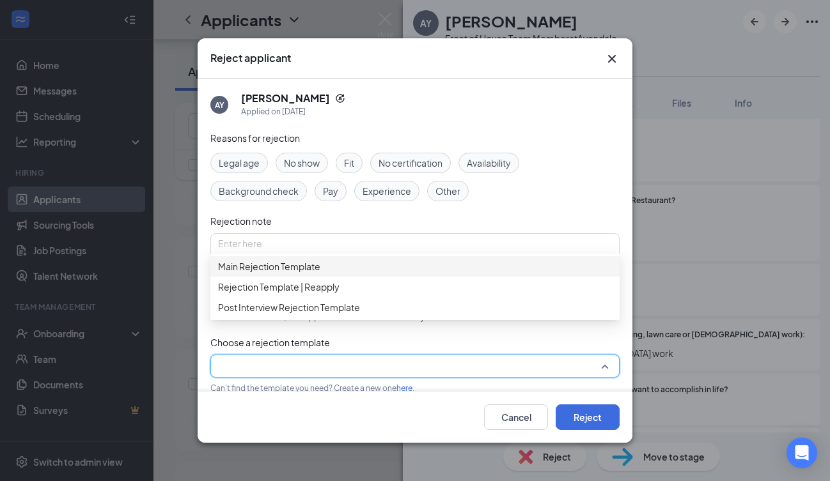
click at [307, 274] on span "Main Rejection Template" at bounding box center [269, 267] width 102 height 14
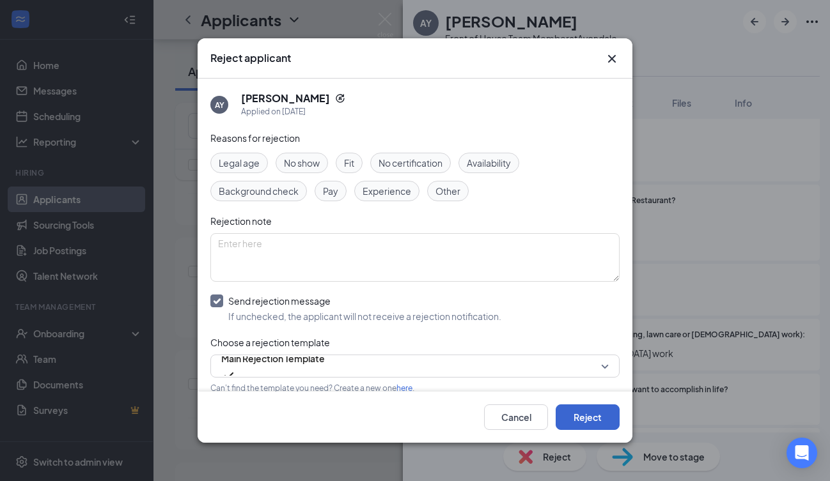
click at [574, 414] on button "Reject" at bounding box center [587, 418] width 64 height 26
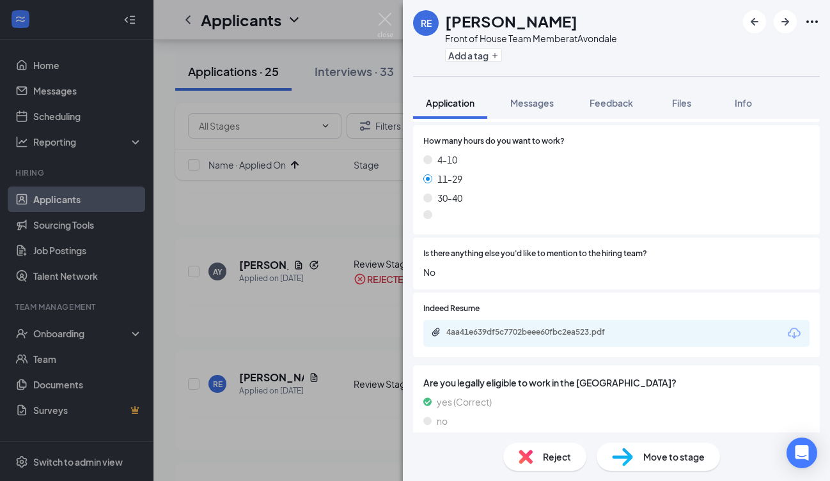
scroll to position [795, 0]
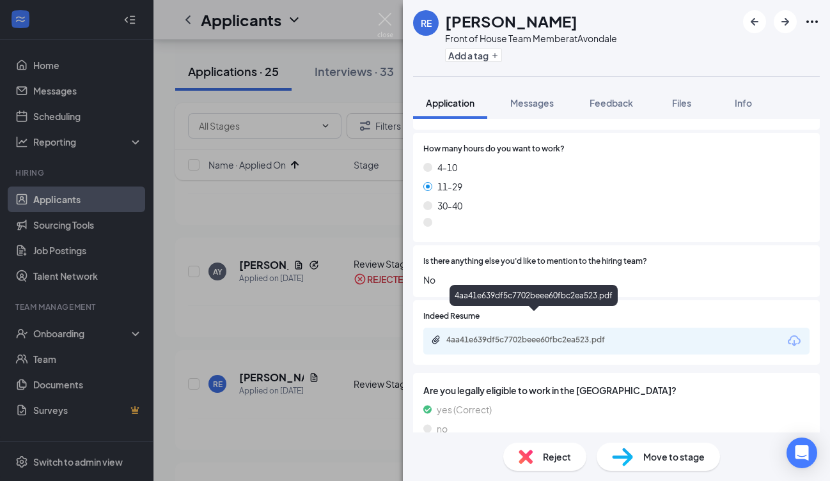
click at [566, 335] on div "4aa41e639df5c7702beee60fbc2ea523.pdf" at bounding box center [535, 340] width 179 height 10
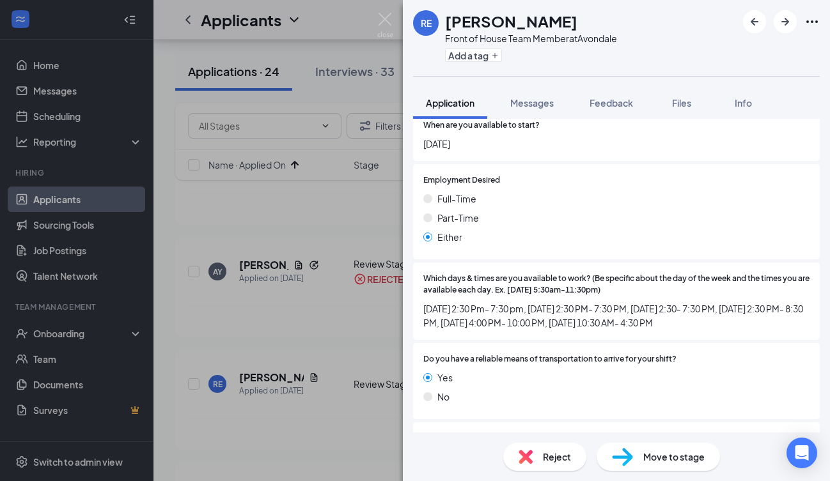
scroll to position [1360, 0]
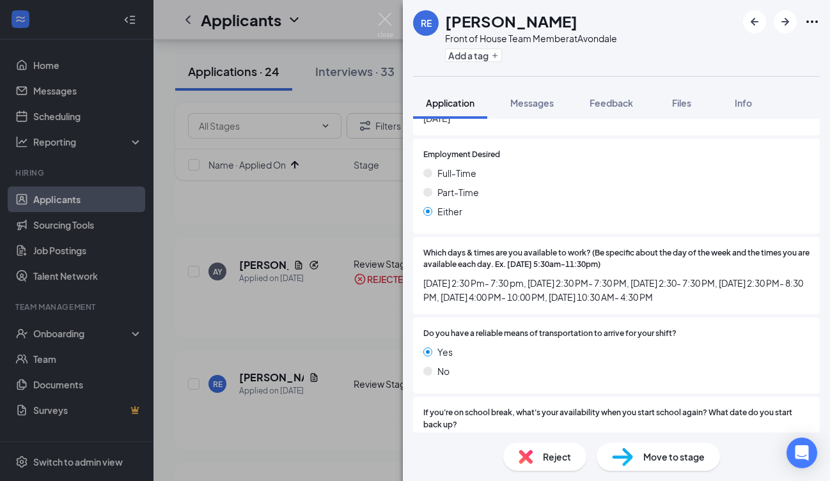
click at [537, 456] on div "Reject" at bounding box center [544, 457] width 83 height 28
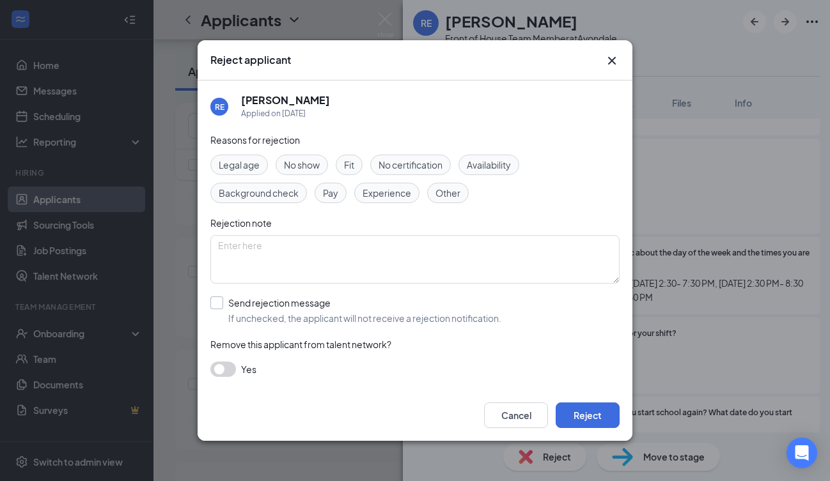
click at [217, 300] on input "Send rejection message If unchecked, the applicant will not receive a rejection…" at bounding box center [355, 311] width 291 height 28
checkbox input "true"
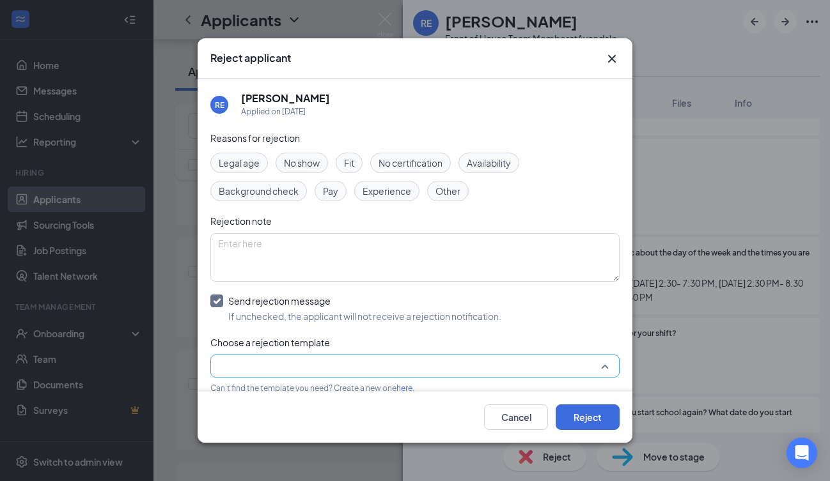
click at [272, 361] on input "search" at bounding box center [410, 366] width 385 height 22
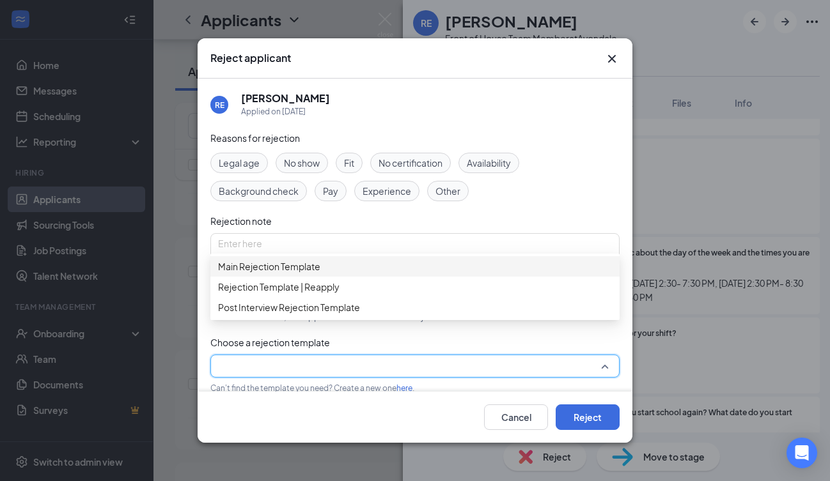
click at [288, 265] on div "Main Rejection Template" at bounding box center [414, 266] width 409 height 20
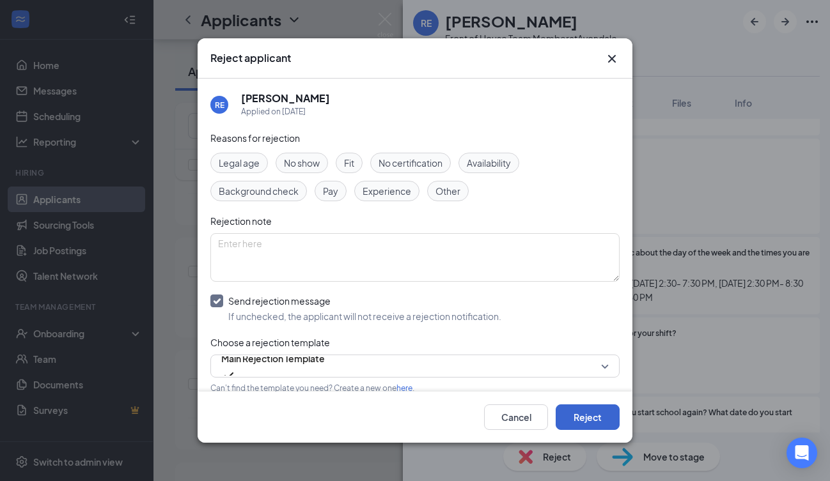
click at [593, 415] on button "Reject" at bounding box center [587, 418] width 64 height 26
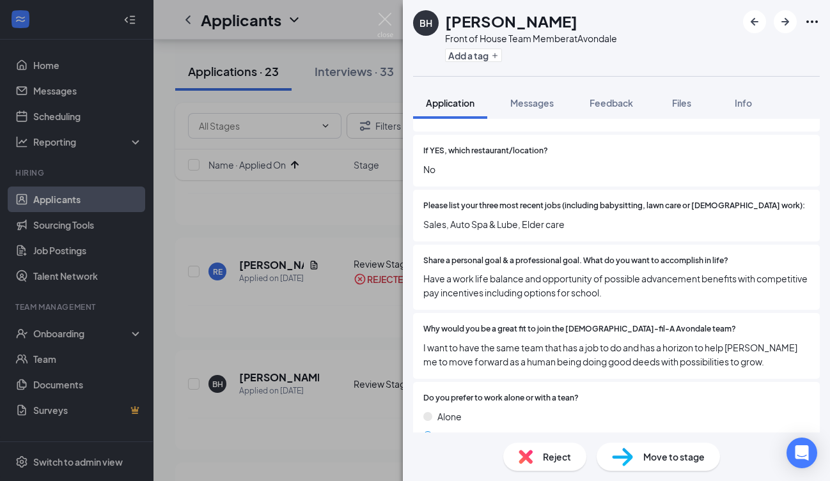
scroll to position [349, 0]
click at [685, 274] on span "Have a work life balance and opportunity of possible advancement benefits with …" at bounding box center [616, 286] width 386 height 28
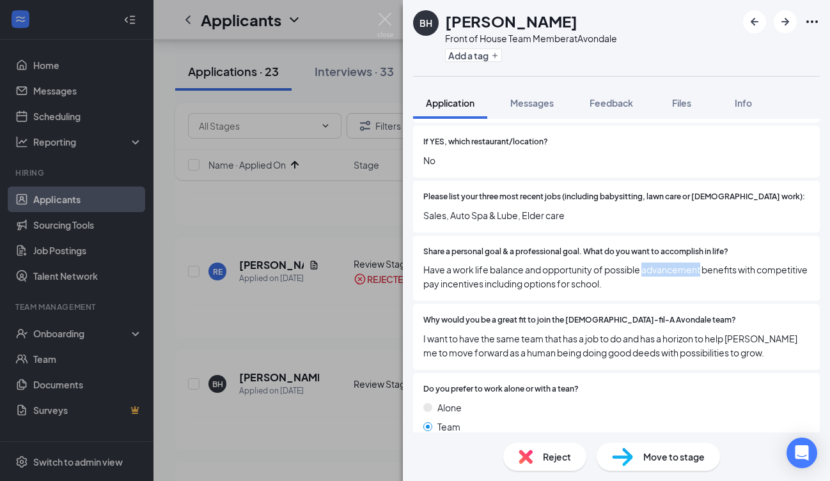
scroll to position [363, 0]
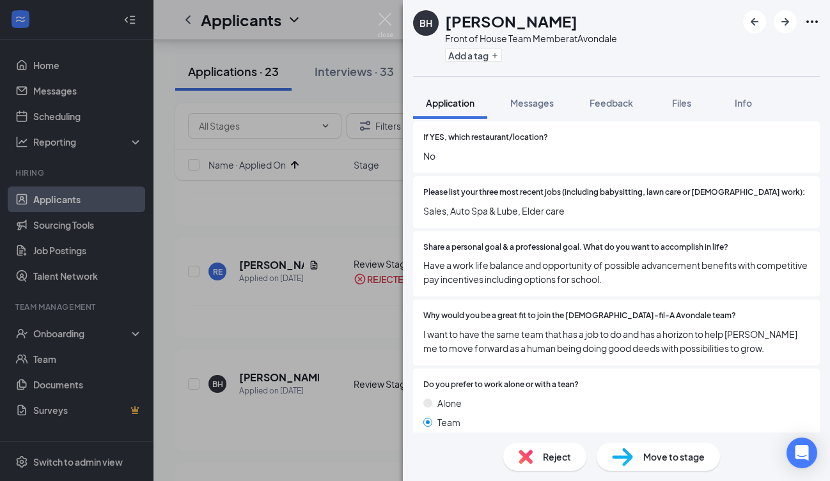
click at [718, 275] on span "Have a work life balance and opportunity of possible advancement benefits with …" at bounding box center [616, 272] width 386 height 28
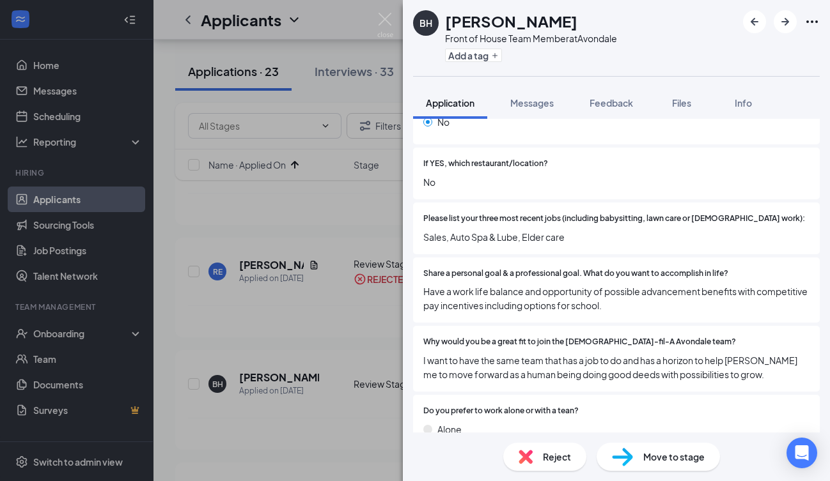
scroll to position [336, 0]
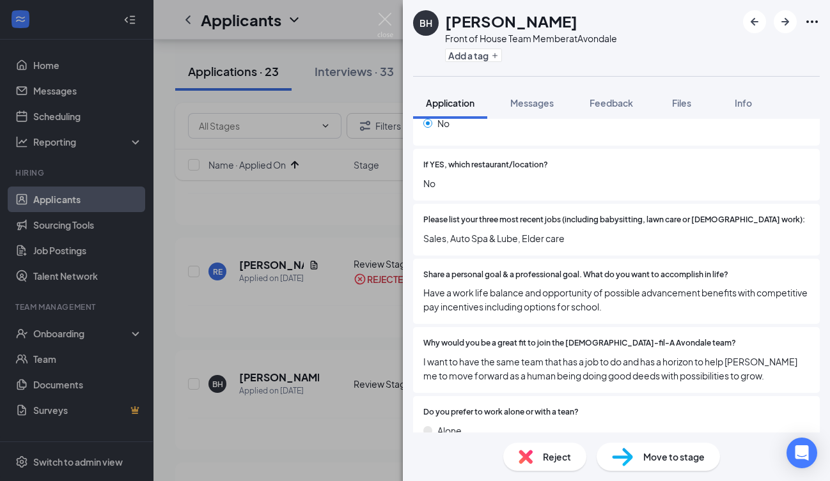
click at [549, 463] on span "Reject" at bounding box center [557, 457] width 28 height 14
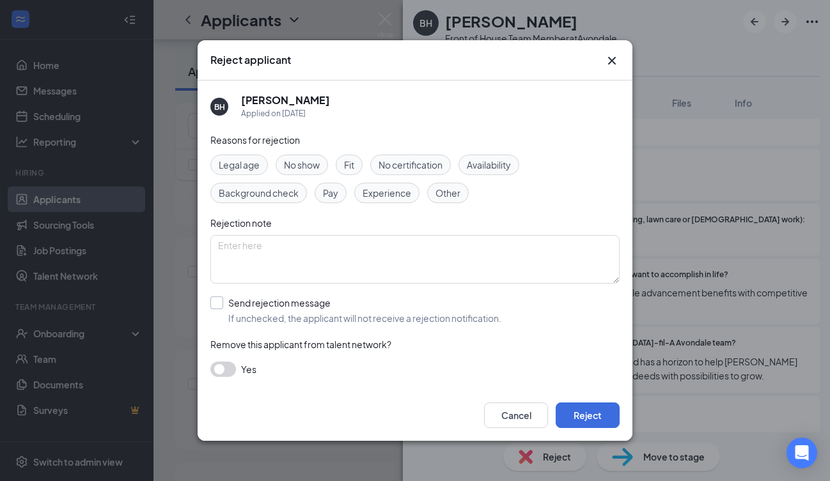
click at [215, 304] on input "Send rejection message If unchecked, the applicant will not receive a rejection…" at bounding box center [355, 311] width 291 height 28
checkbox input "true"
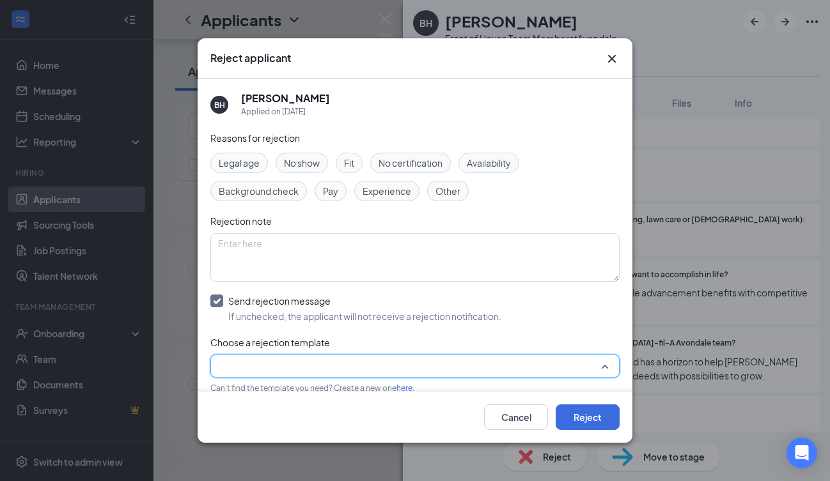
click at [257, 369] on input "search" at bounding box center [410, 366] width 385 height 22
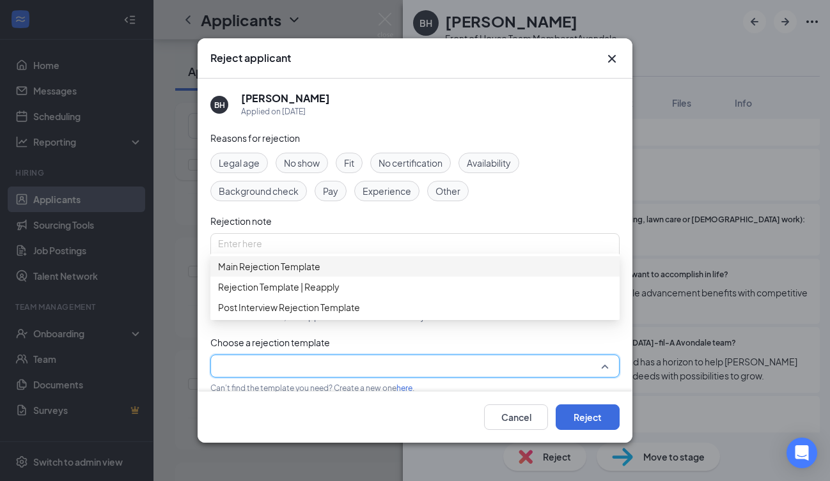
click at [291, 274] on span "Main Rejection Template" at bounding box center [269, 267] width 102 height 14
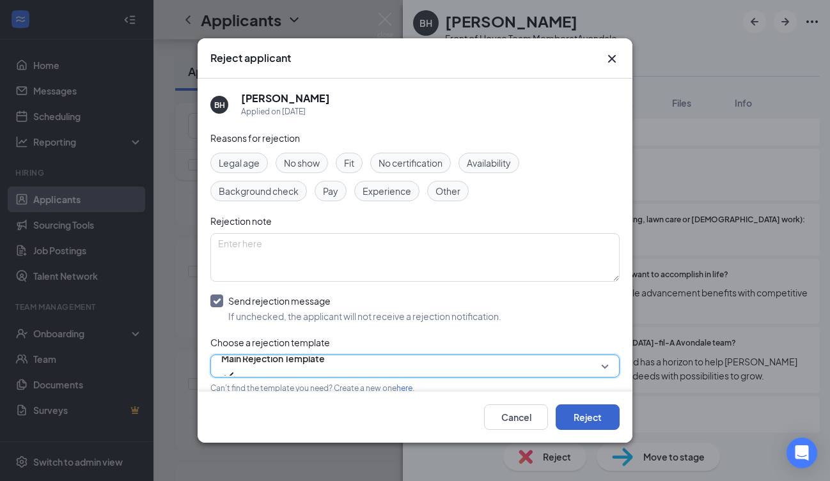
click at [586, 417] on button "Reject" at bounding box center [587, 418] width 64 height 26
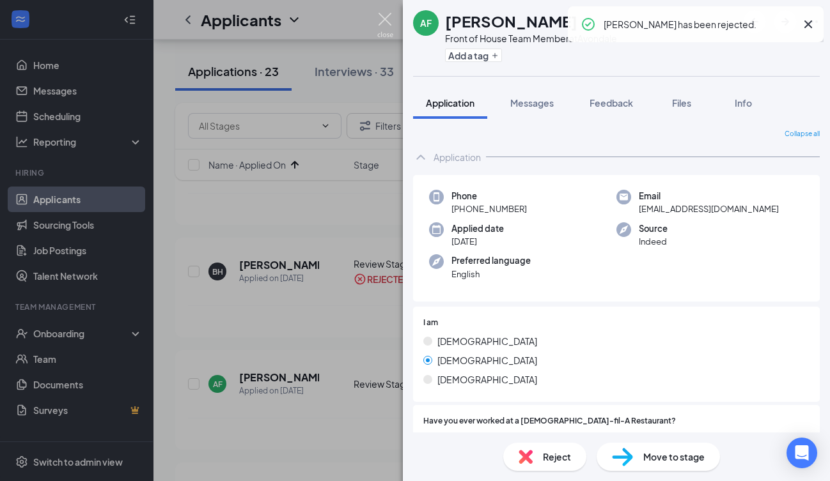
click at [380, 22] on img at bounding box center [385, 25] width 16 height 25
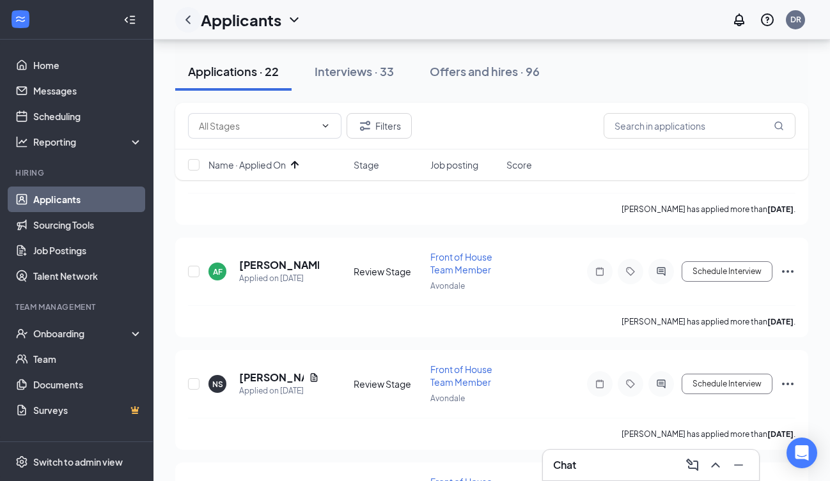
click at [189, 23] on icon "ChevronLeft" at bounding box center [187, 19] width 15 height 15
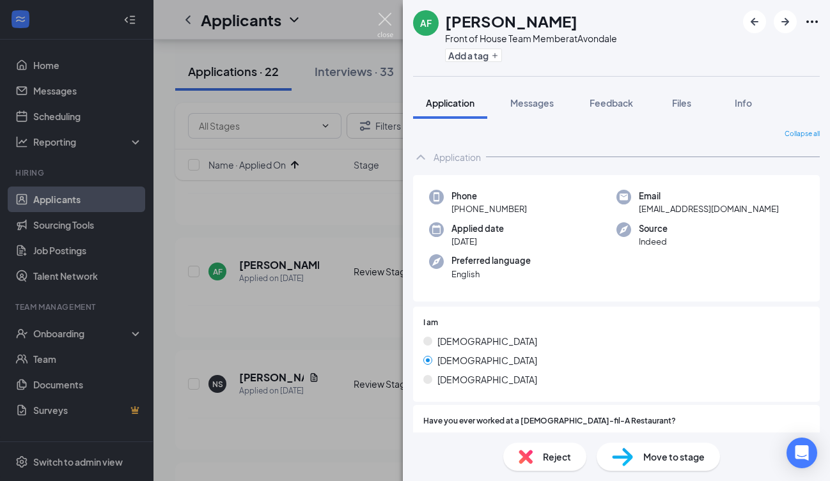
click at [381, 15] on img at bounding box center [385, 25] width 16 height 25
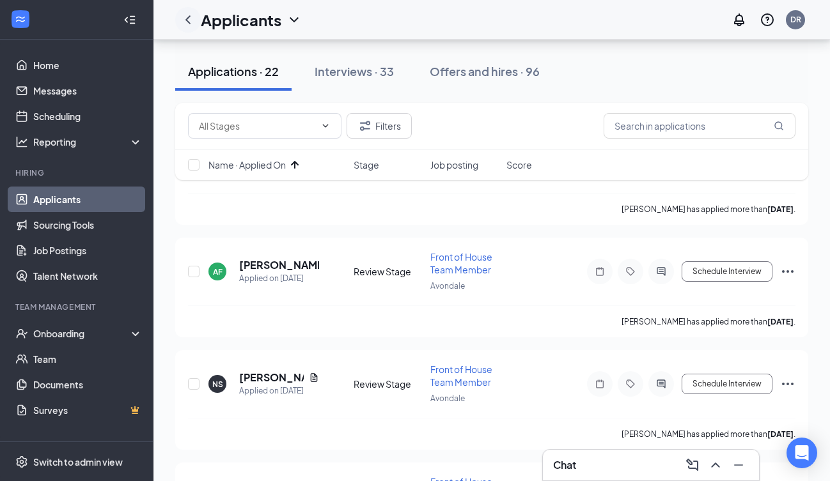
click at [189, 17] on icon "ChevronLeft" at bounding box center [187, 19] width 5 height 8
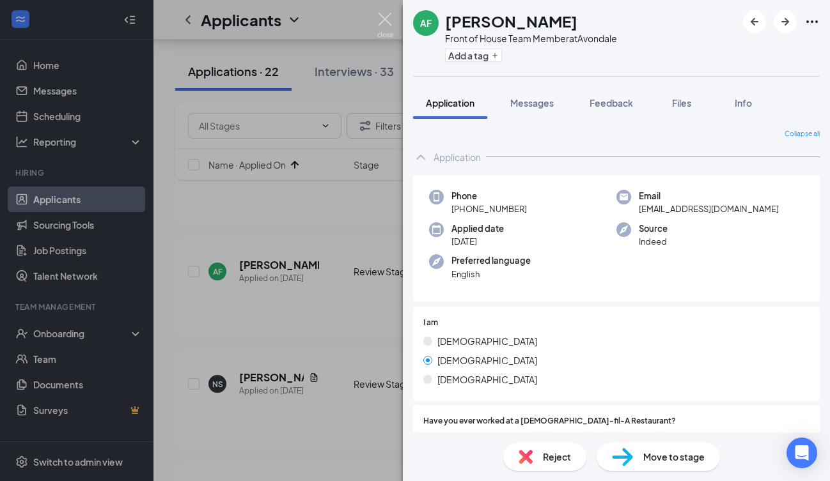
click at [384, 19] on img at bounding box center [385, 25] width 16 height 25
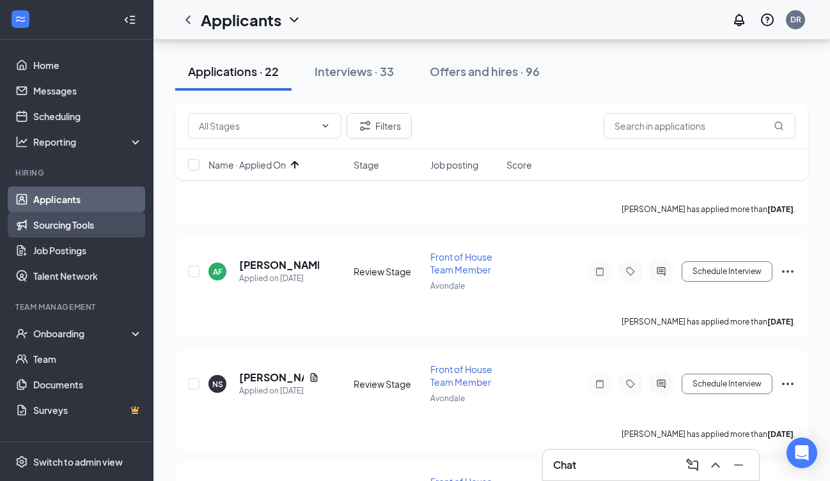
click at [77, 217] on link "Sourcing Tools" at bounding box center [87, 225] width 109 height 26
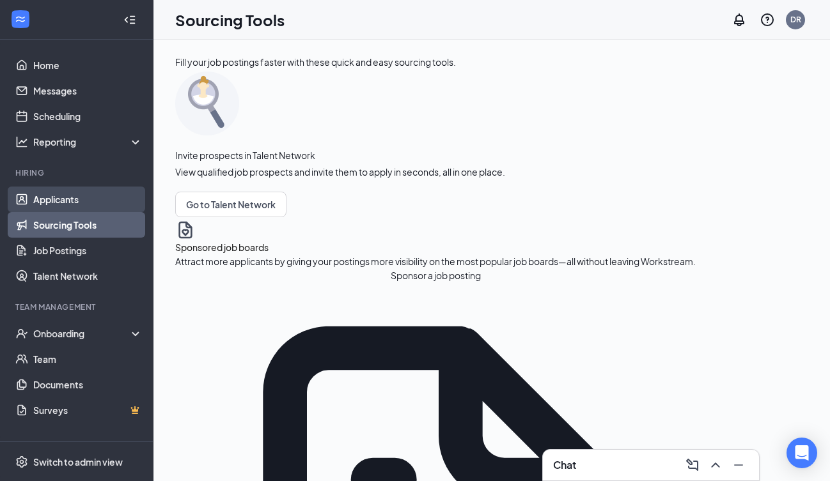
click at [74, 195] on link "Applicants" at bounding box center [87, 200] width 109 height 26
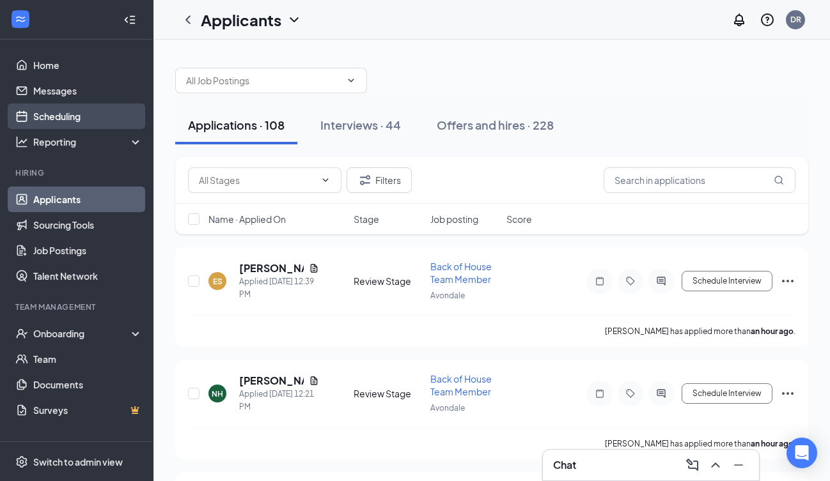
click at [88, 113] on link "Scheduling" at bounding box center [87, 117] width 109 height 26
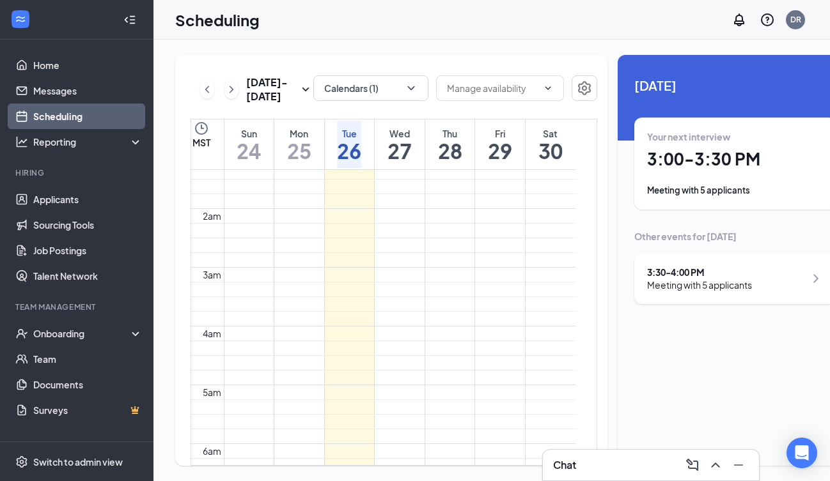
scroll to position [78, 0]
click at [72, 203] on link "Applicants" at bounding box center [87, 200] width 109 height 26
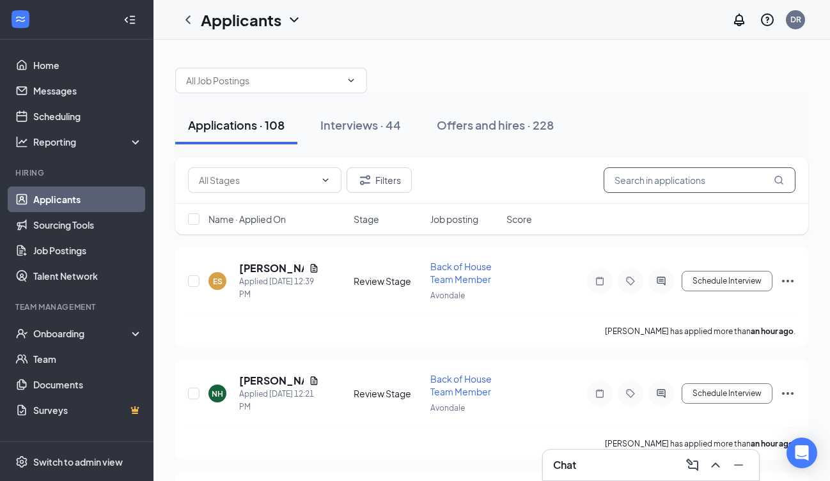
click at [665, 176] on input "text" at bounding box center [699, 180] width 192 height 26
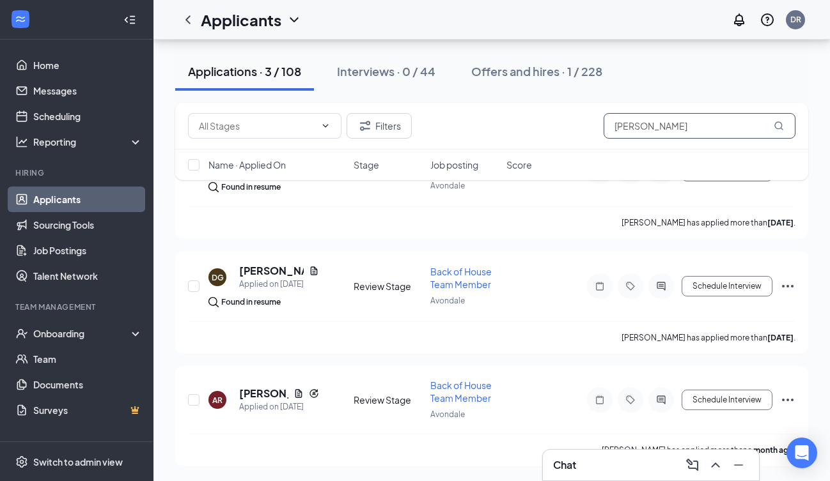
scroll to position [111, 0]
type input "[PERSON_NAME]"
click at [259, 389] on h5 "[PERSON_NAME]" at bounding box center [263, 394] width 49 height 14
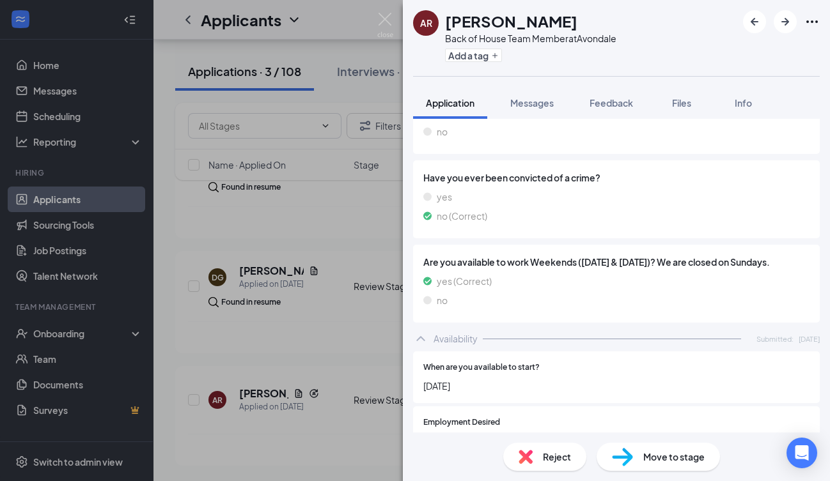
scroll to position [1305, 0]
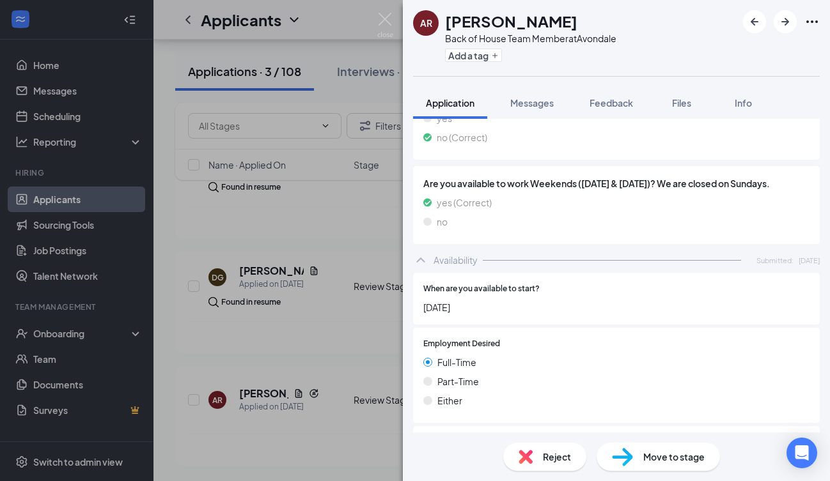
click at [538, 456] on div "Reject" at bounding box center [544, 457] width 83 height 28
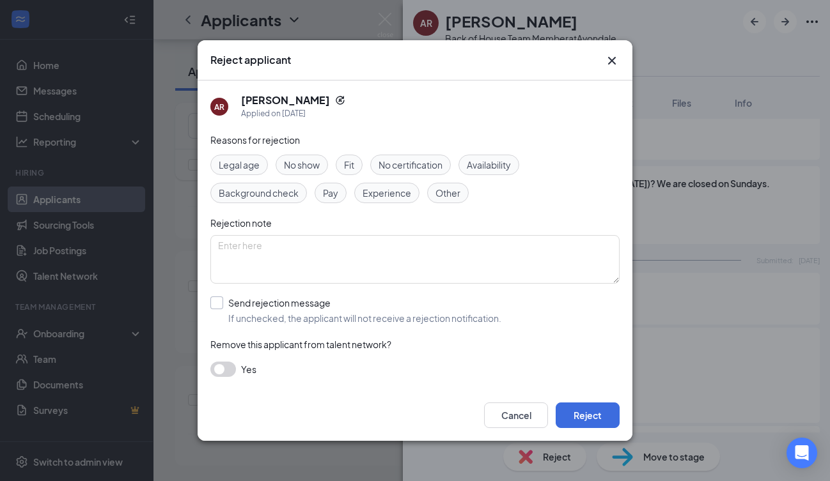
click at [218, 305] on div at bounding box center [216, 303] width 13 height 13
click at [218, 305] on input "Send rejection message If unchecked, the applicant will not receive a rejection…" at bounding box center [355, 311] width 291 height 28
checkbox input "true"
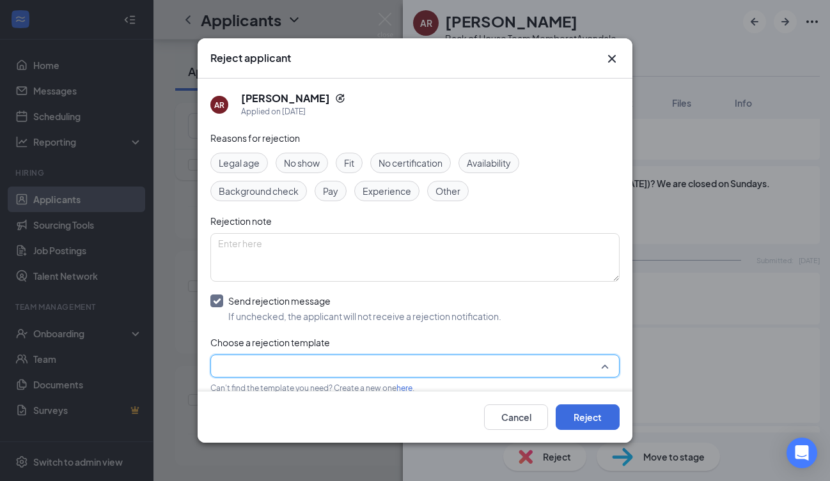
click at [259, 371] on input "search" at bounding box center [410, 366] width 385 height 22
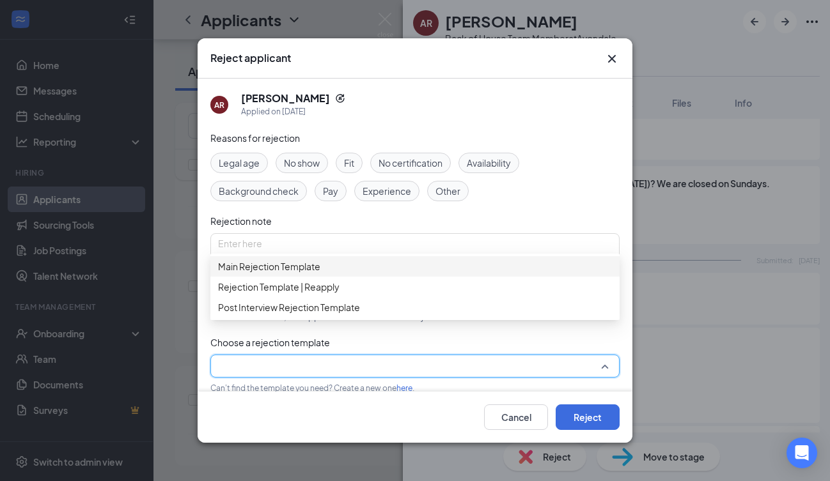
click at [290, 269] on span "Main Rejection Template" at bounding box center [269, 267] width 102 height 14
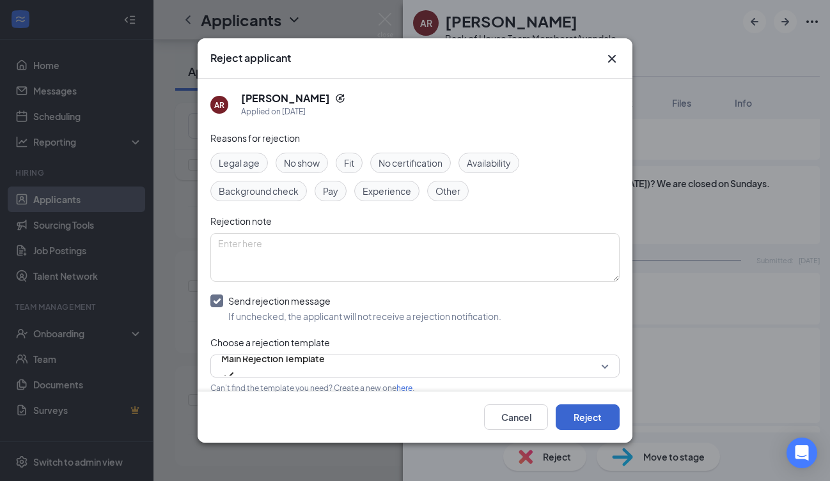
click at [596, 418] on button "Reject" at bounding box center [587, 418] width 64 height 26
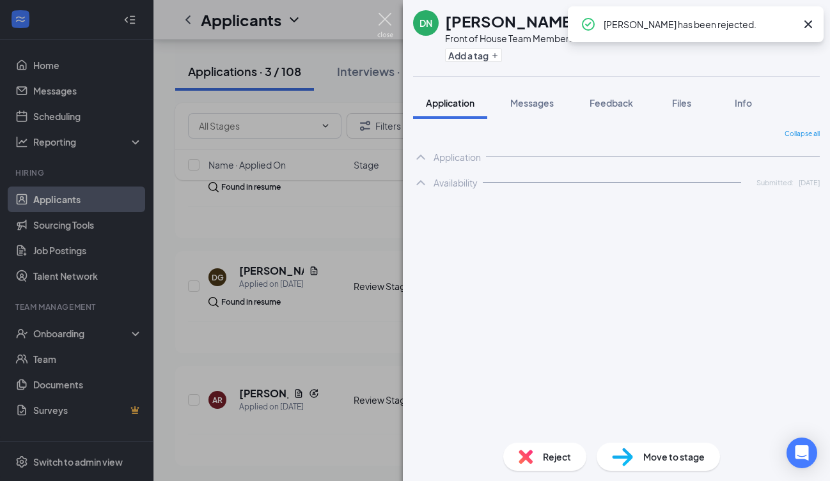
click at [382, 18] on img at bounding box center [385, 25] width 16 height 25
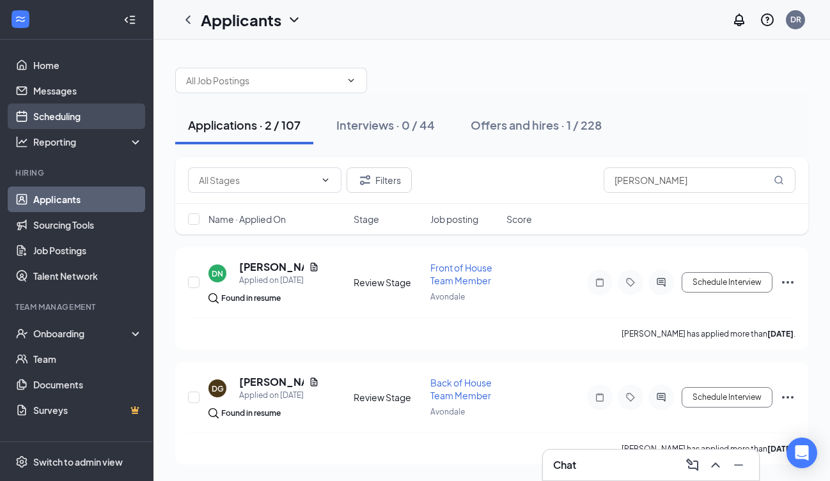
click at [82, 114] on link "Scheduling" at bounding box center [87, 117] width 109 height 26
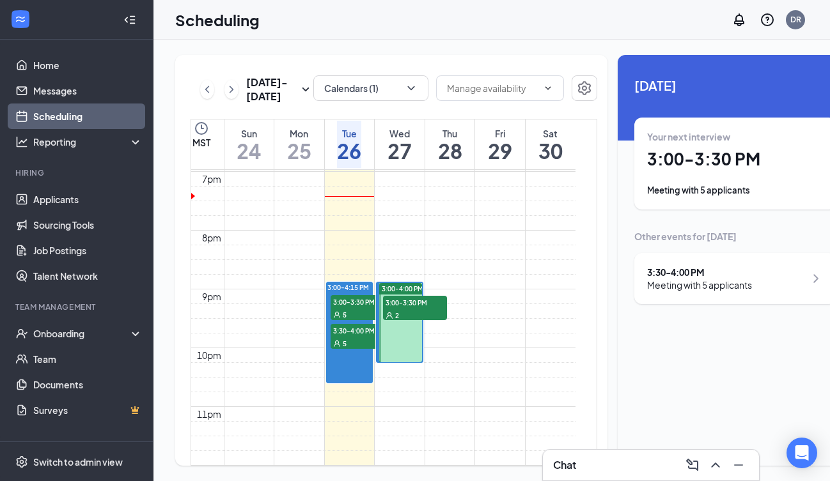
scroll to position [1160, 0]
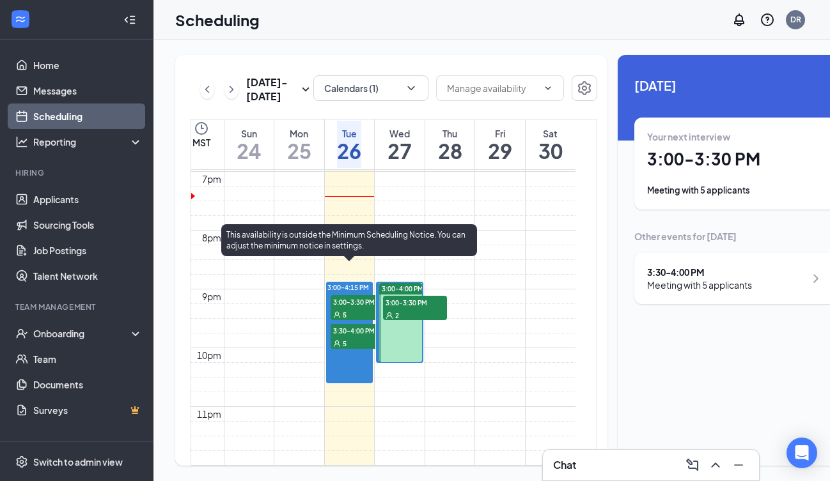
click at [364, 308] on div "5" at bounding box center [362, 314] width 64 height 13
